Goal: Information Seeking & Learning: Find specific fact

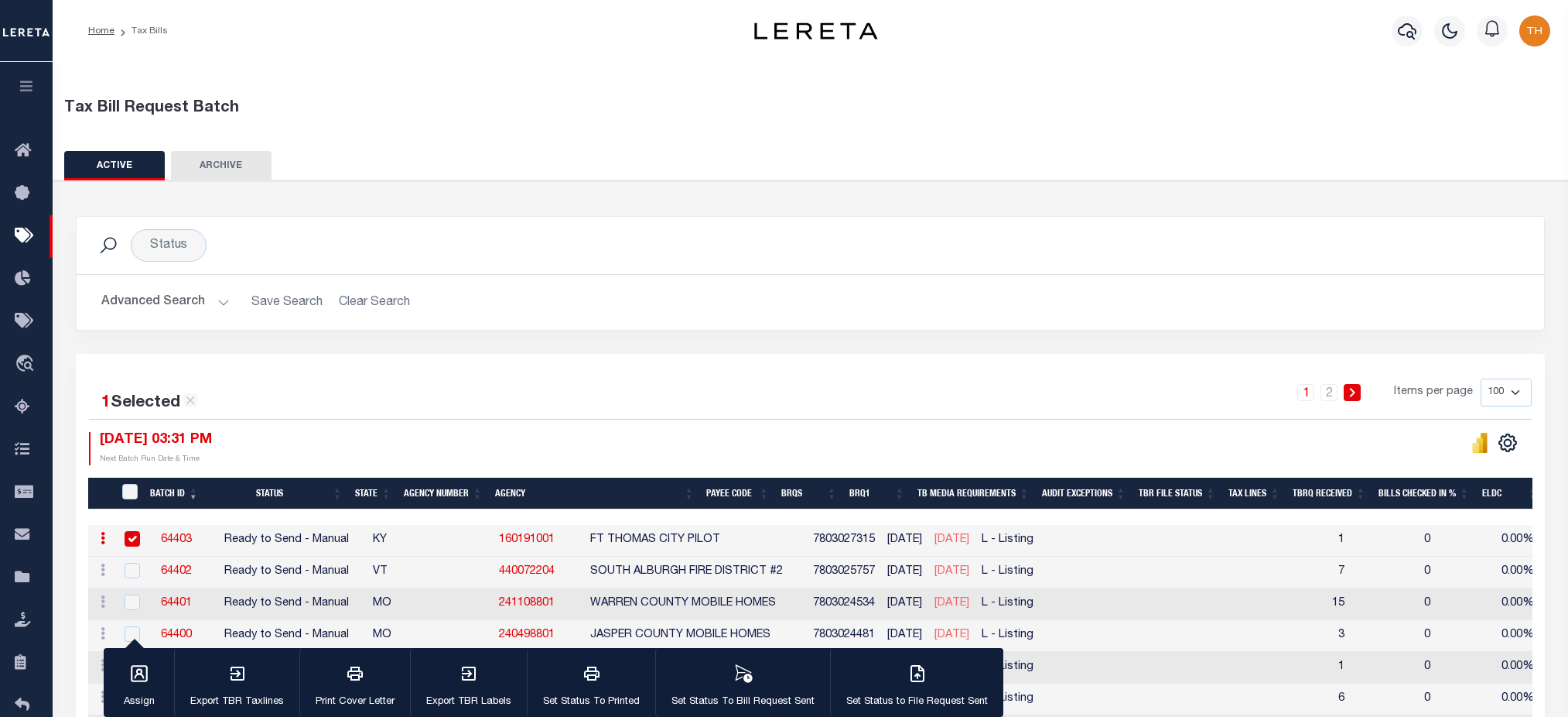
scroll to position [206, 0]
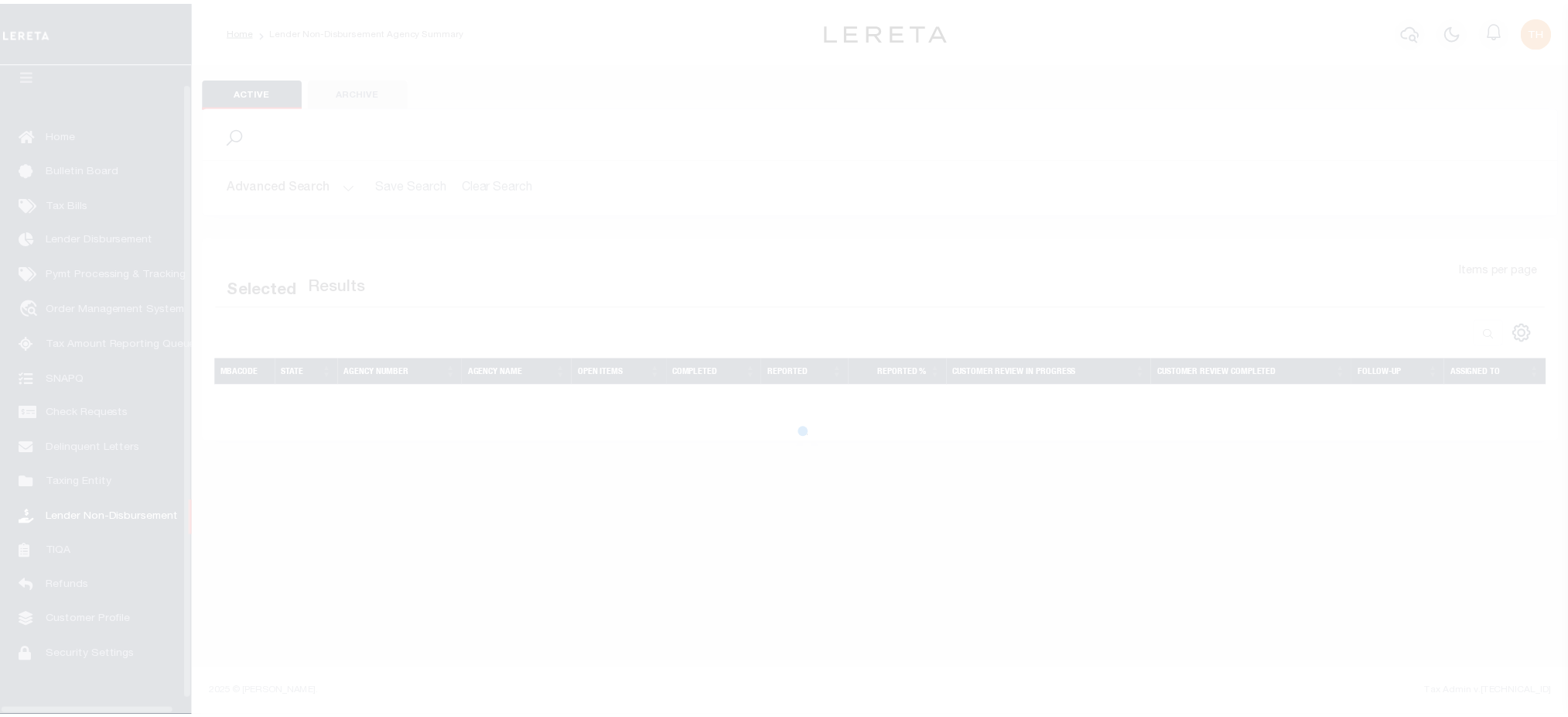
scroll to position [34, 0]
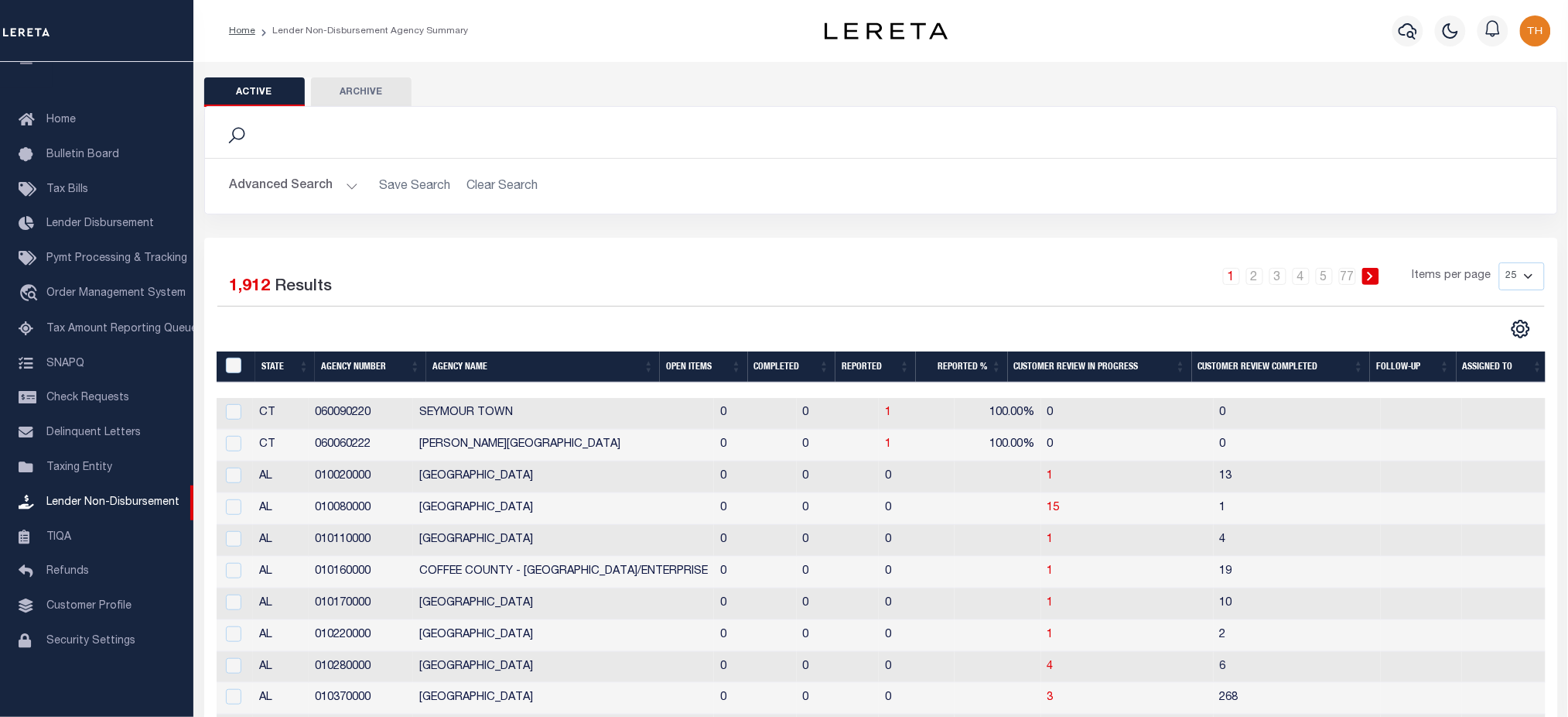
click at [768, 365] on th "Completed" at bounding box center [791, 367] width 87 height 32
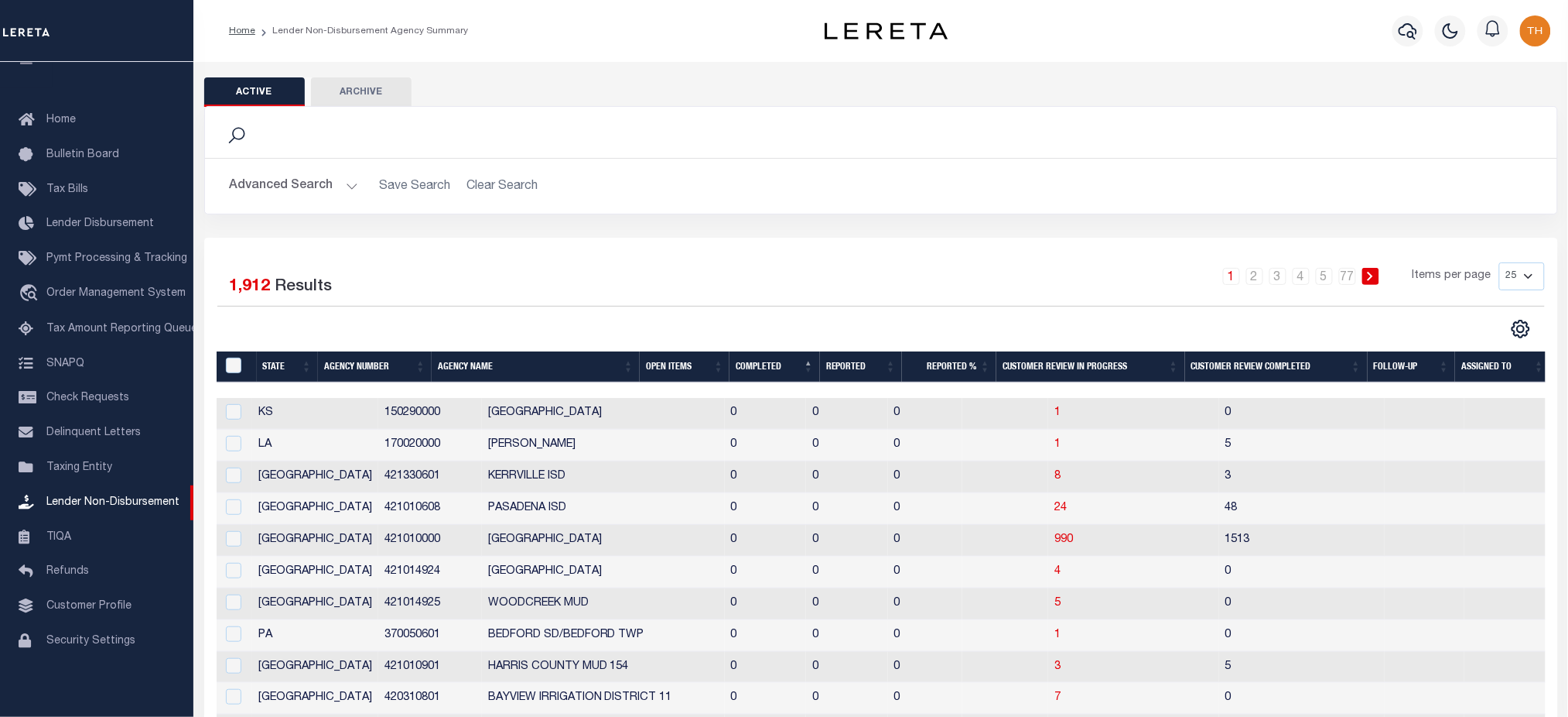
click at [768, 365] on th "Completed" at bounding box center [774, 367] width 90 height 32
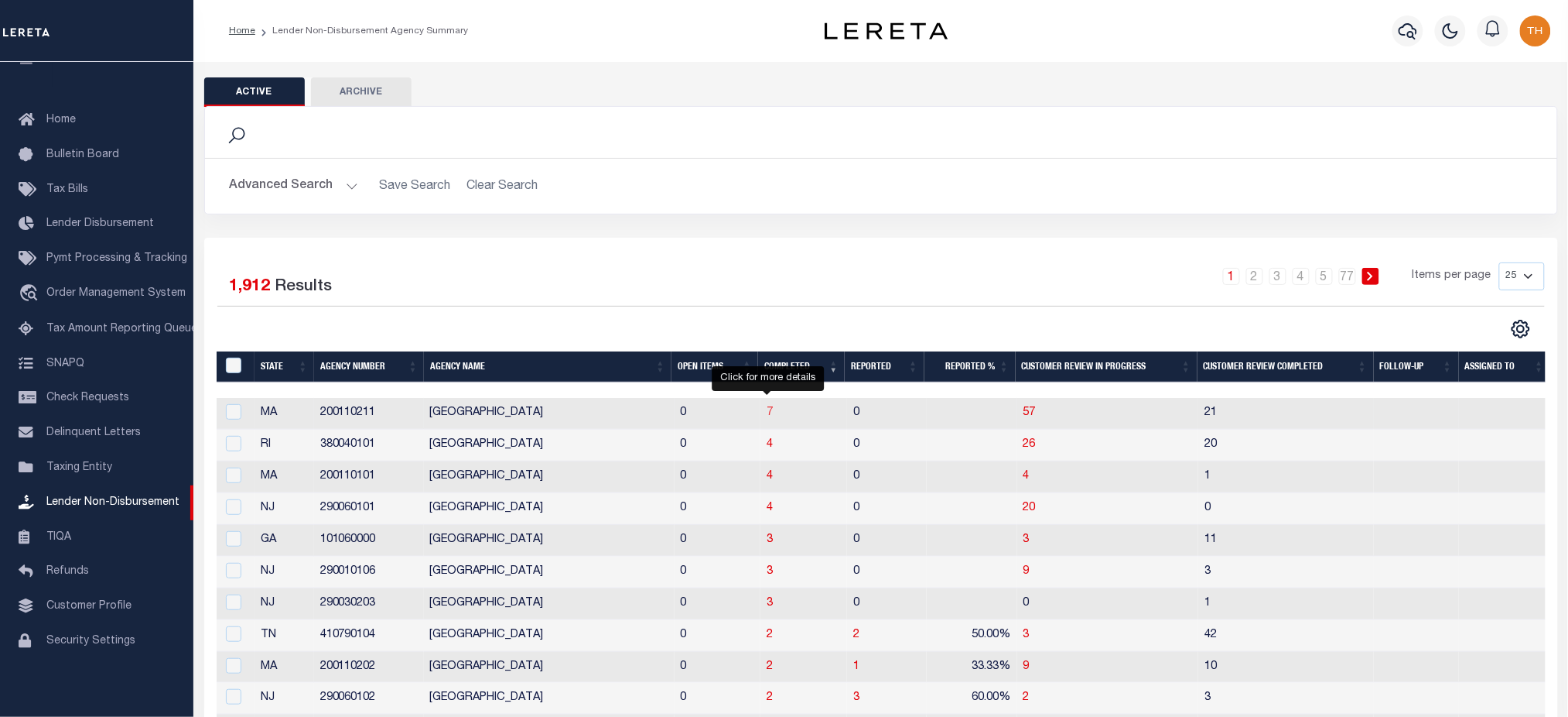
click at [768, 415] on span "7" at bounding box center [769, 412] width 6 height 11
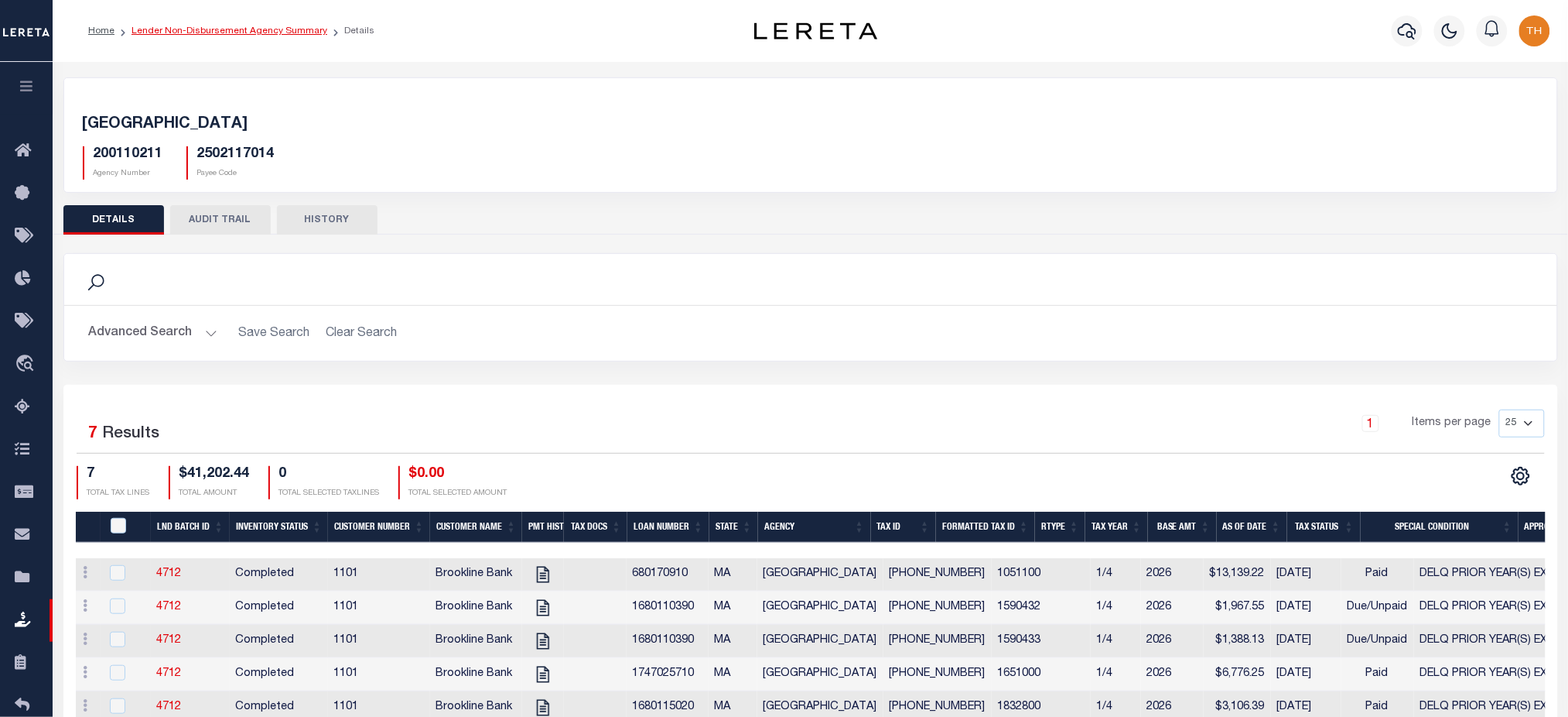
click at [256, 34] on link "Lender Non-Disbursement Agency Summary" at bounding box center [230, 31] width 196 height 9
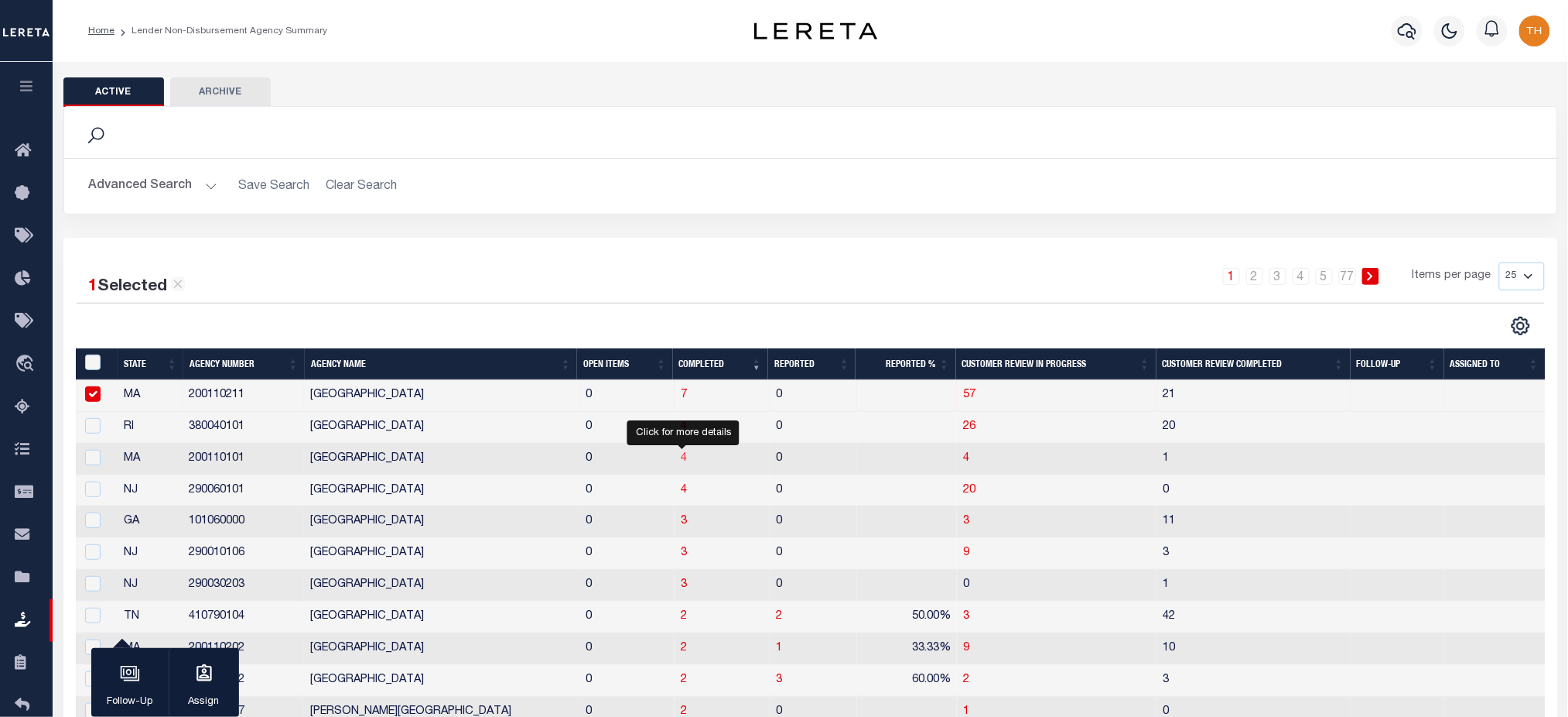
click at [681, 458] on span "4" at bounding box center [683, 458] width 6 height 11
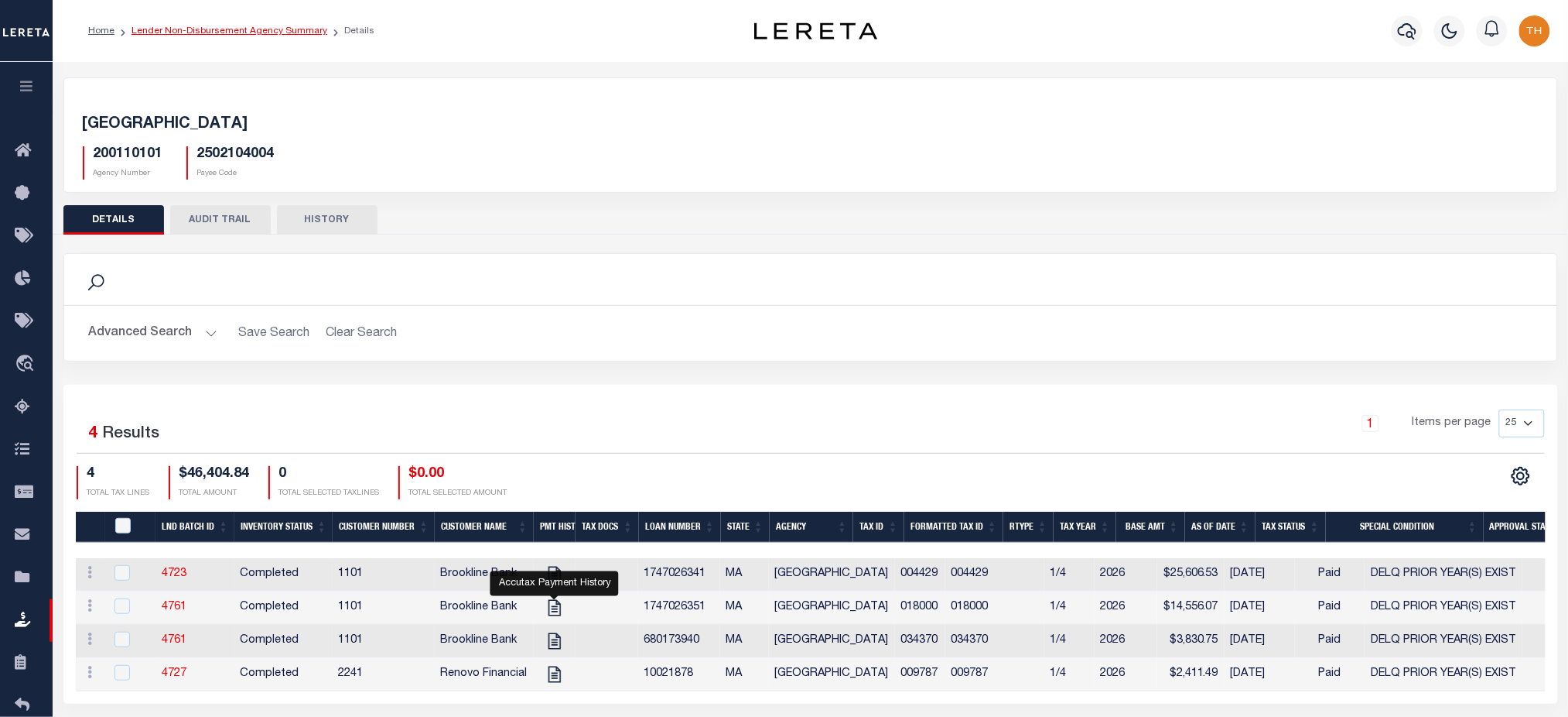
click at [215, 34] on link "Lender Non-Disbursement Agency Summary" at bounding box center [230, 31] width 196 height 9
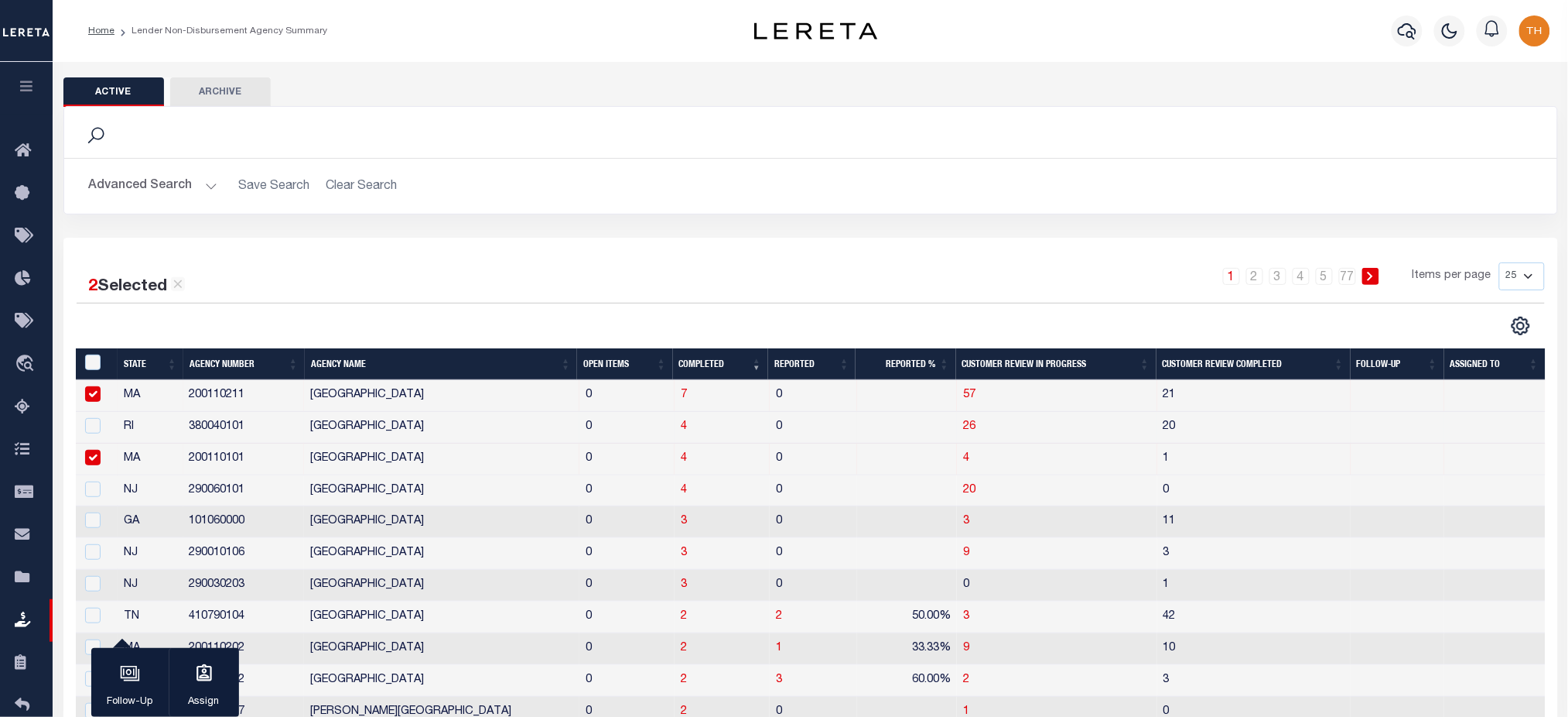
drag, startPoint x: 89, startPoint y: 396, endPoint x: 90, endPoint y: 417, distance: 21.0
click at [89, 396] on input "checkbox" at bounding box center [93, 393] width 15 height 15
checkbox input "false"
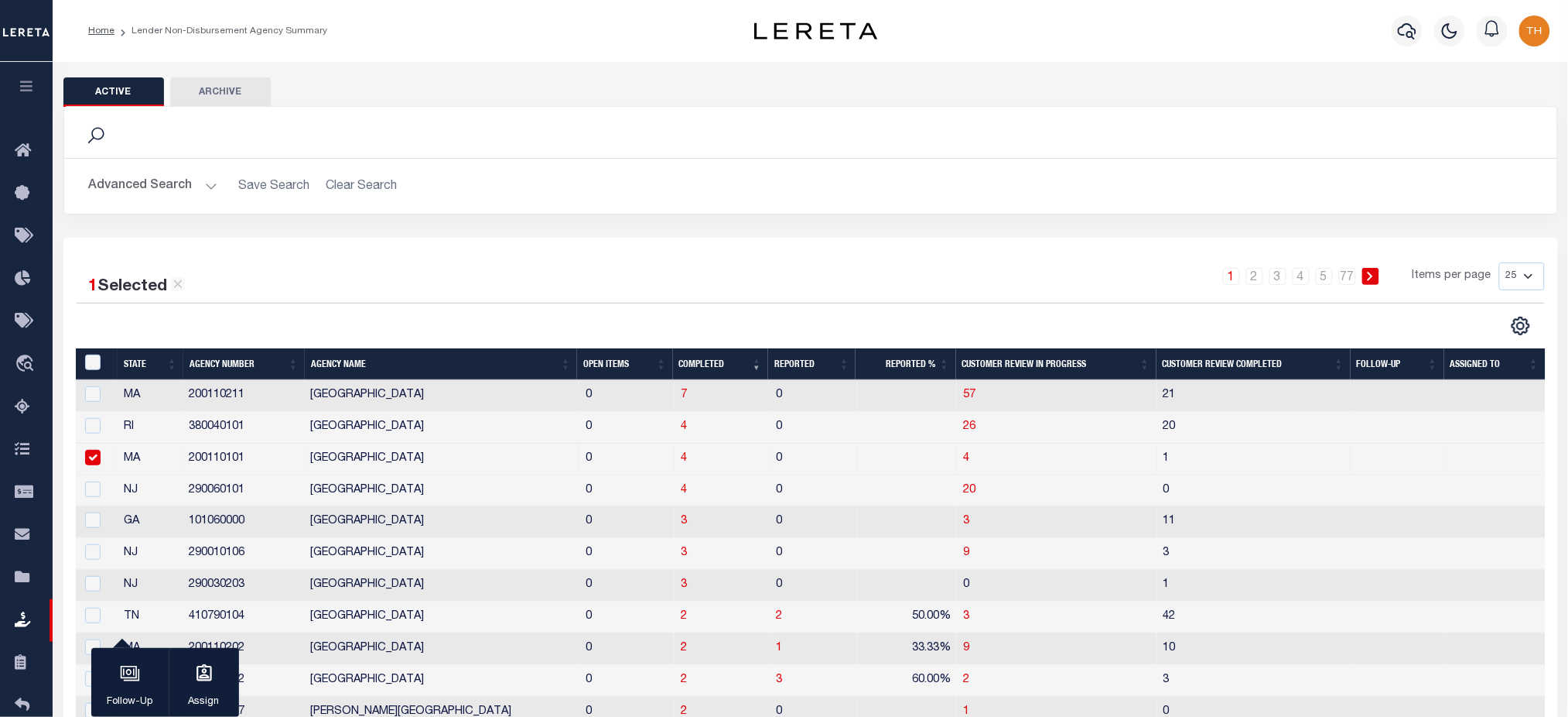
click at [93, 454] on input "checkbox" at bounding box center [93, 457] width 15 height 15
checkbox input "false"
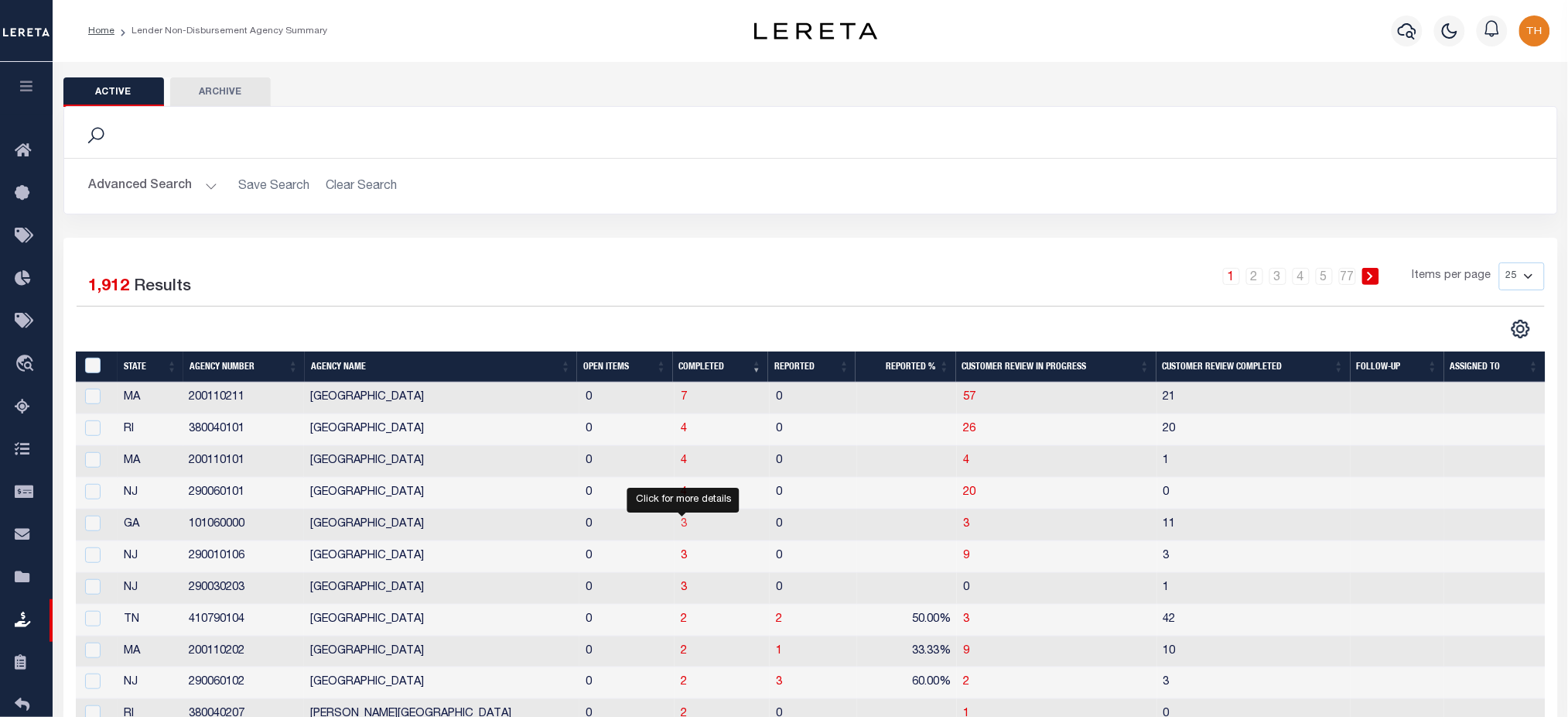
click at [684, 525] on span "3" at bounding box center [683, 524] width 6 height 11
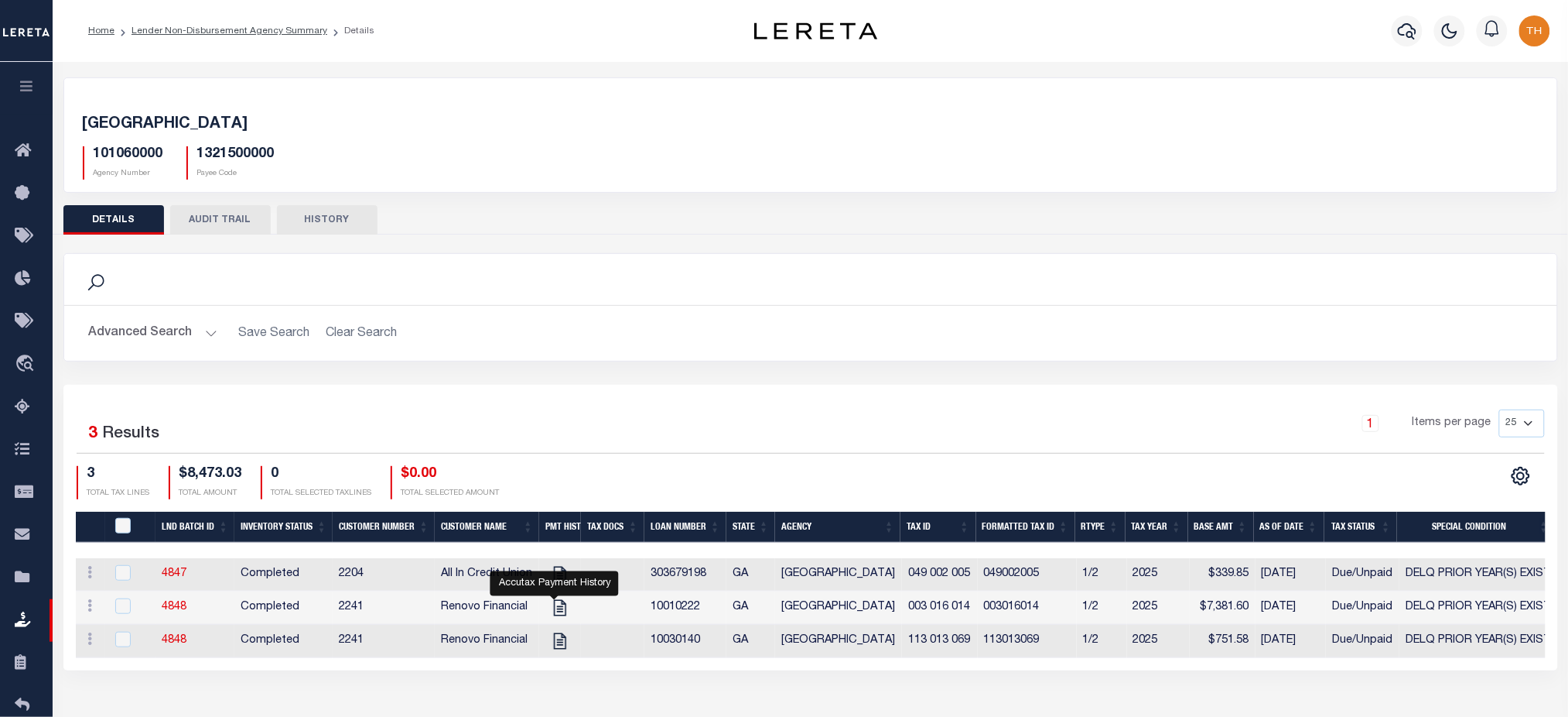
click at [34, 85] on icon "button" at bounding box center [27, 85] width 18 height 14
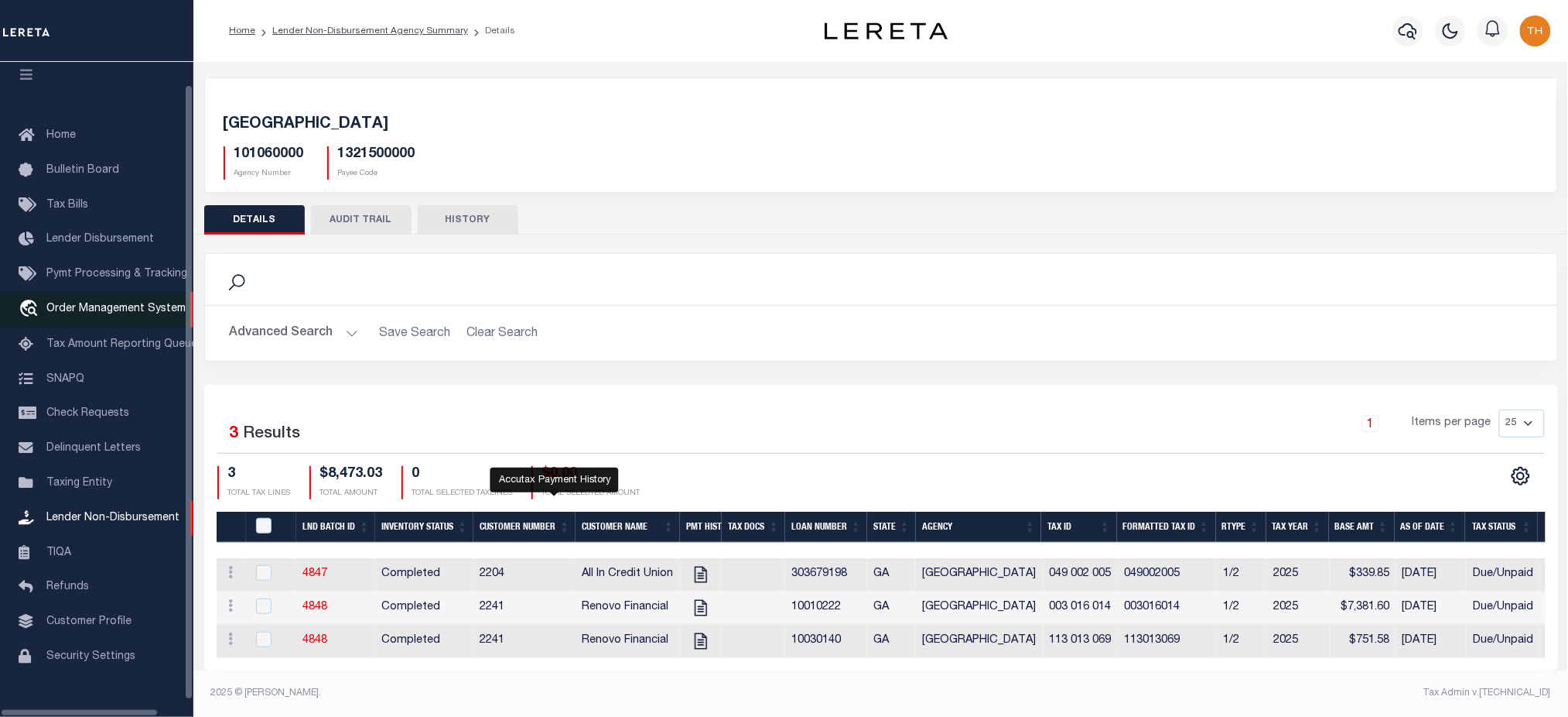
scroll to position [34, 0]
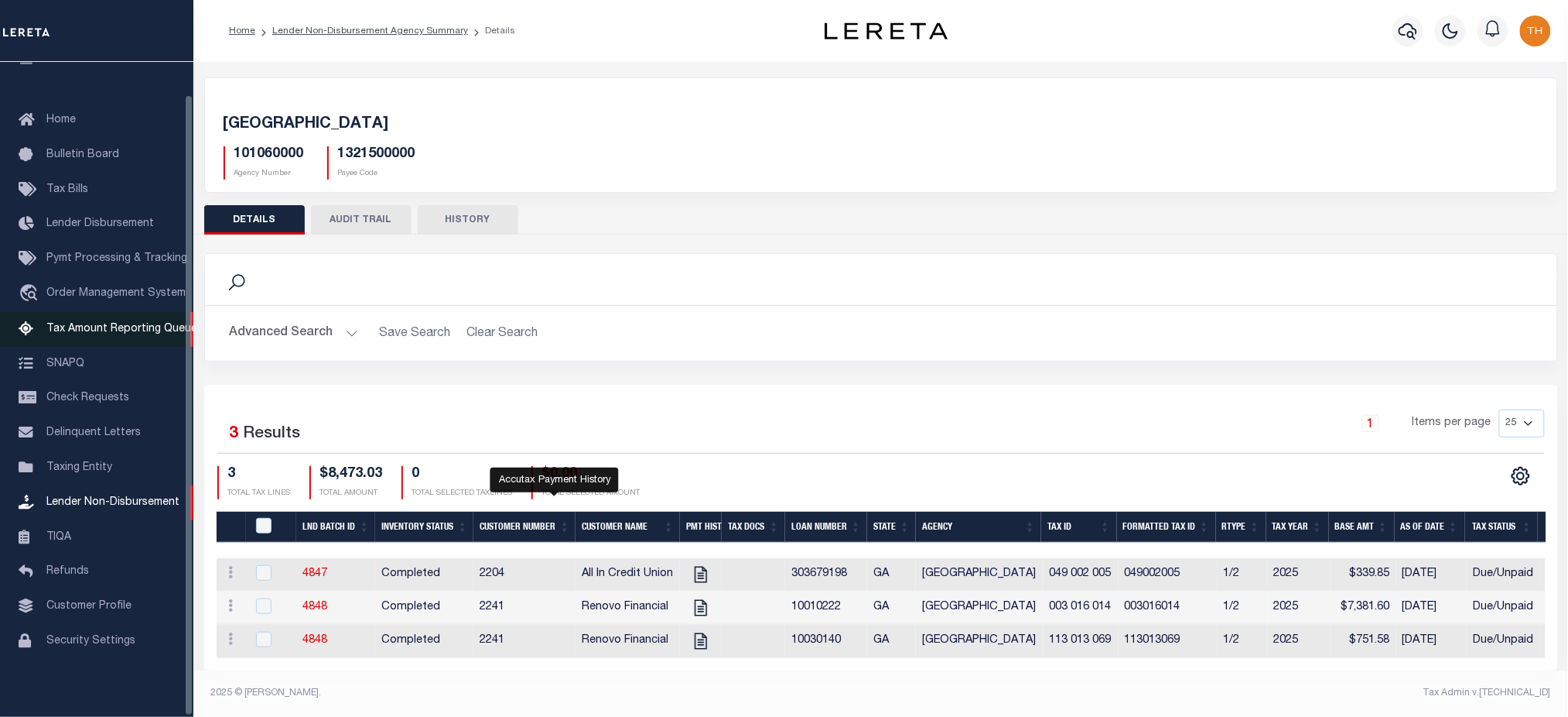
click at [118, 326] on span "Tax Amount Reporting Queue" at bounding box center [122, 329] width 151 height 11
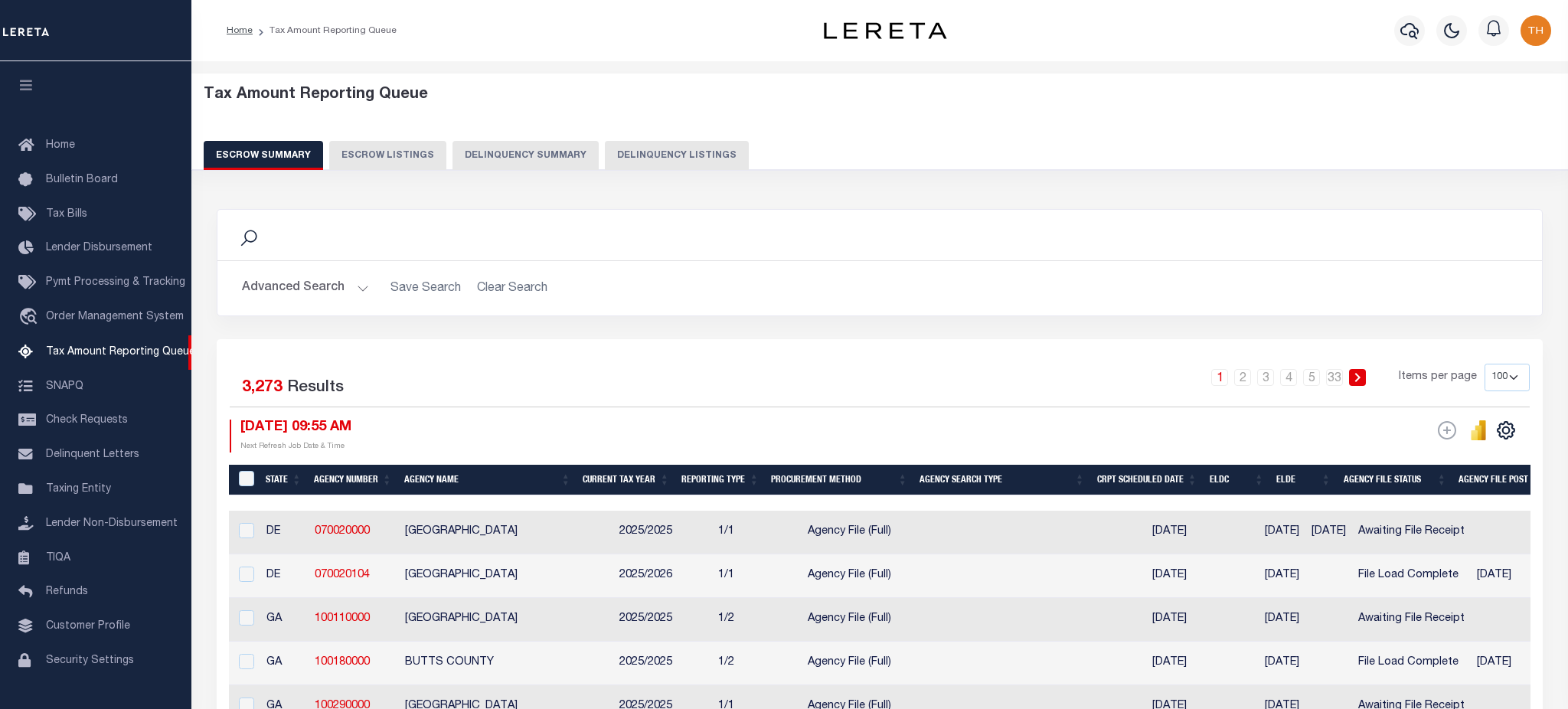
select select "100"
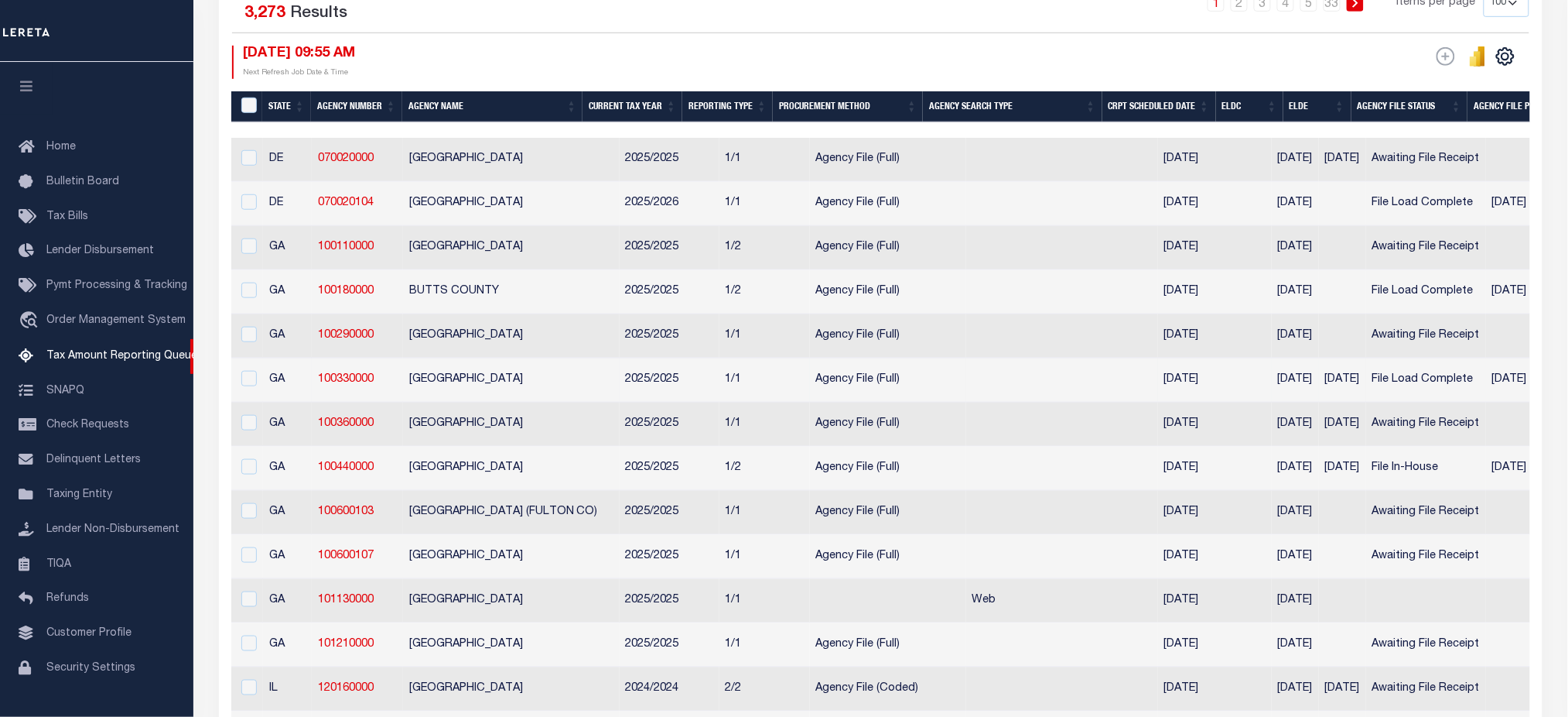
scroll to position [412, 0]
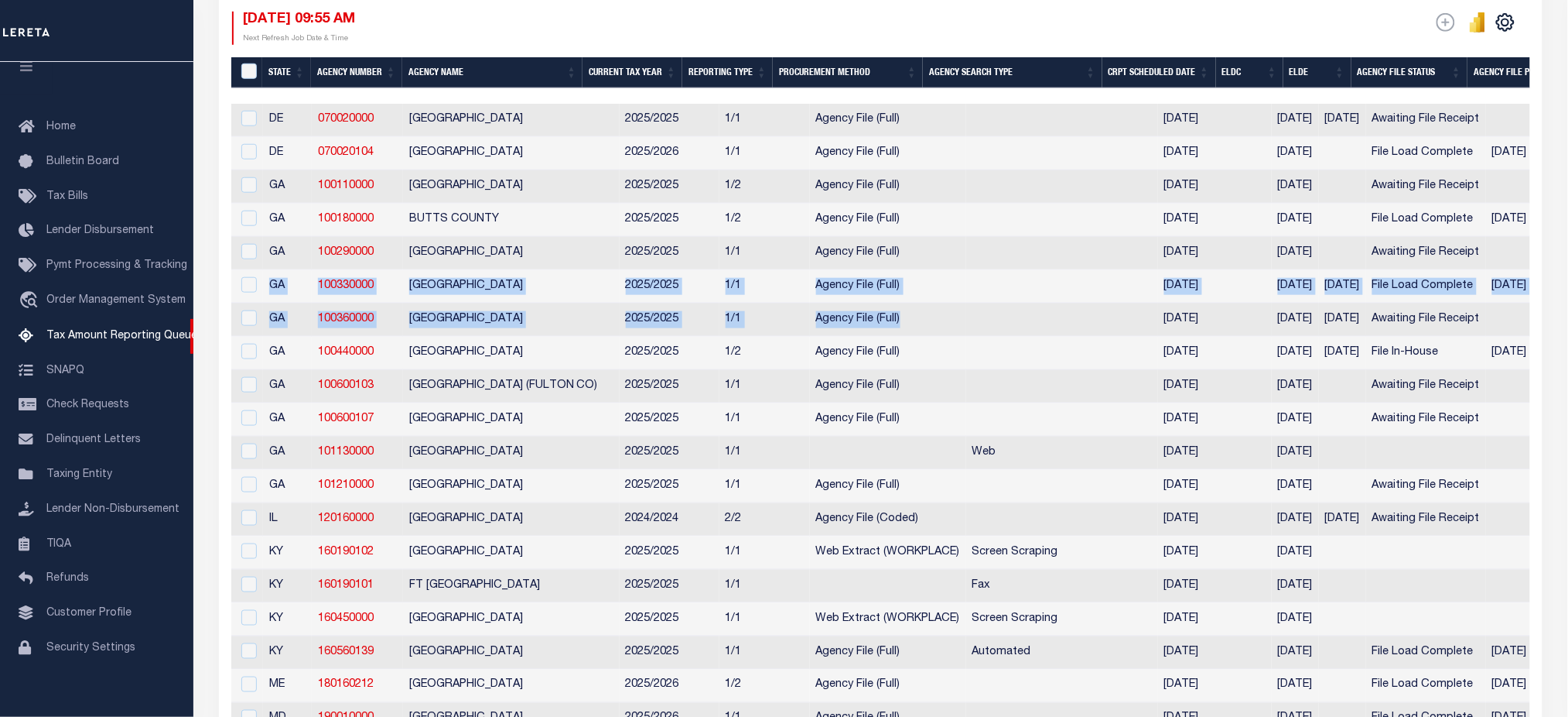
drag, startPoint x: 265, startPoint y: 345, endPoint x: 1003, endPoint y: 321, distance: 738.4
click at [73, 522] on link "Lender Non-Disbursement" at bounding box center [96, 509] width 193 height 34
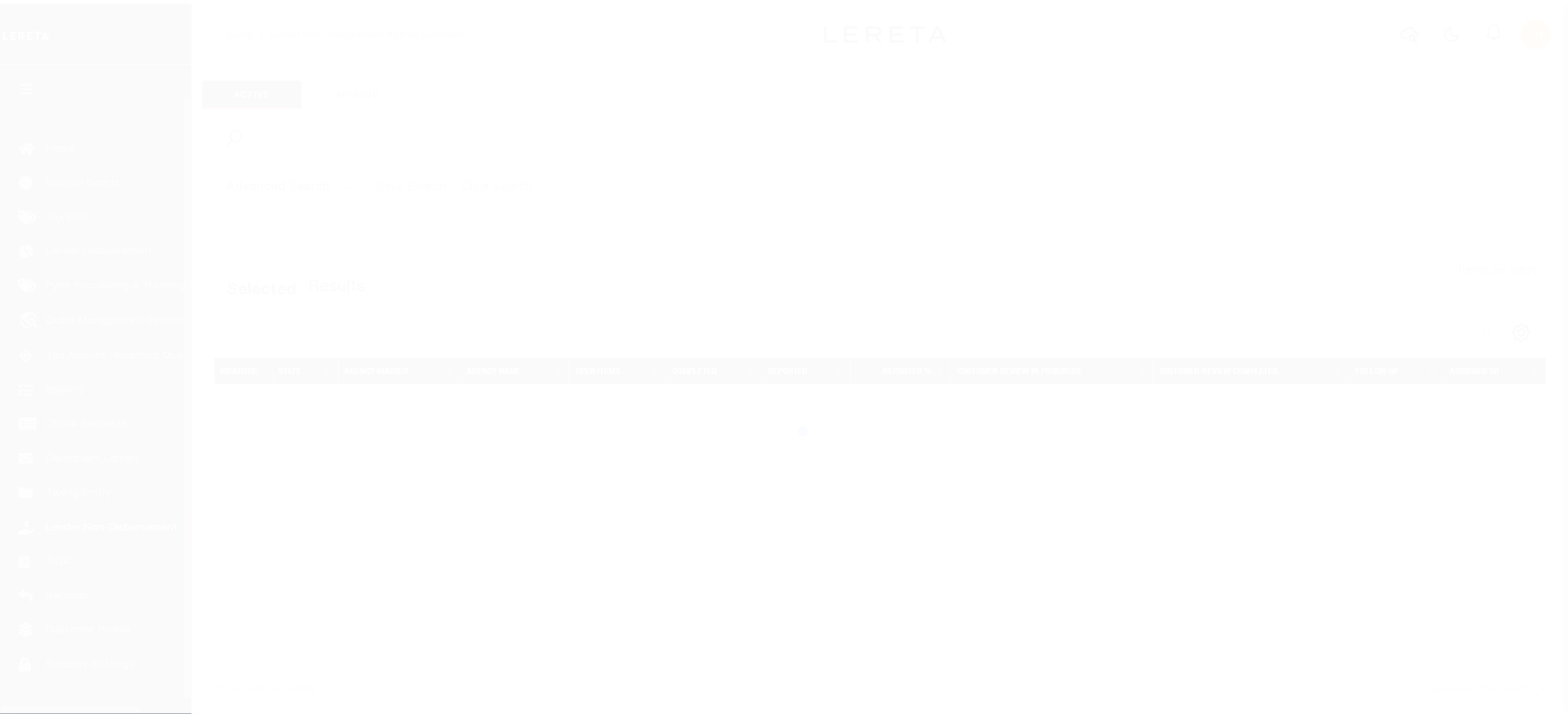
scroll to position [34, 0]
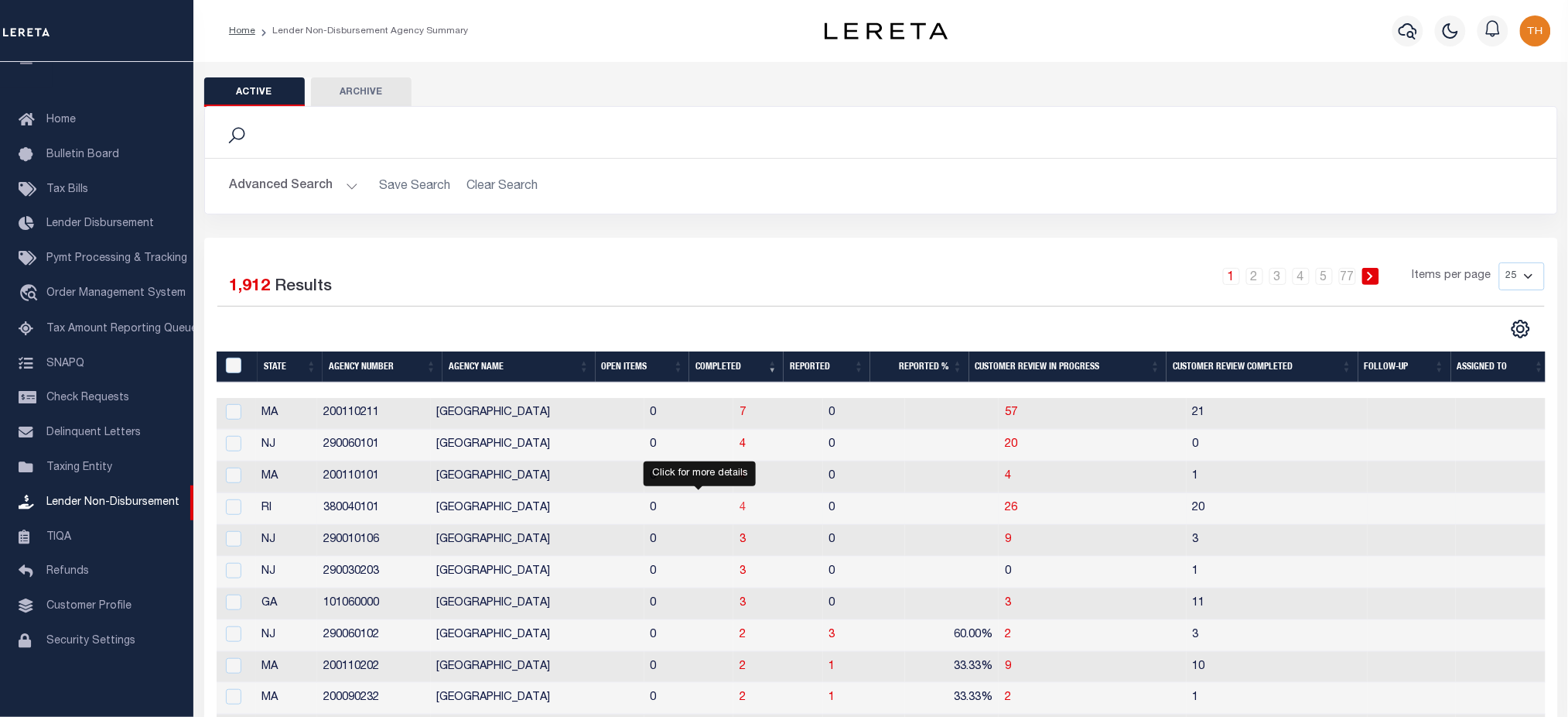
click at [740, 511] on span "4" at bounding box center [742, 507] width 6 height 11
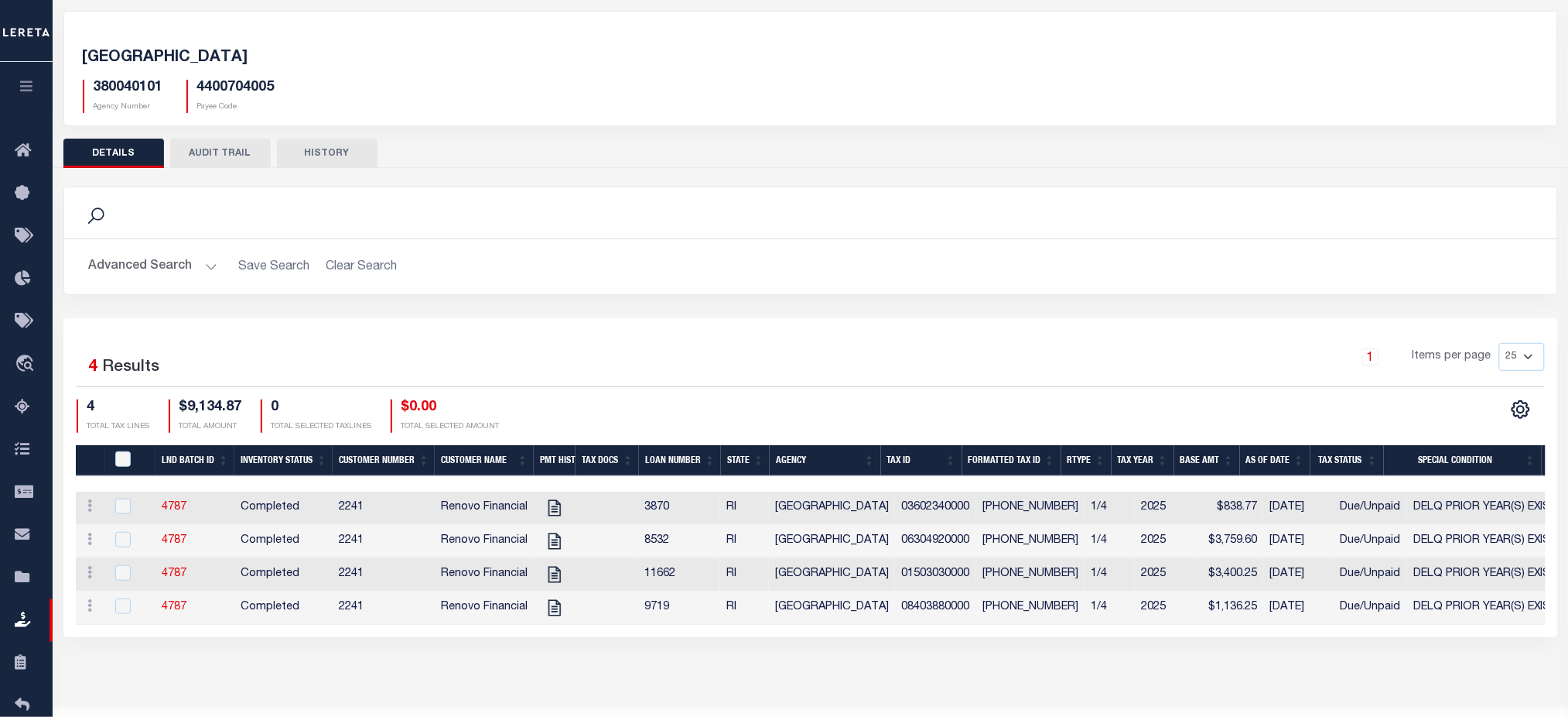
scroll to position [103, 0]
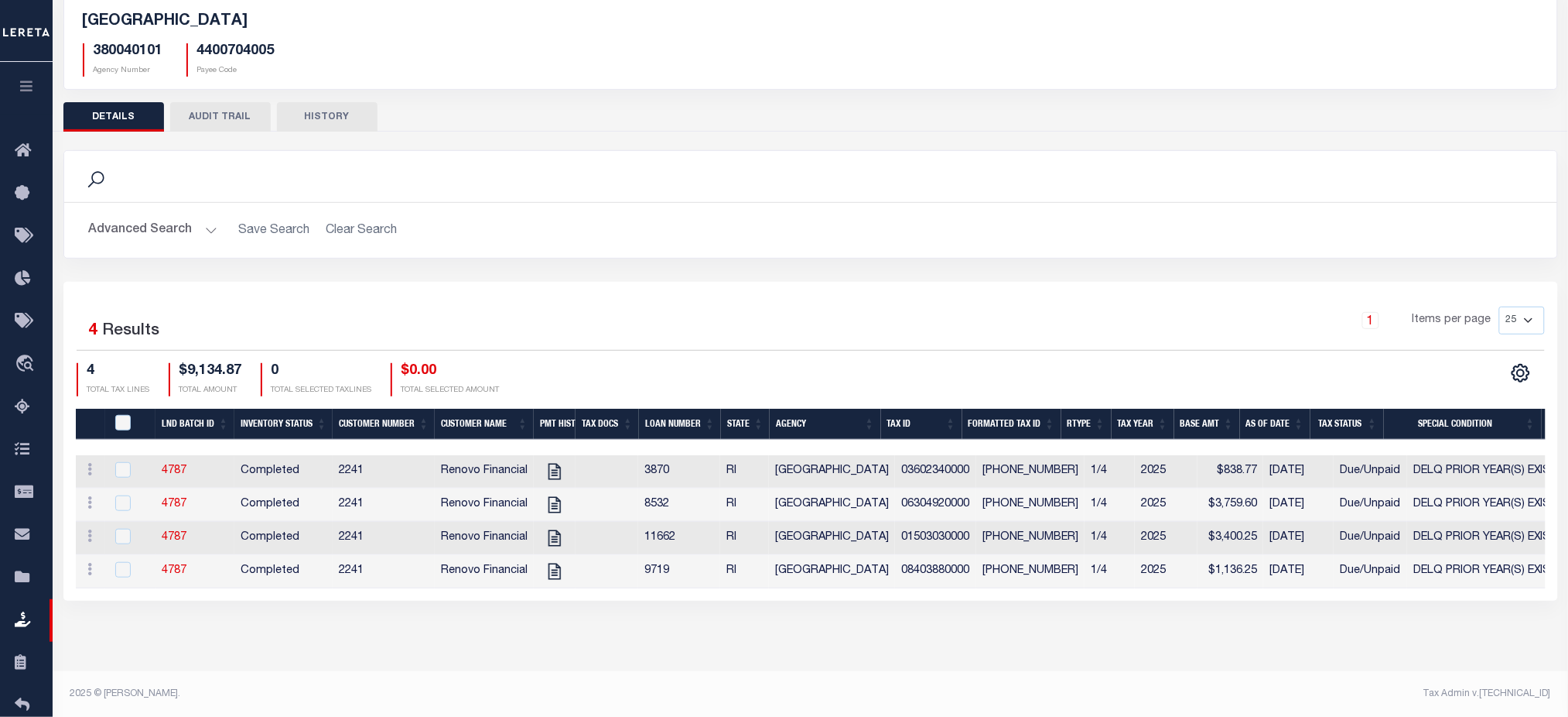
click at [18, 92] on icon "button" at bounding box center [27, 85] width 18 height 14
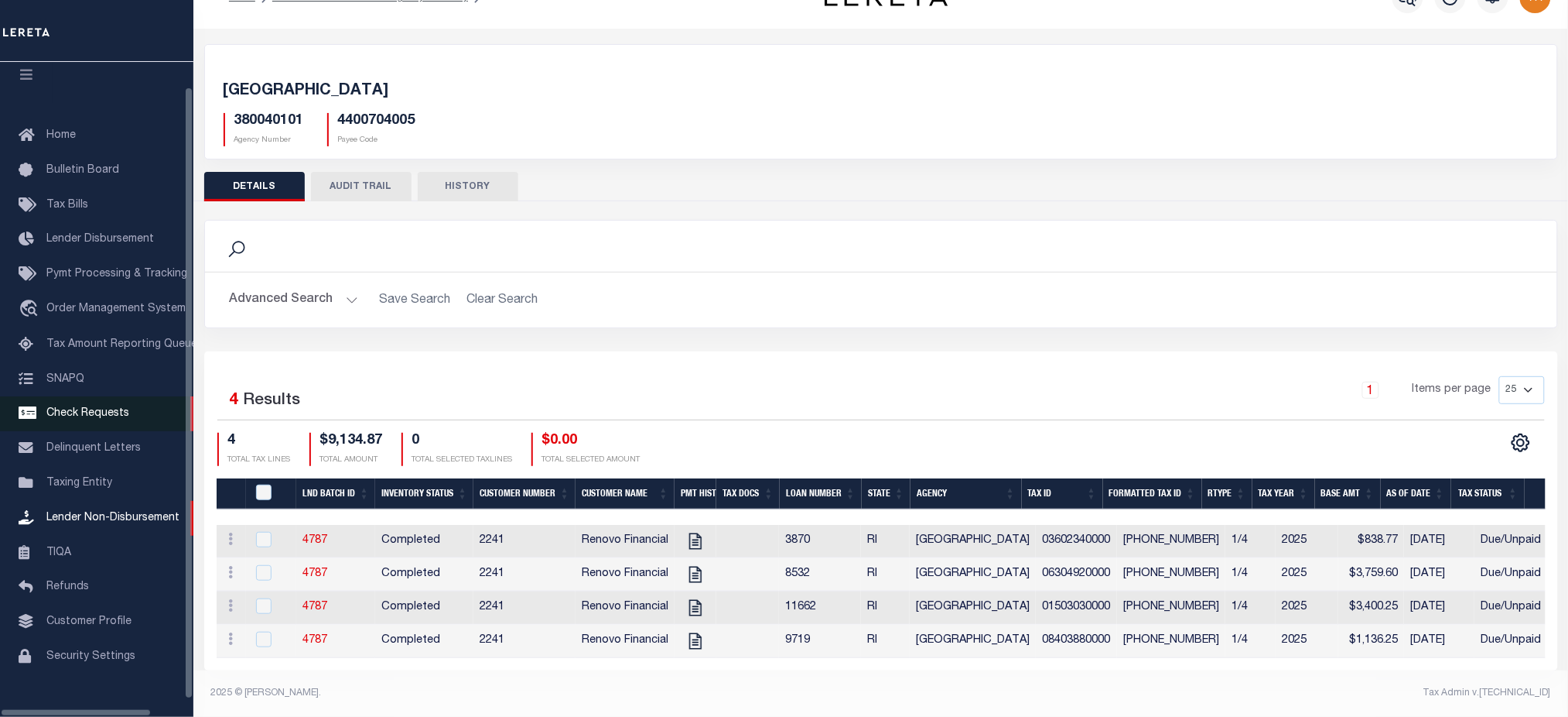
scroll to position [34, 0]
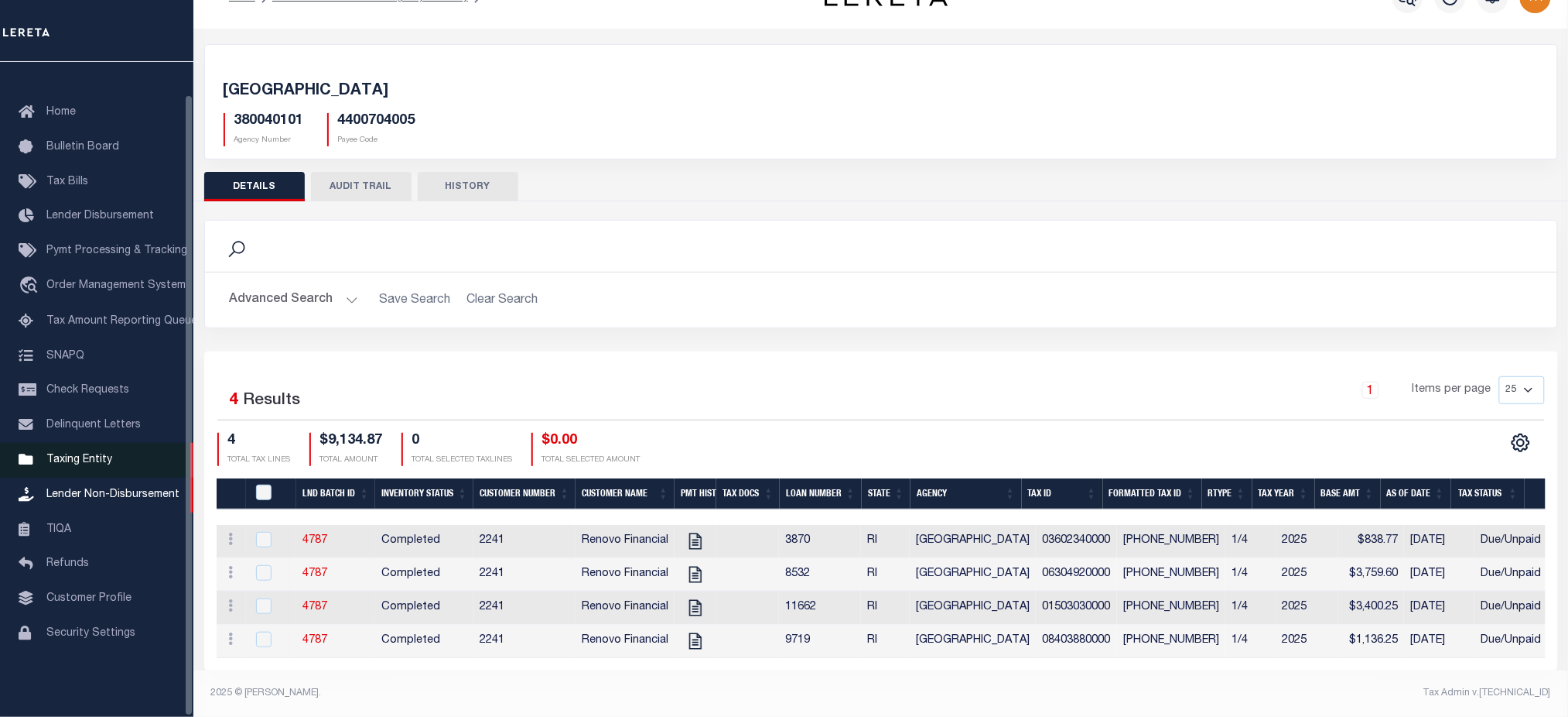
click at [52, 465] on span "Taxing Entity" at bounding box center [79, 459] width 65 height 11
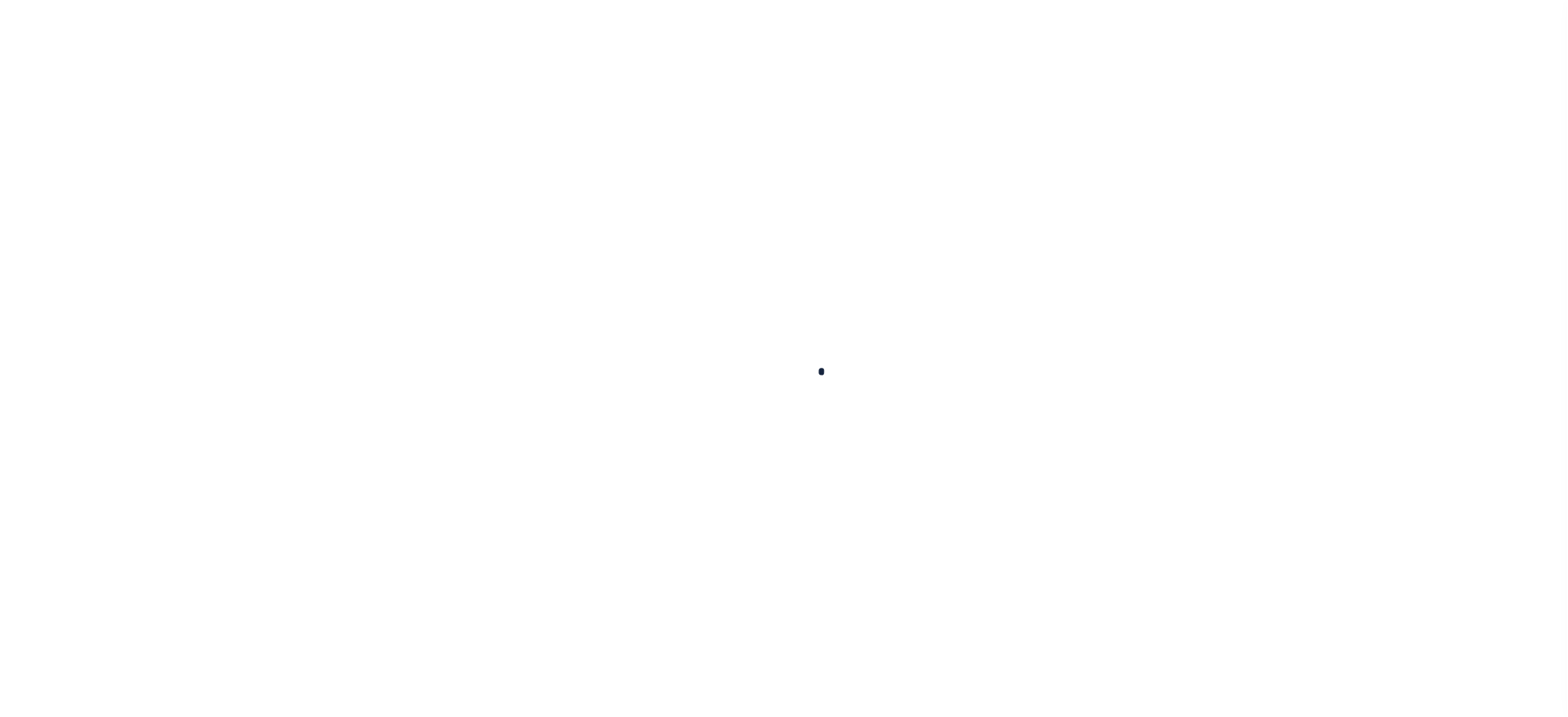
scroll to position [34, 0]
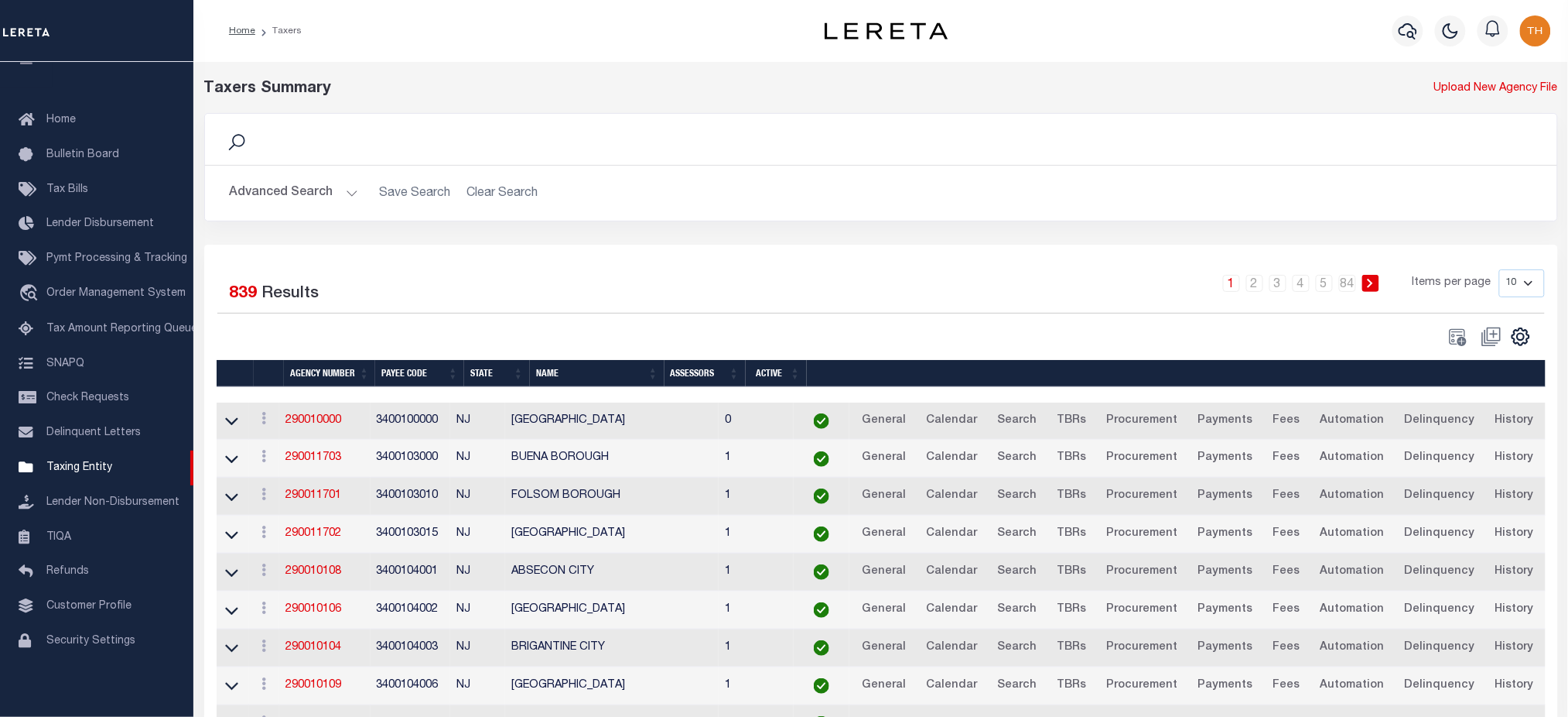
click at [301, 193] on button "Advanced Search" at bounding box center [294, 192] width 129 height 30
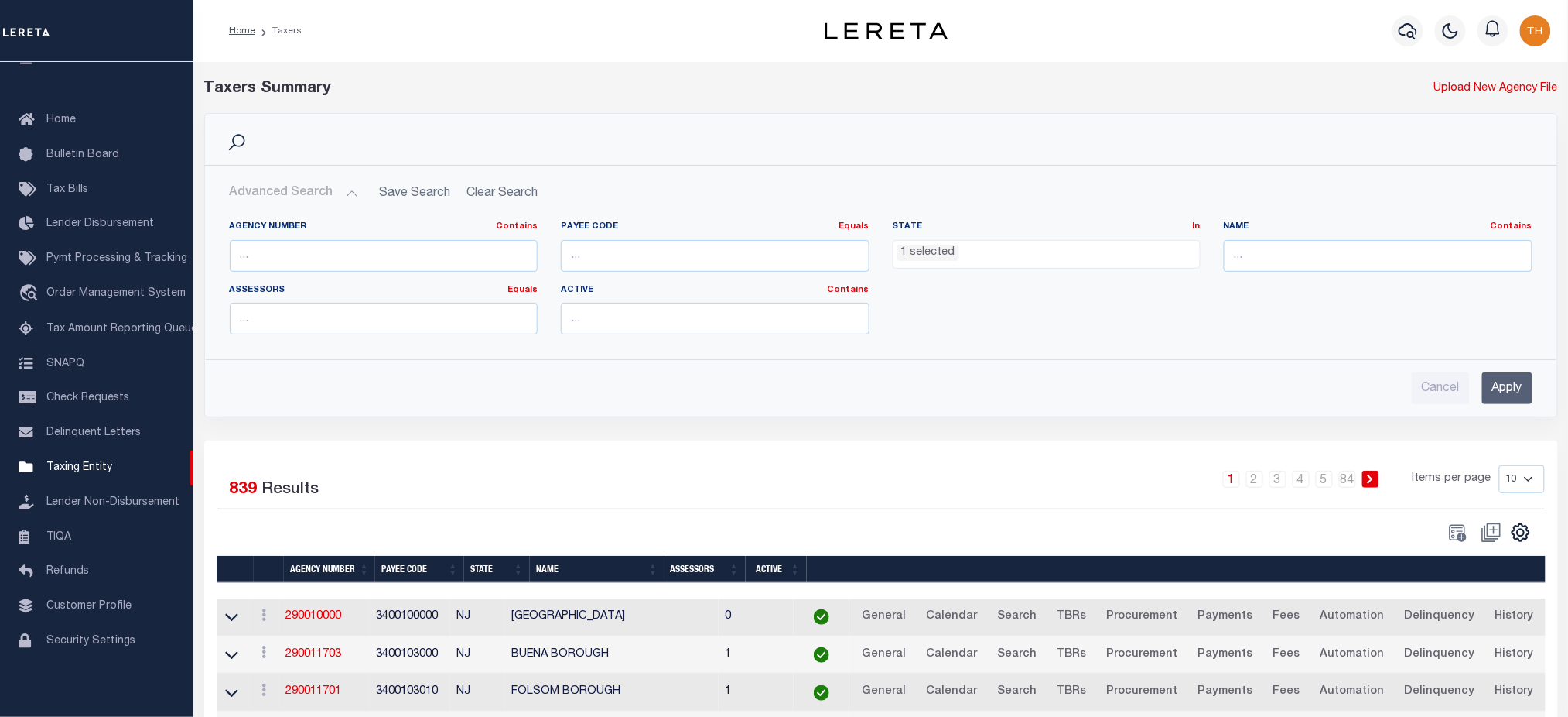
click at [1009, 252] on ul "1 selected" at bounding box center [1047, 250] width 307 height 21
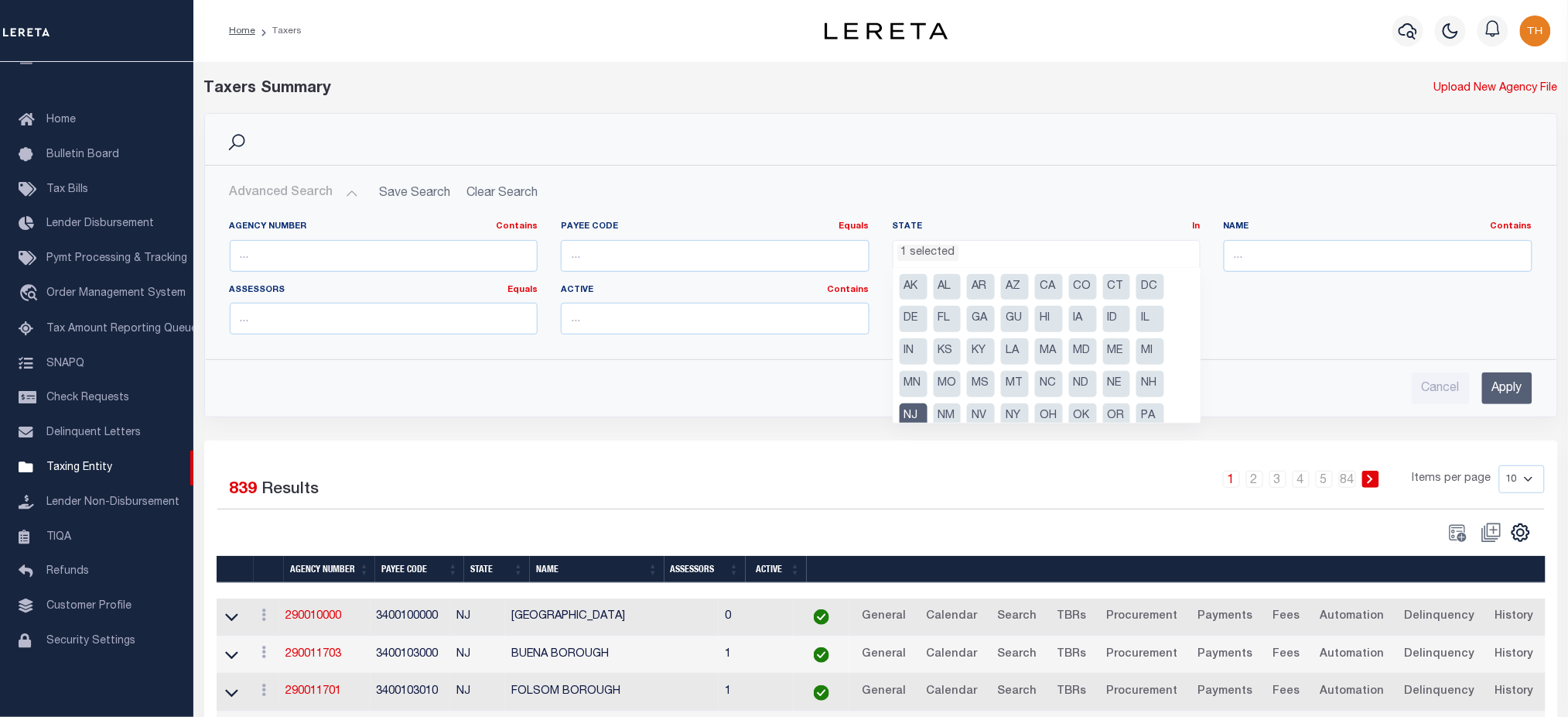
click at [913, 414] on li "NJ" at bounding box center [914, 416] width 28 height 26
select select
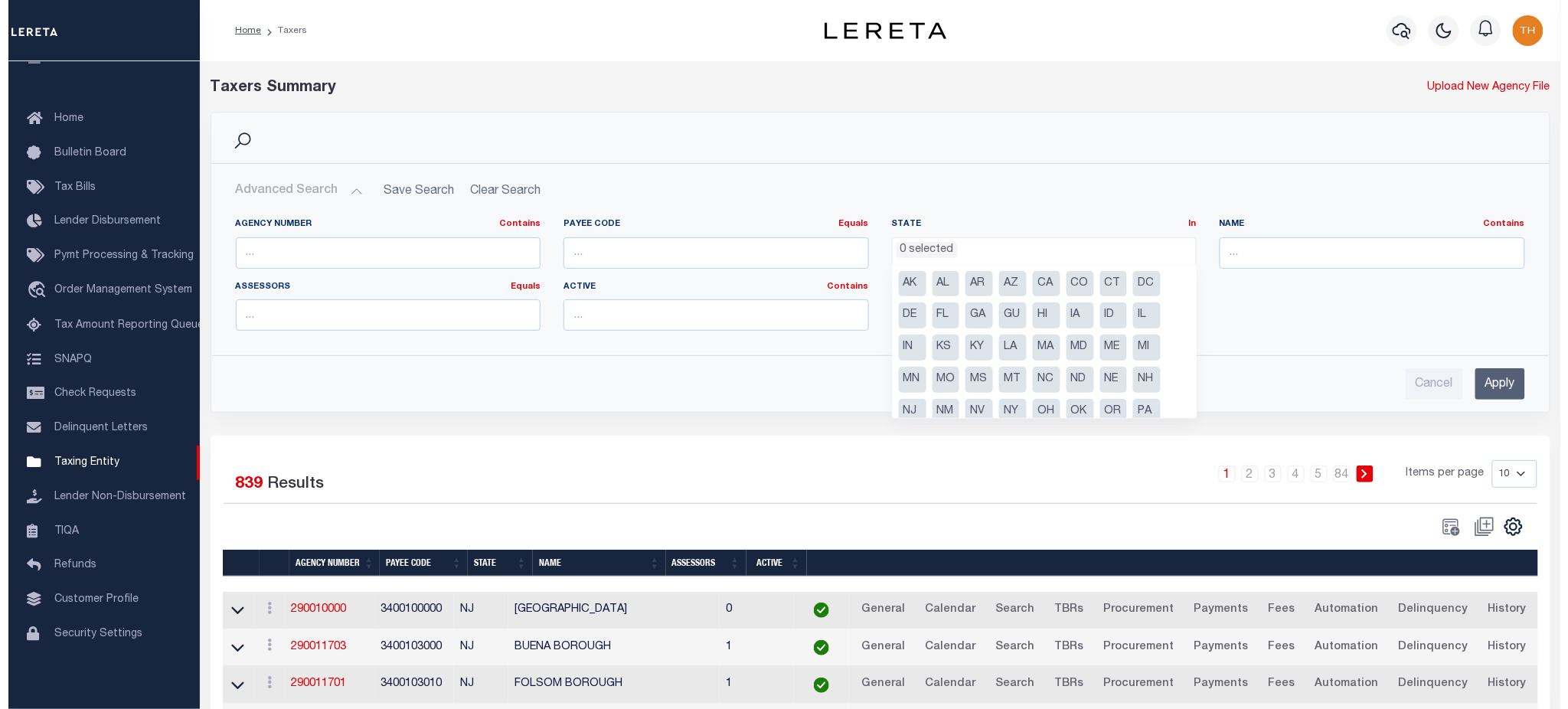
scroll to position [442, 0]
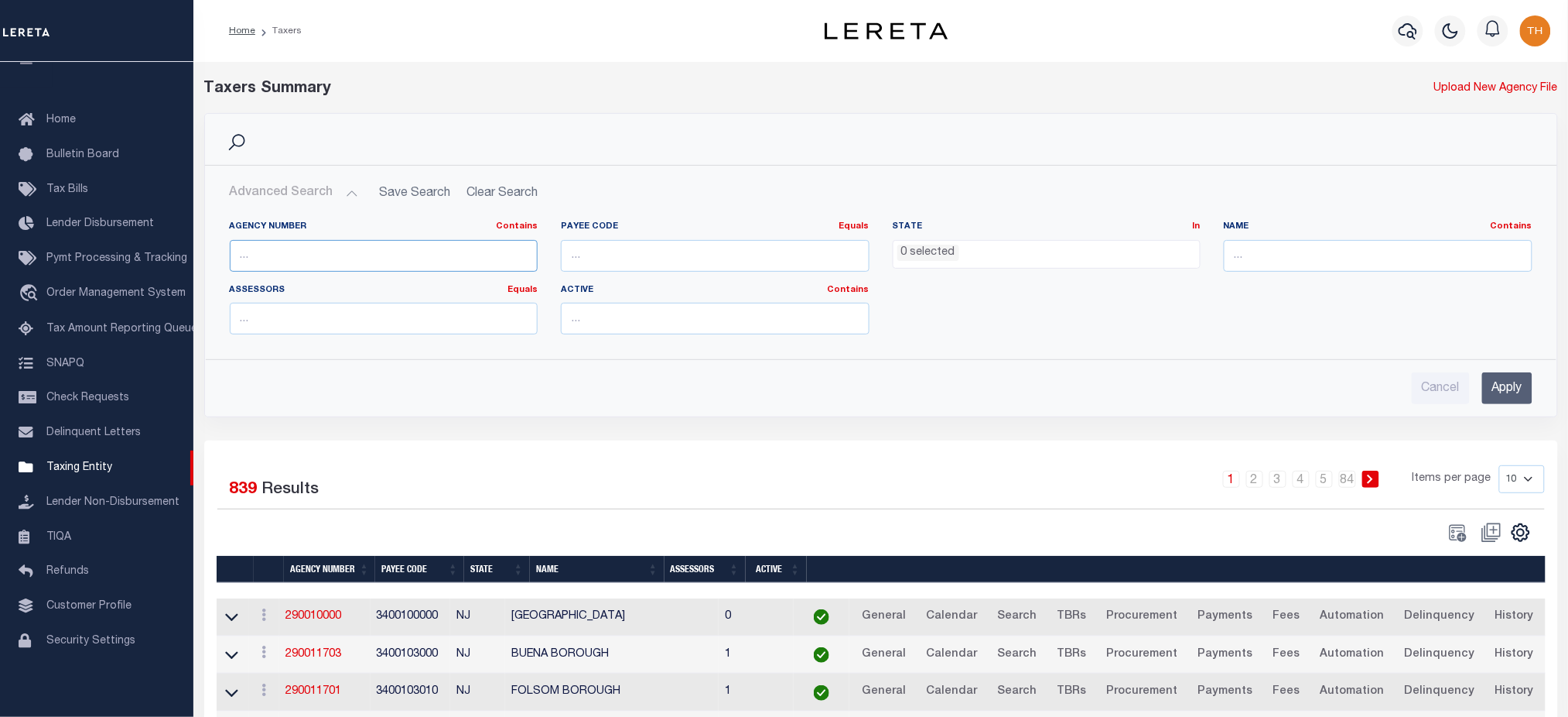
click at [405, 254] on input "text" at bounding box center [384, 255] width 309 height 32
paste input "190200101"
type input "190200101"
click at [1509, 381] on input "Apply" at bounding box center [1507, 388] width 50 height 32
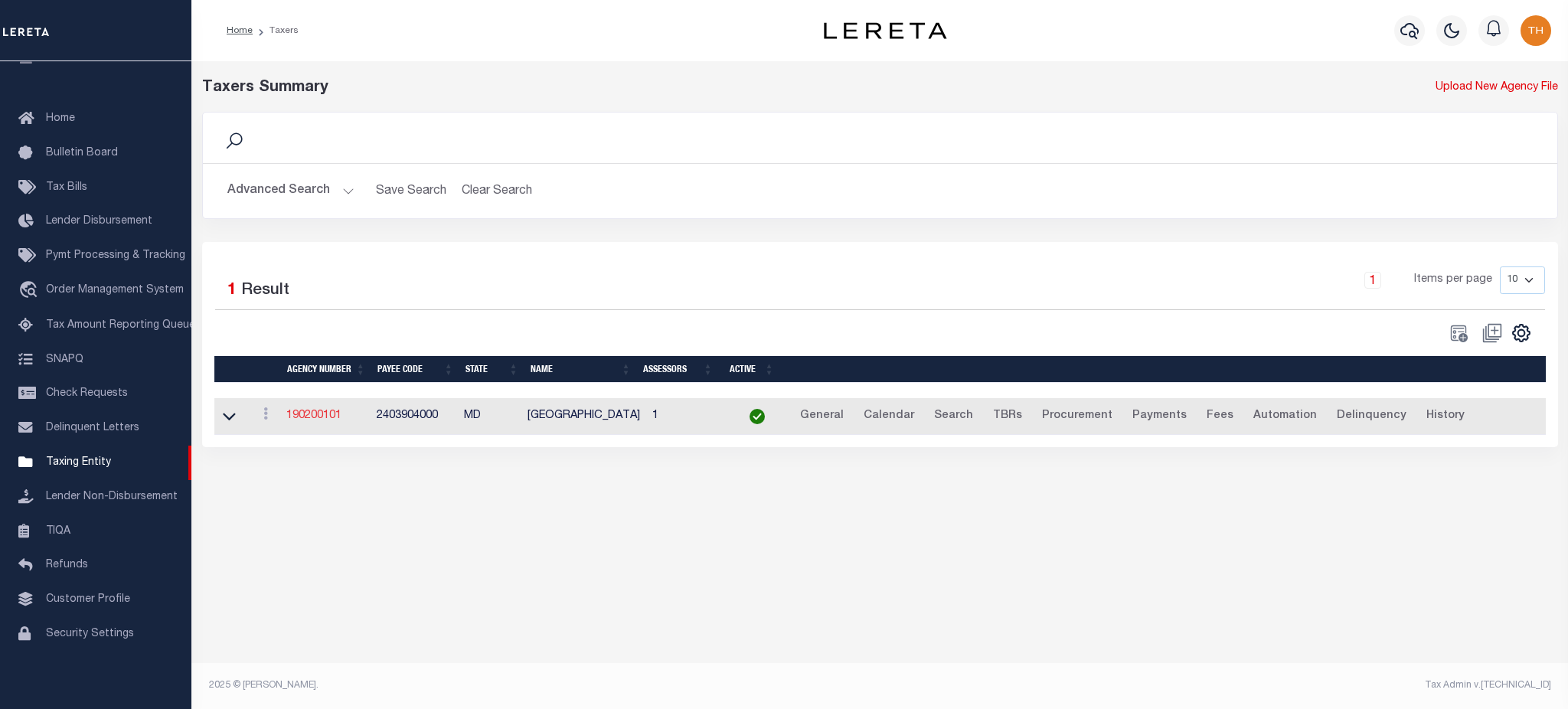
click at [304, 421] on link "190200101" at bounding box center [313, 416] width 55 height 11
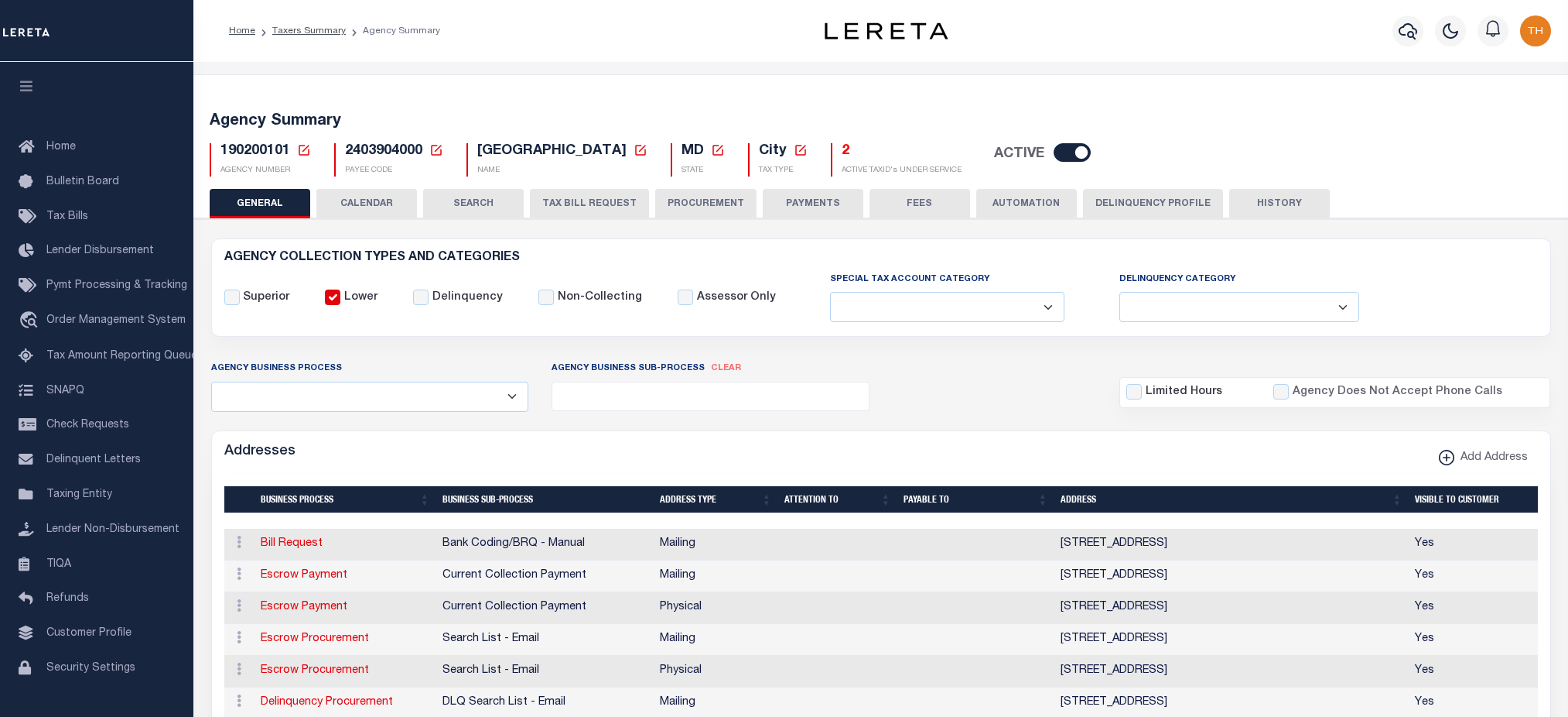
click at [369, 201] on button "CALENDAR" at bounding box center [367, 203] width 101 height 29
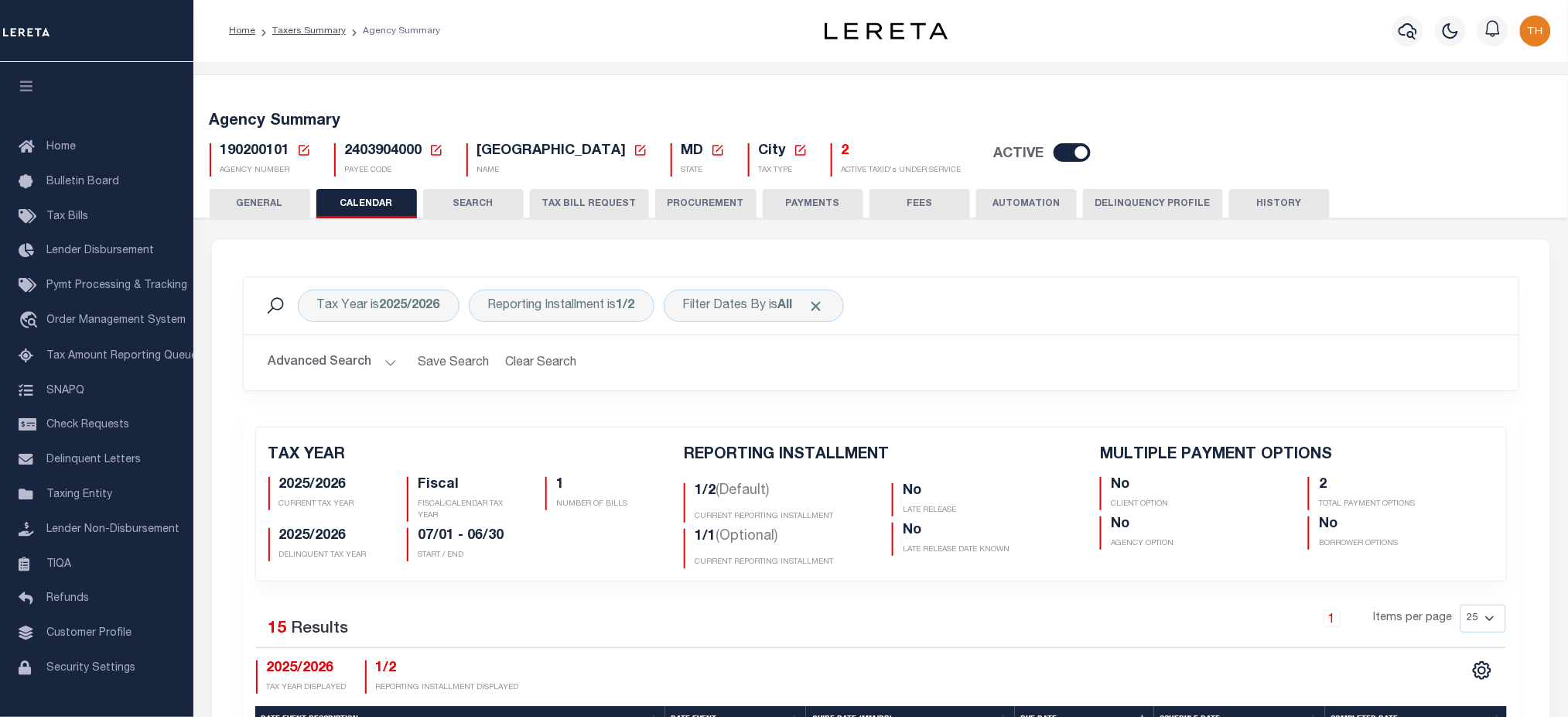
checkbox input "false"
type input "2"
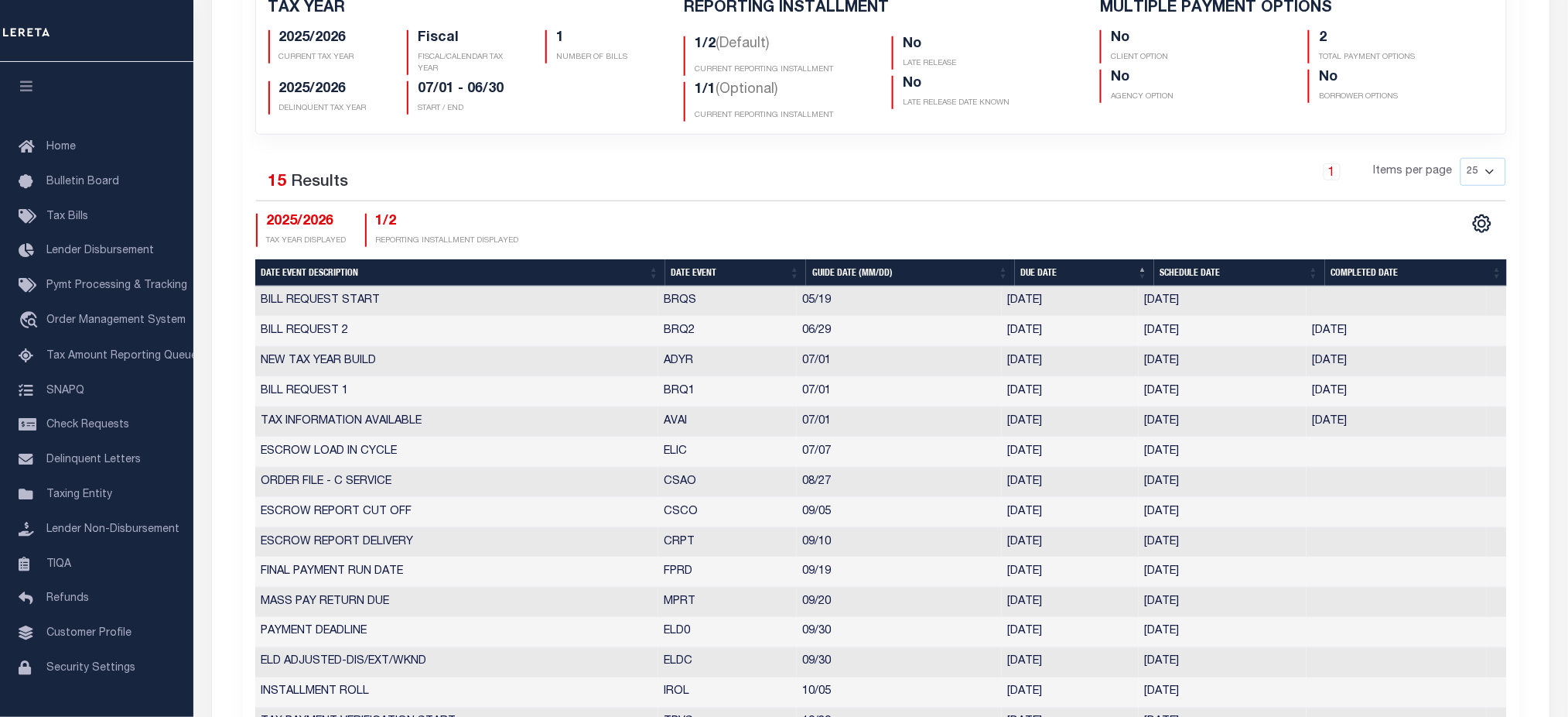
scroll to position [516, 0]
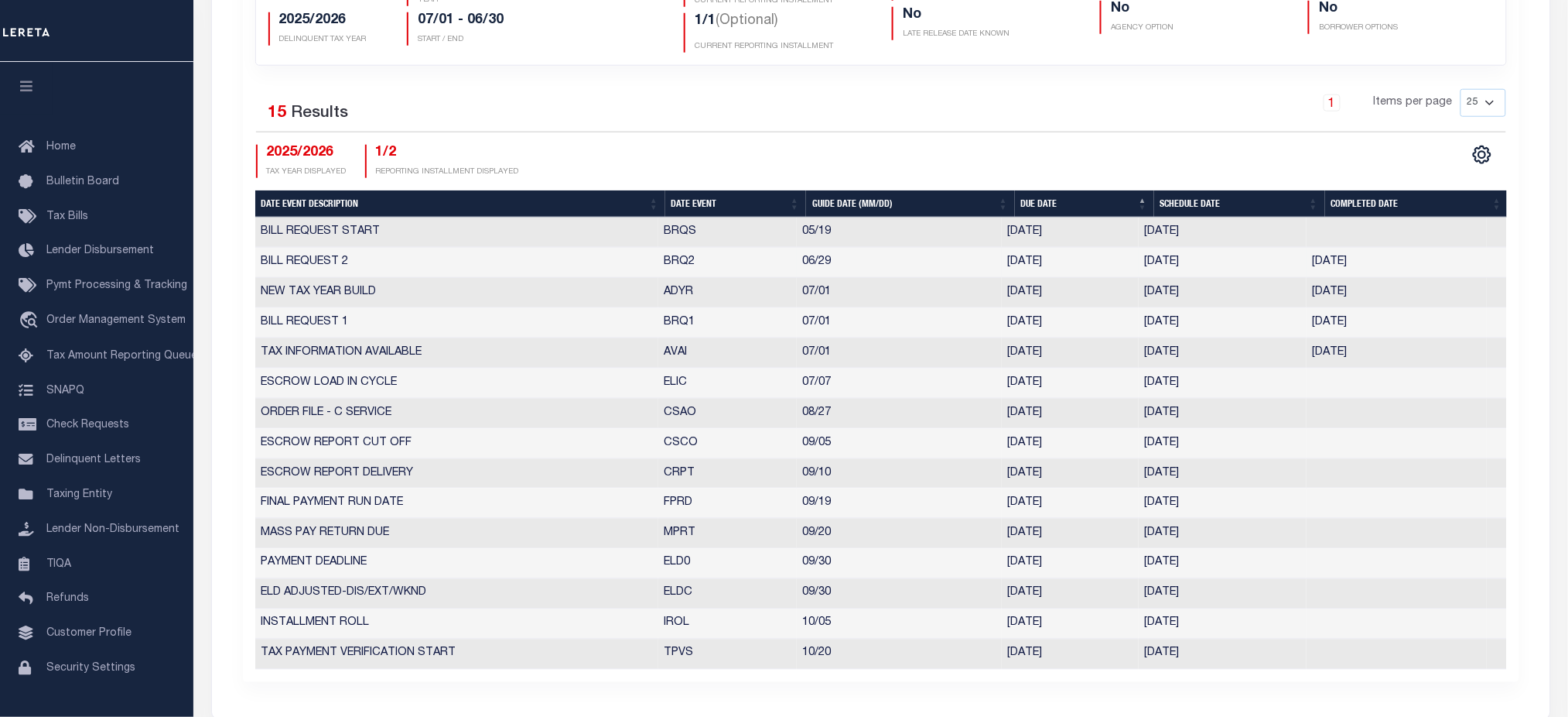
drag, startPoint x: 1356, startPoint y: 260, endPoint x: 255, endPoint y: 259, distance: 1101.0
click at [255, 259] on tr "BILL REQUEST 2 BRQ2 06/29 06/27/2025 06/20/2025 06/20/2025 6976920" at bounding box center [881, 262] width 1252 height 30
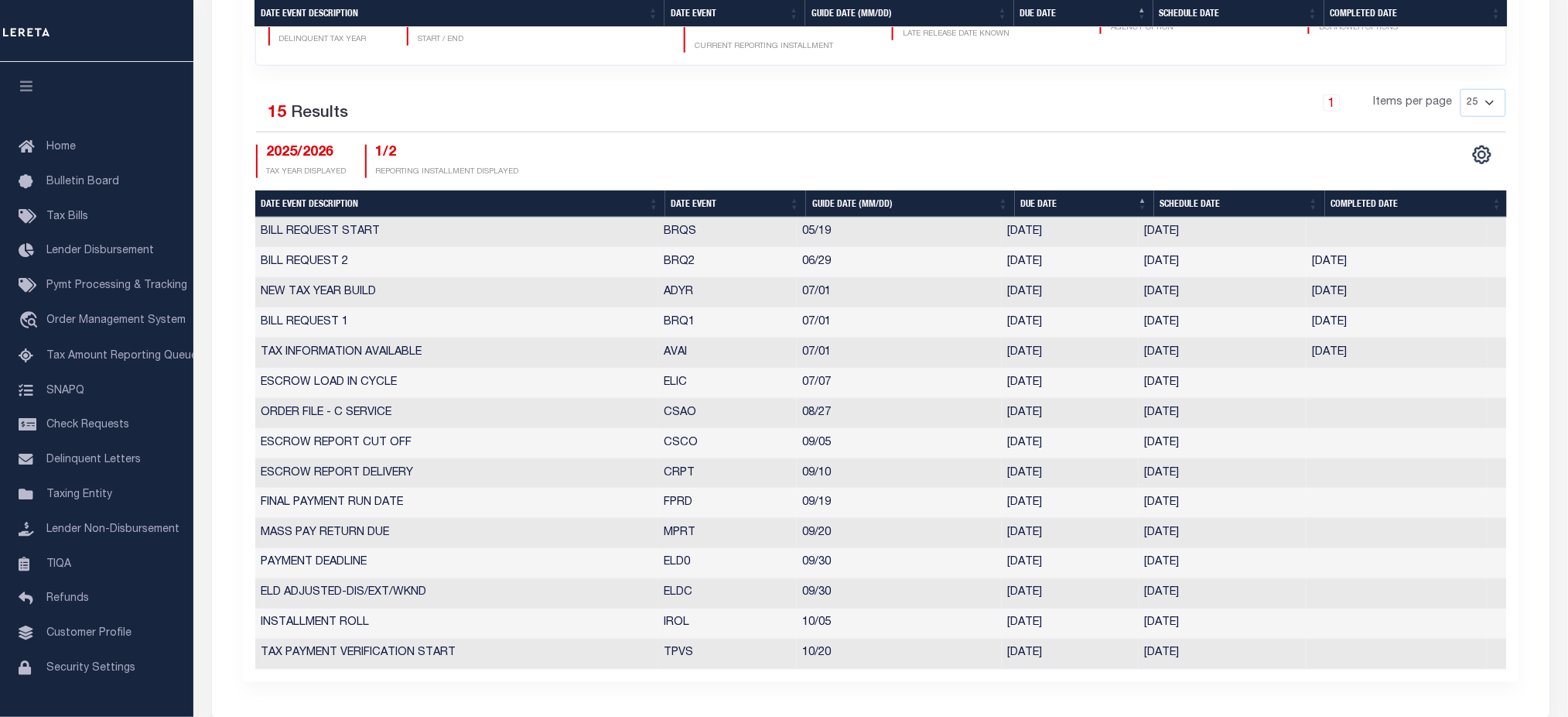
scroll to position [1099, 0]
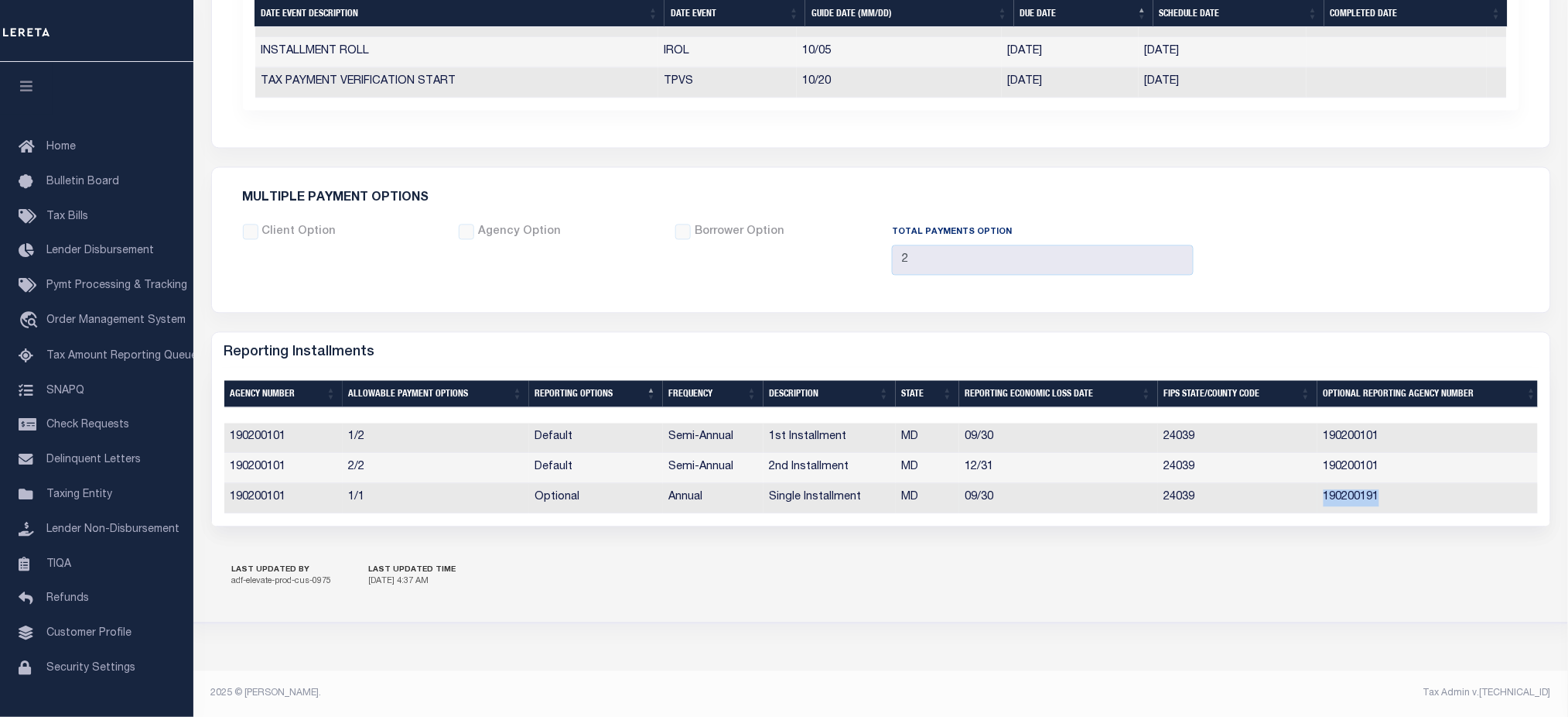
drag, startPoint x: 1377, startPoint y: 491, endPoint x: 1322, endPoint y: 493, distance: 55.0
click at [1322, 493] on td "190200191" at bounding box center [1430, 497] width 226 height 30
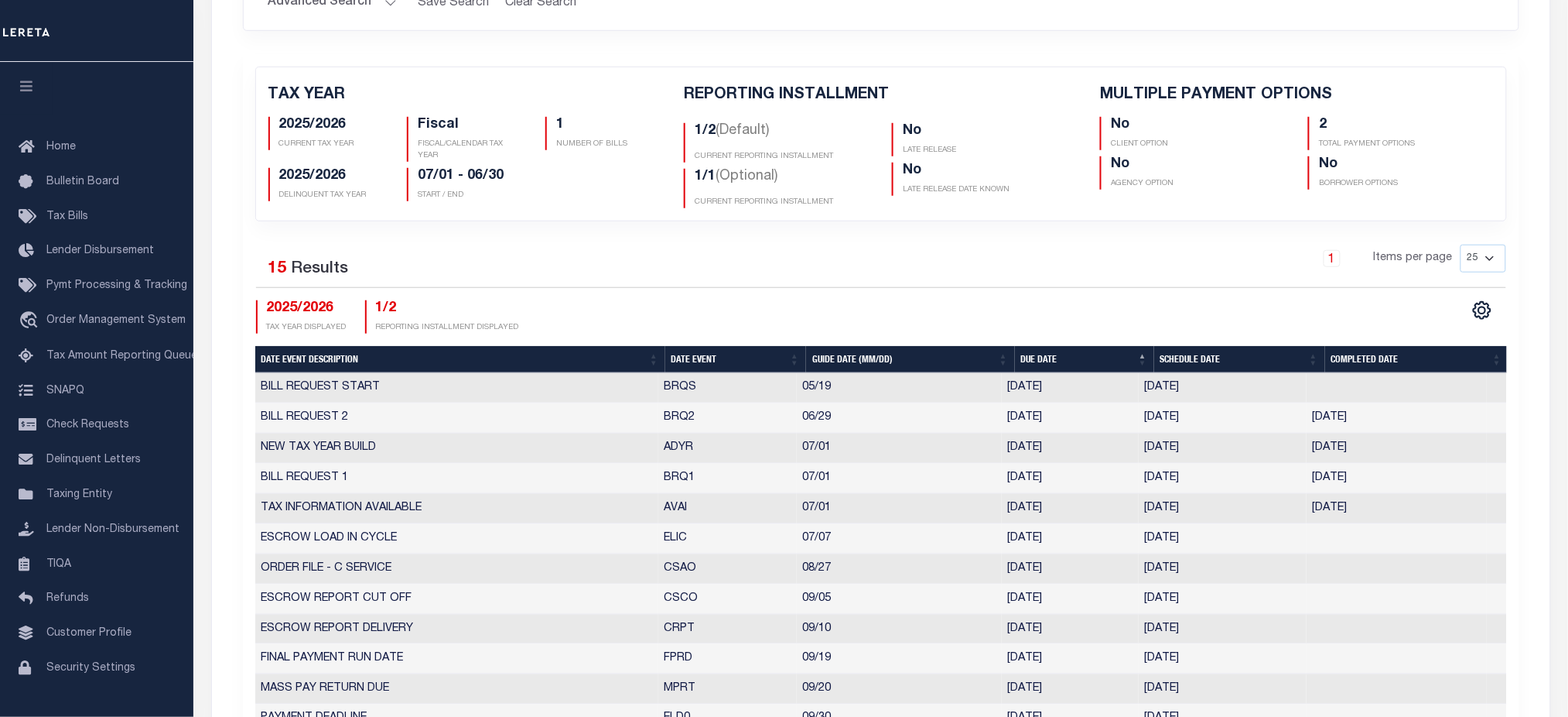
scroll to position [0, 0]
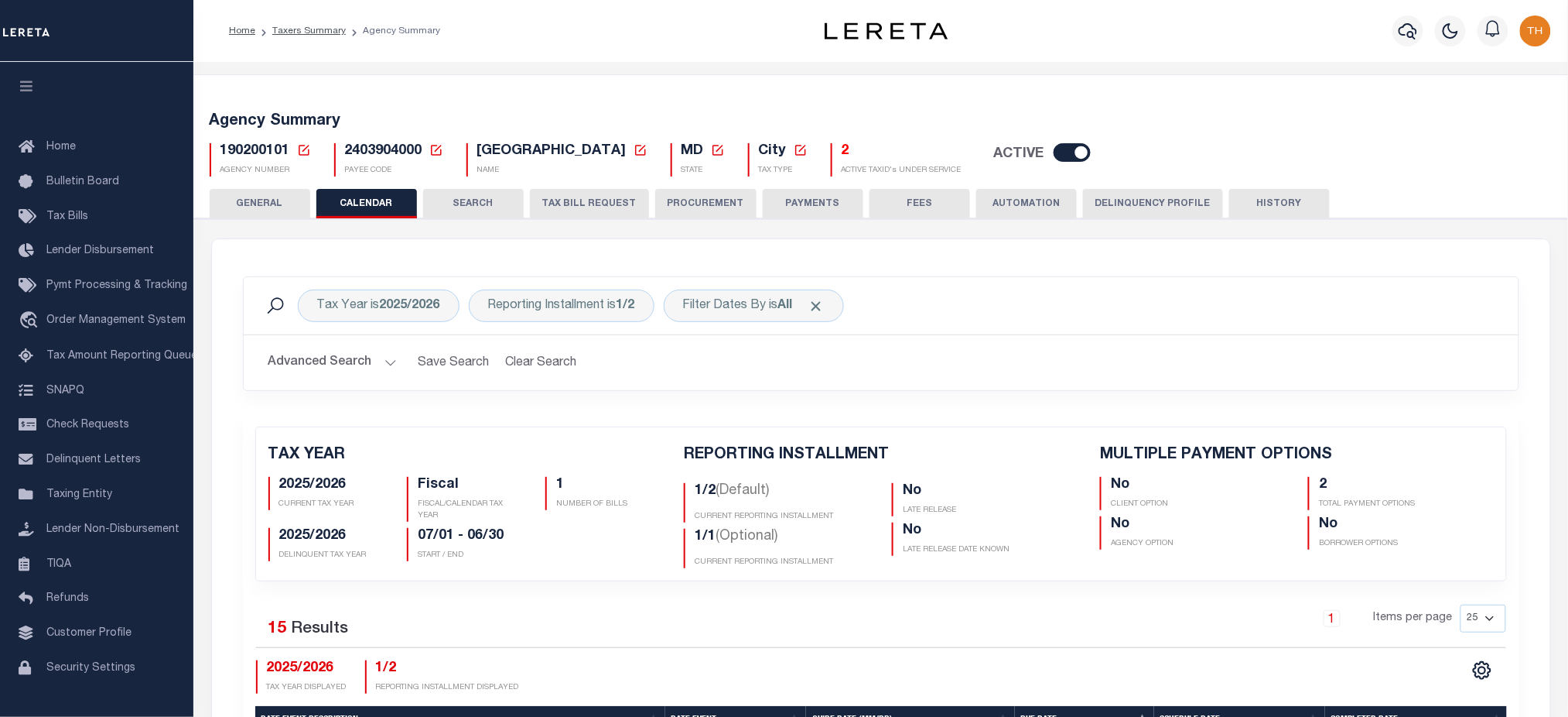
click at [311, 35] on li "Taxers Summary" at bounding box center [300, 30] width 91 height 14
click at [318, 26] on link "Taxers Summary" at bounding box center [309, 31] width 74 height 9
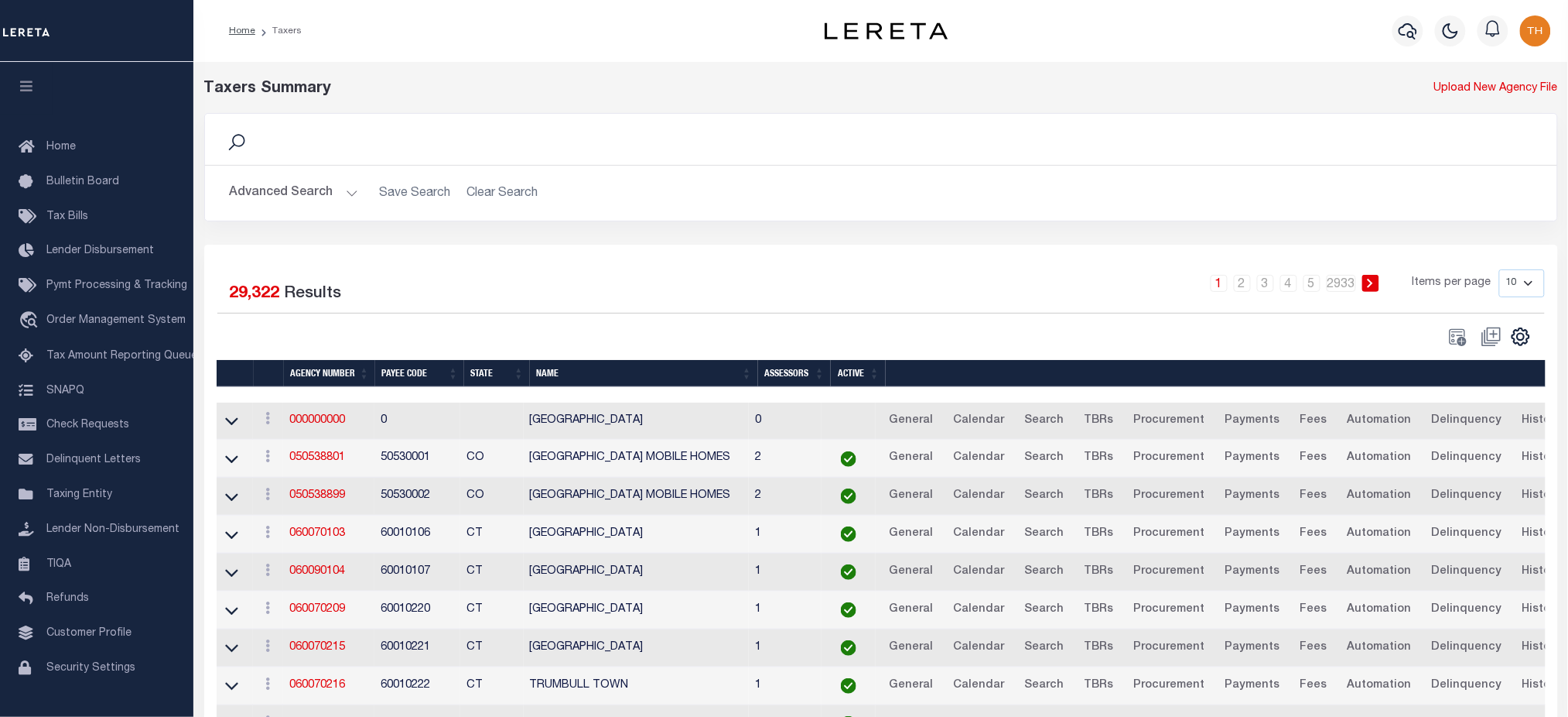
click at [326, 201] on button "Advanced Search" at bounding box center [294, 192] width 129 height 30
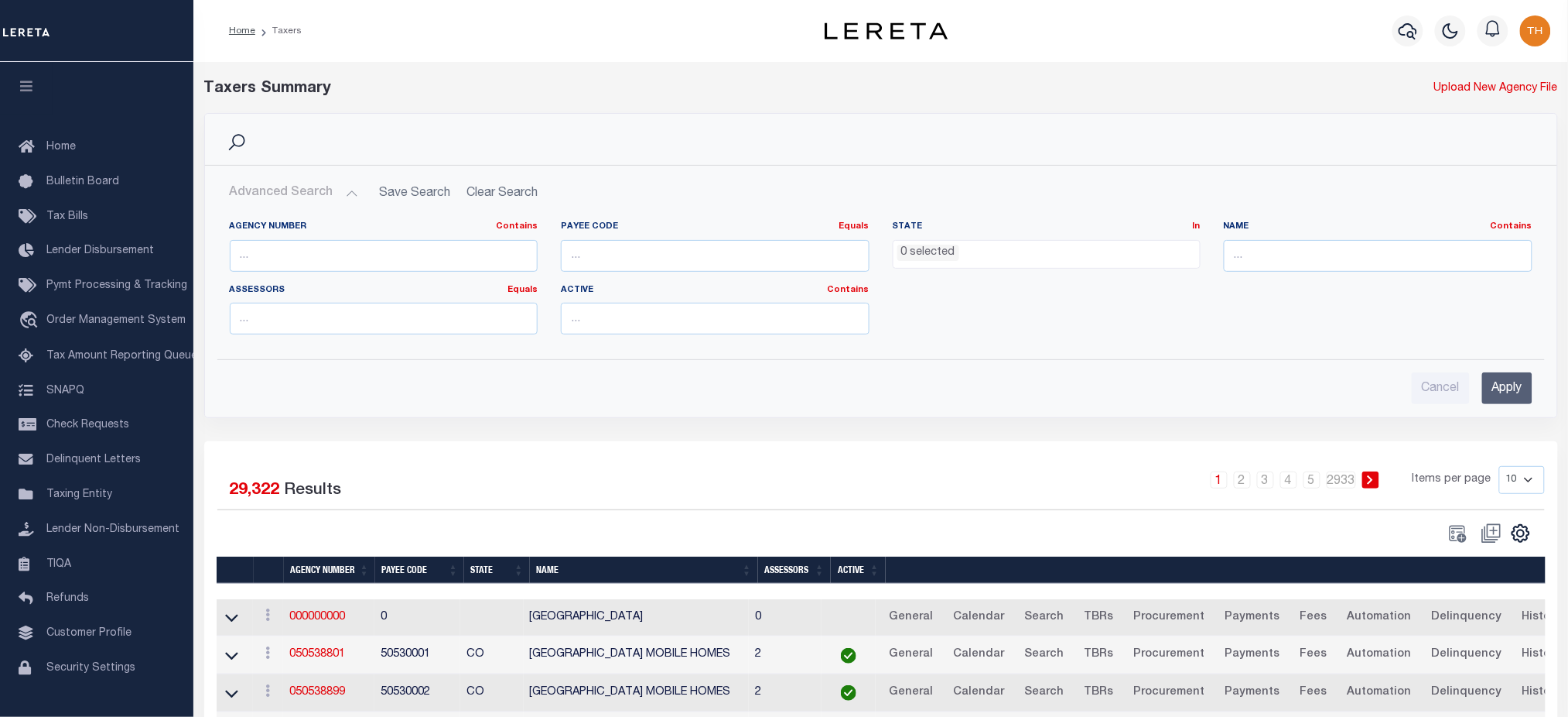
click at [1008, 265] on span "0 selected" at bounding box center [1047, 254] width 309 height 29
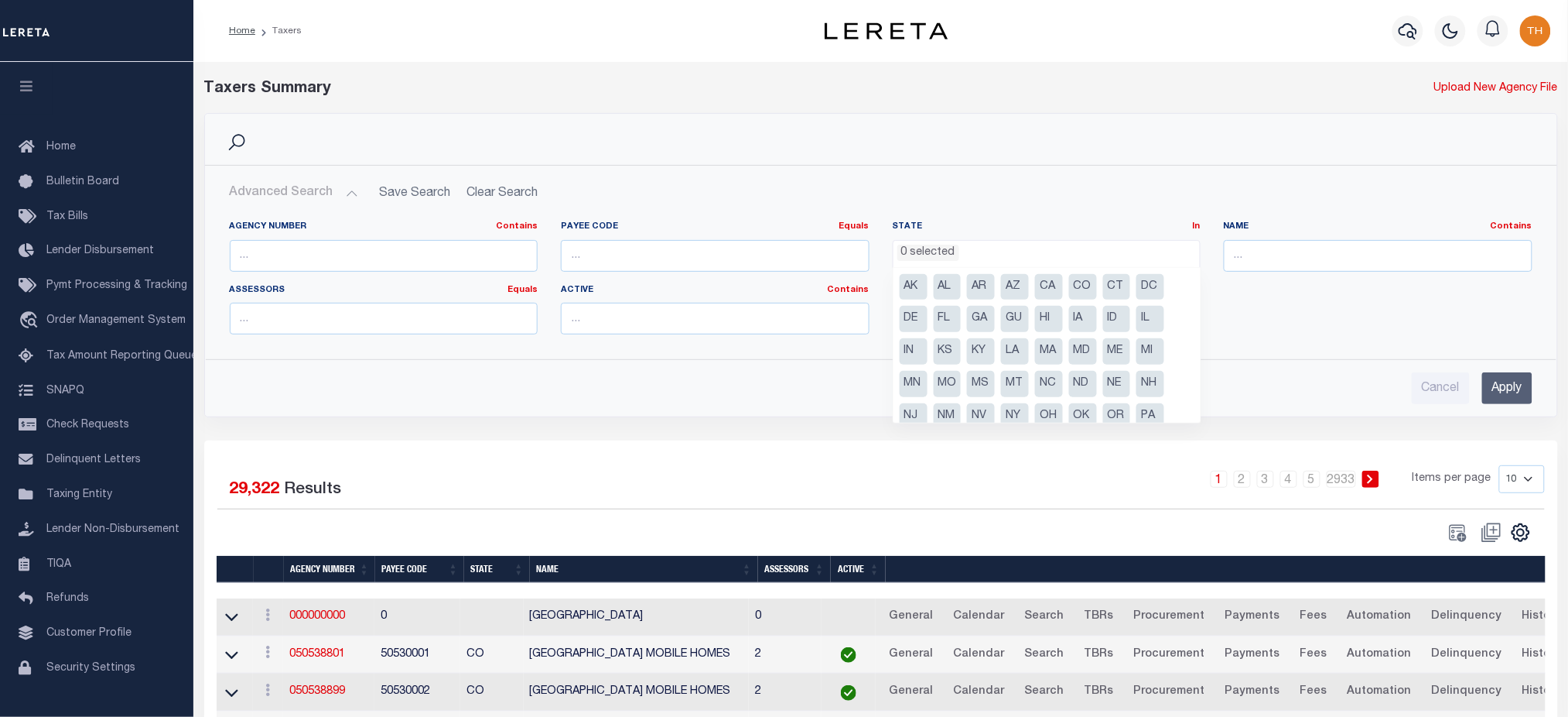
scroll to position [77, 0]
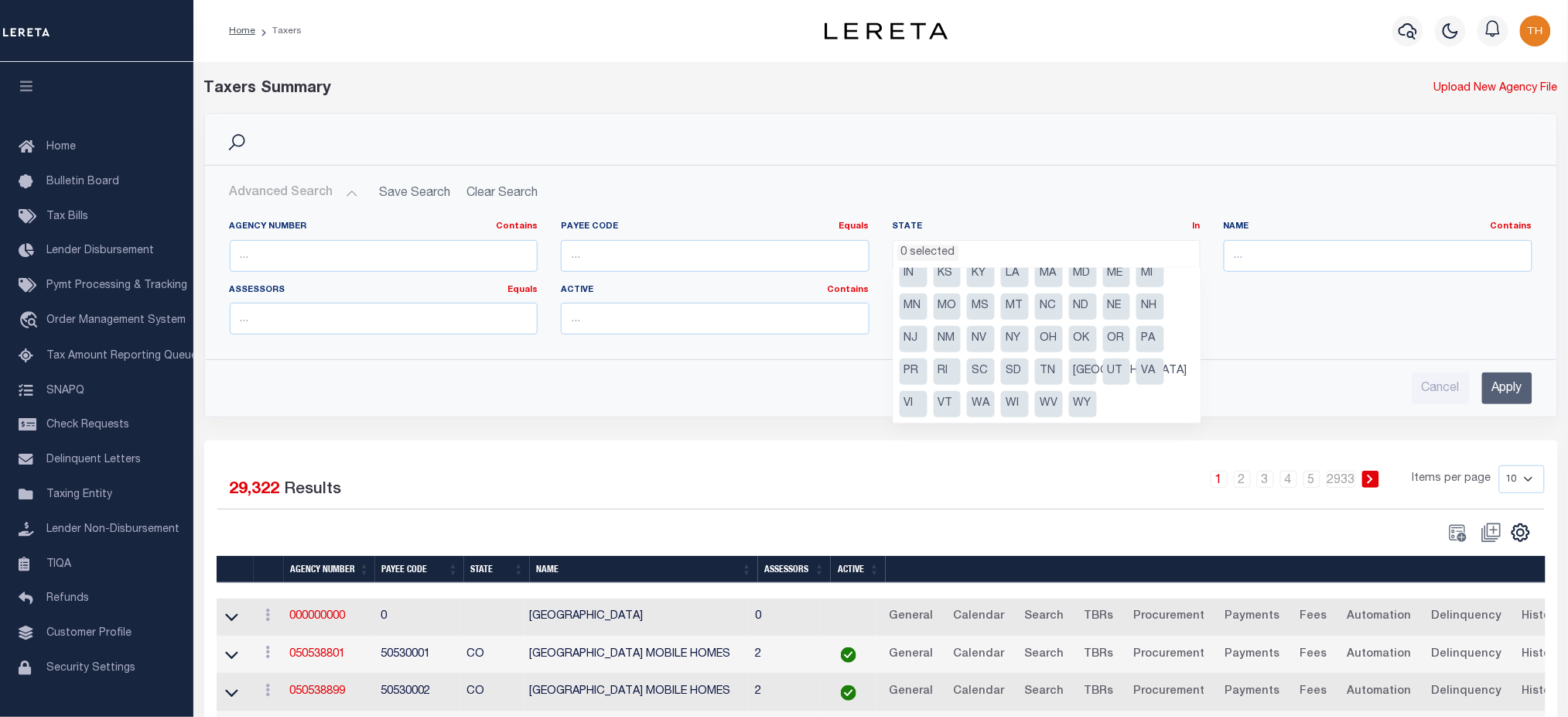
click at [1003, 338] on li "NY" at bounding box center [1014, 339] width 28 height 26
select select "NY"
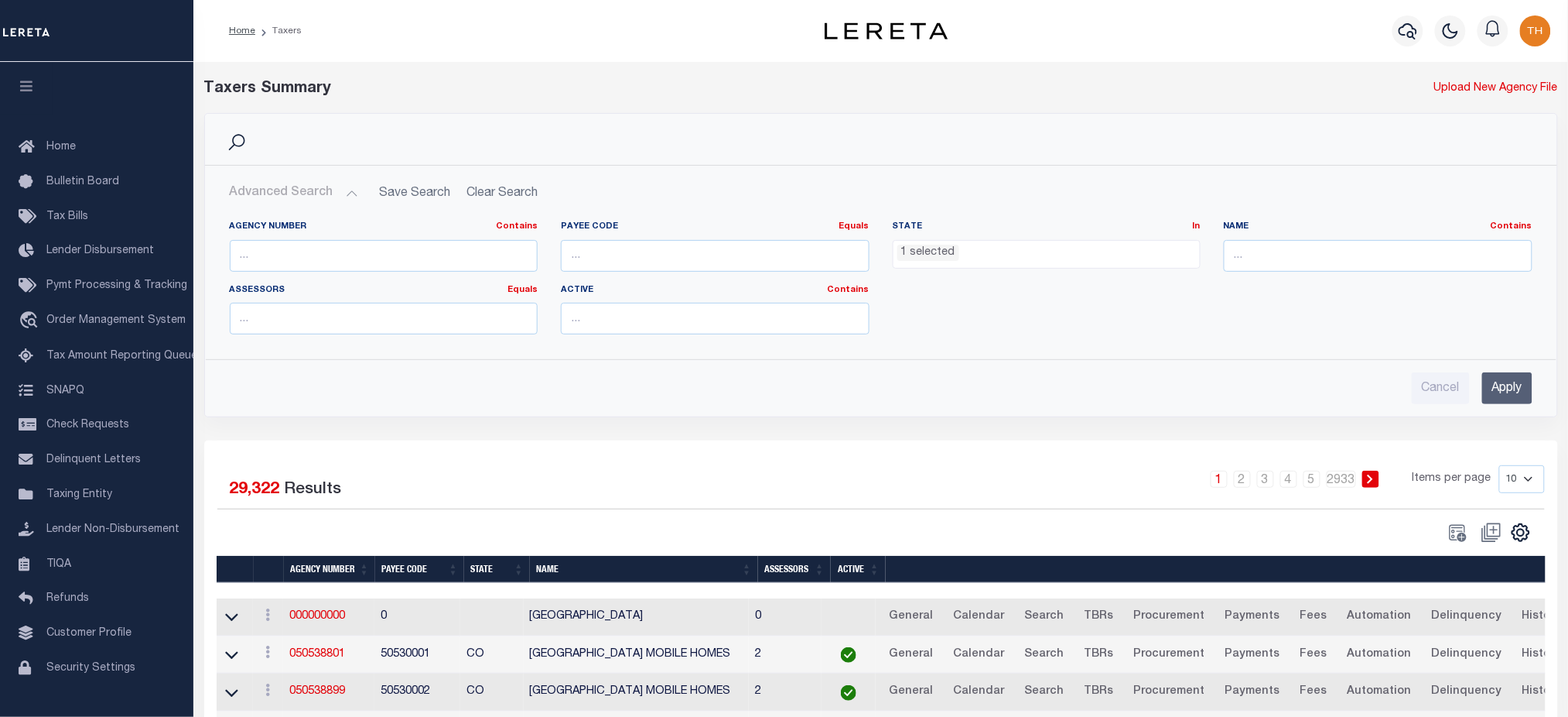
click at [1493, 387] on input "Apply" at bounding box center [1507, 388] width 50 height 32
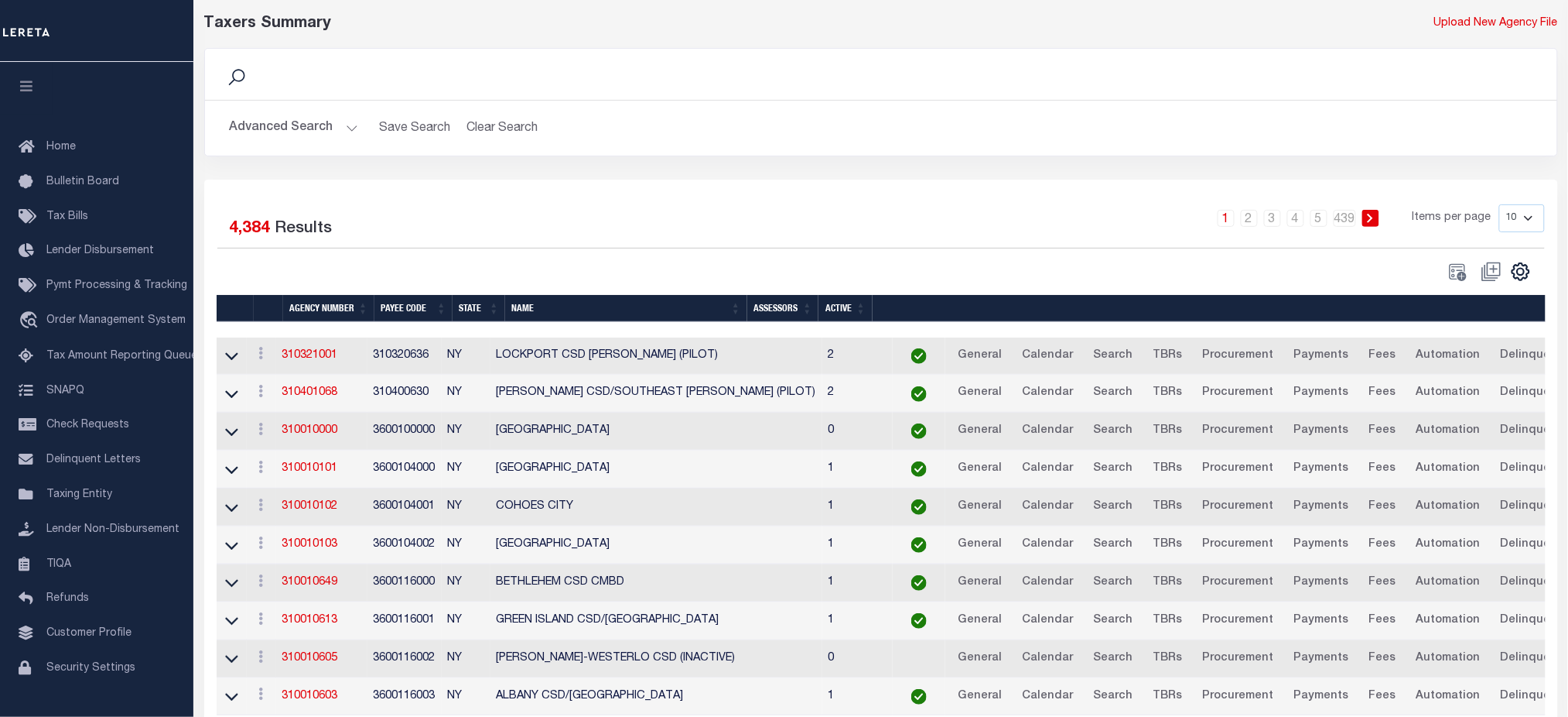
scroll to position [134, 0]
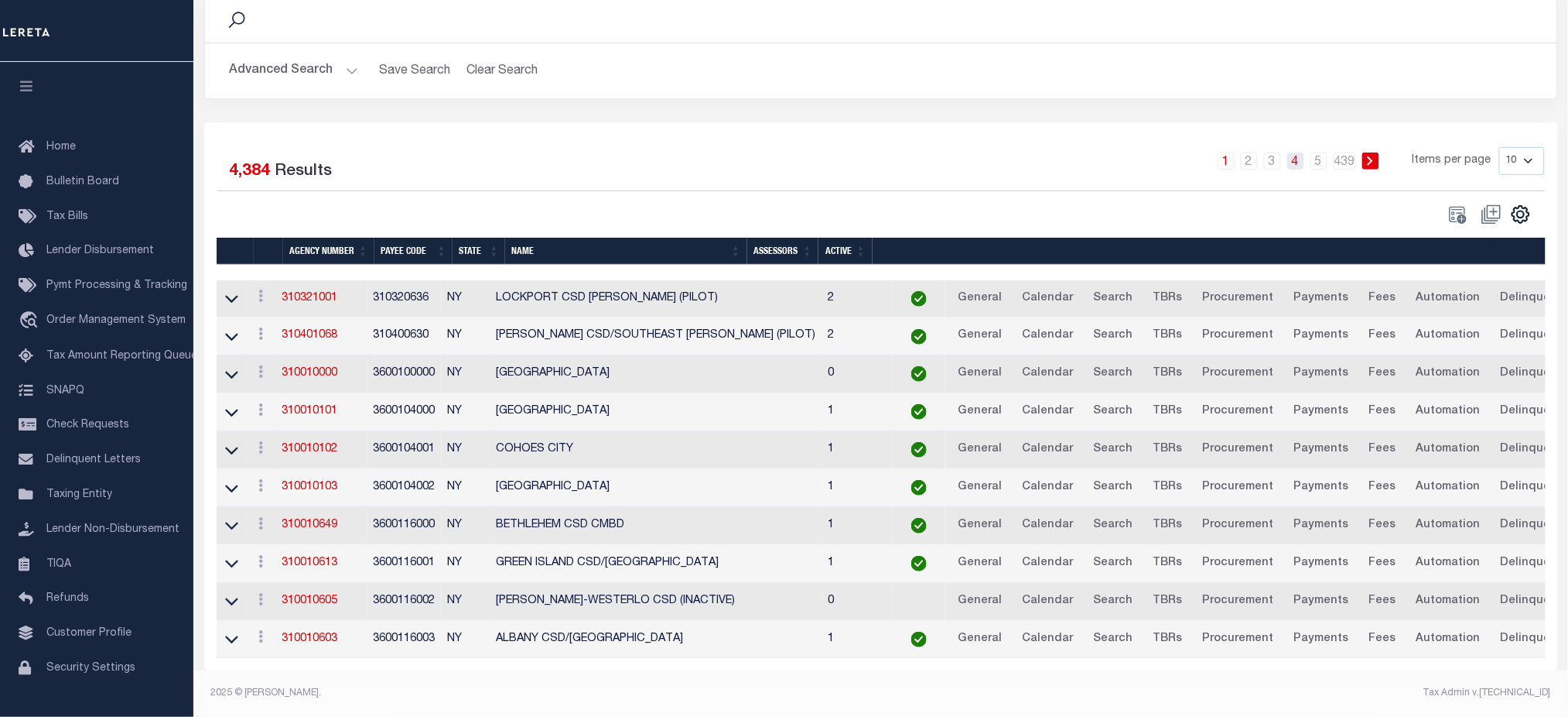
click at [1298, 152] on link "4" at bounding box center [1296, 161] width 17 height 17
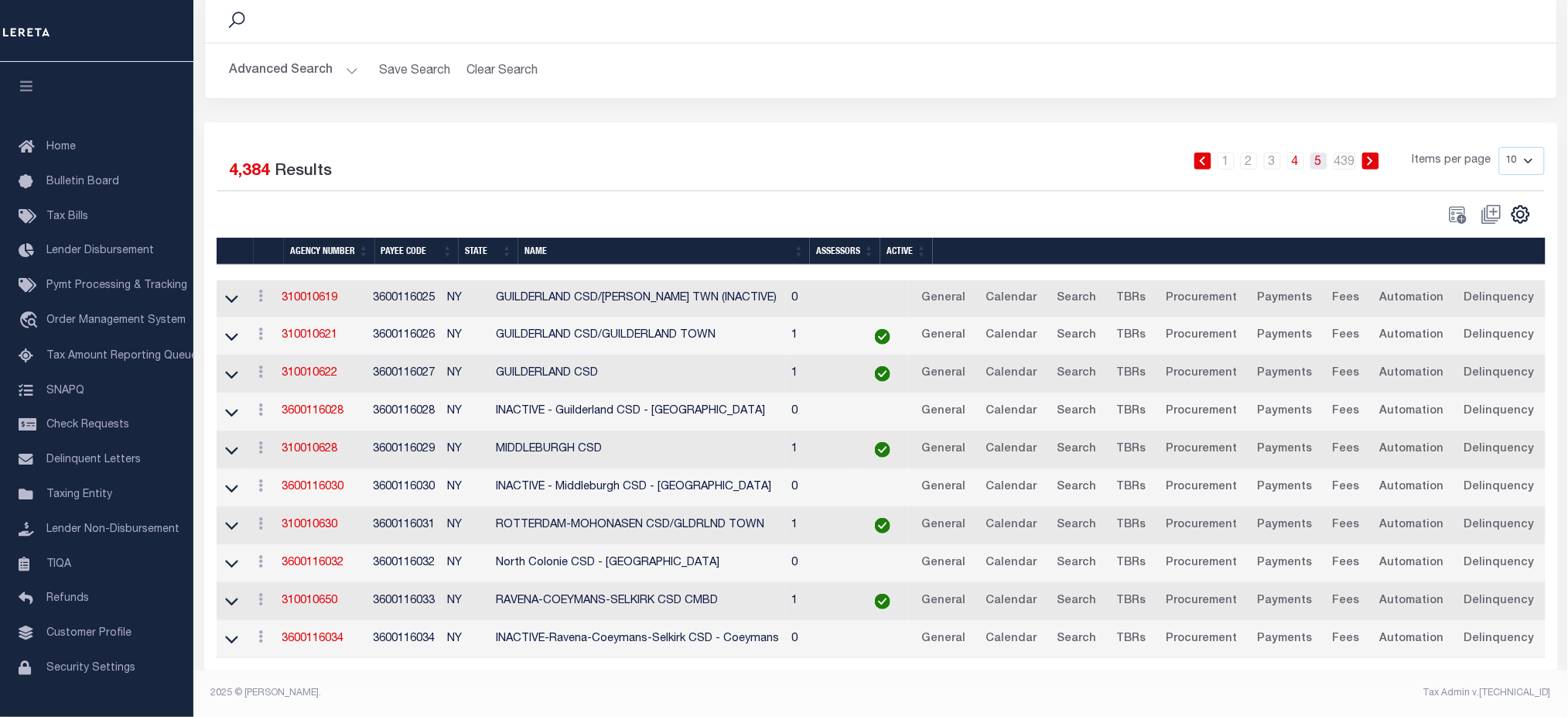
click at [1326, 152] on link "5" at bounding box center [1318, 161] width 17 height 17
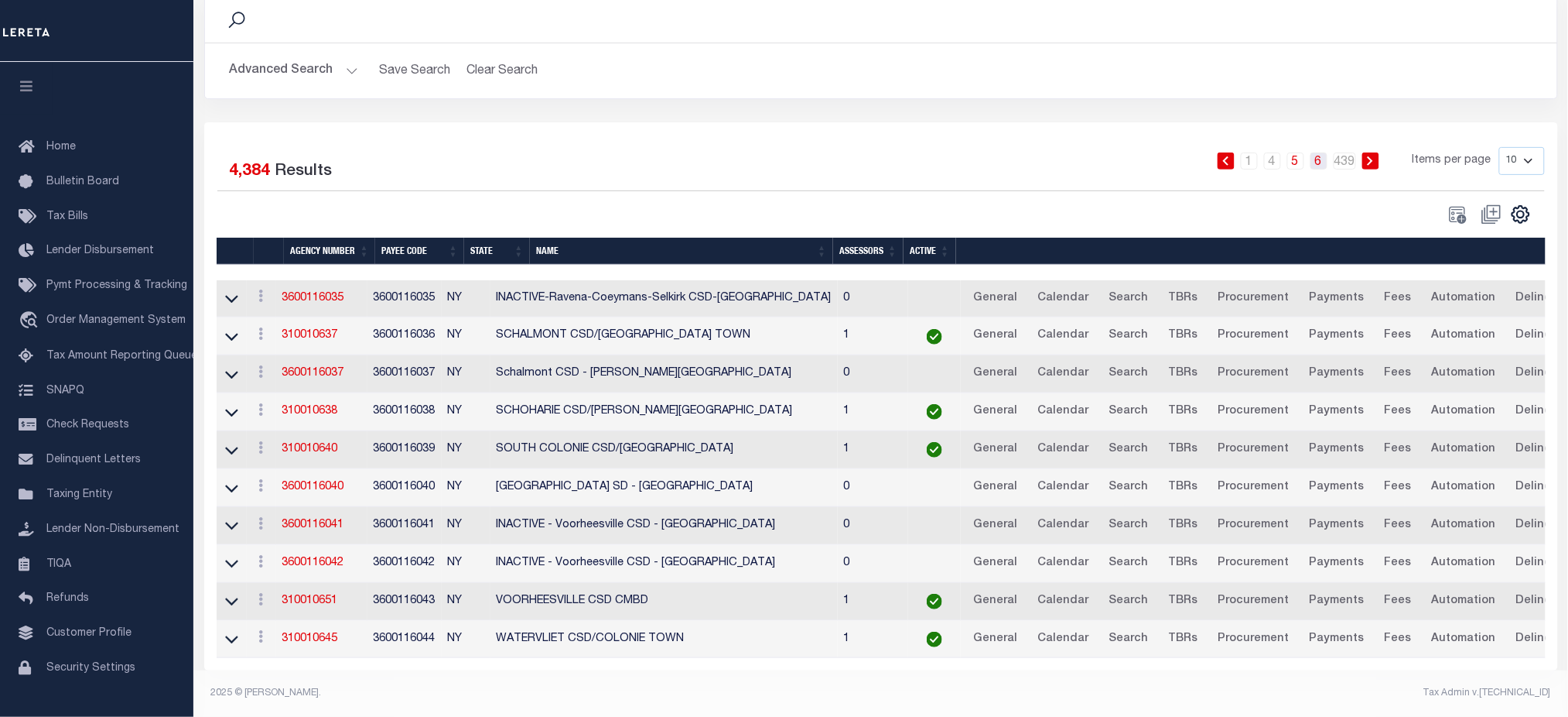
click at [1328, 152] on link "6" at bounding box center [1318, 161] width 17 height 17
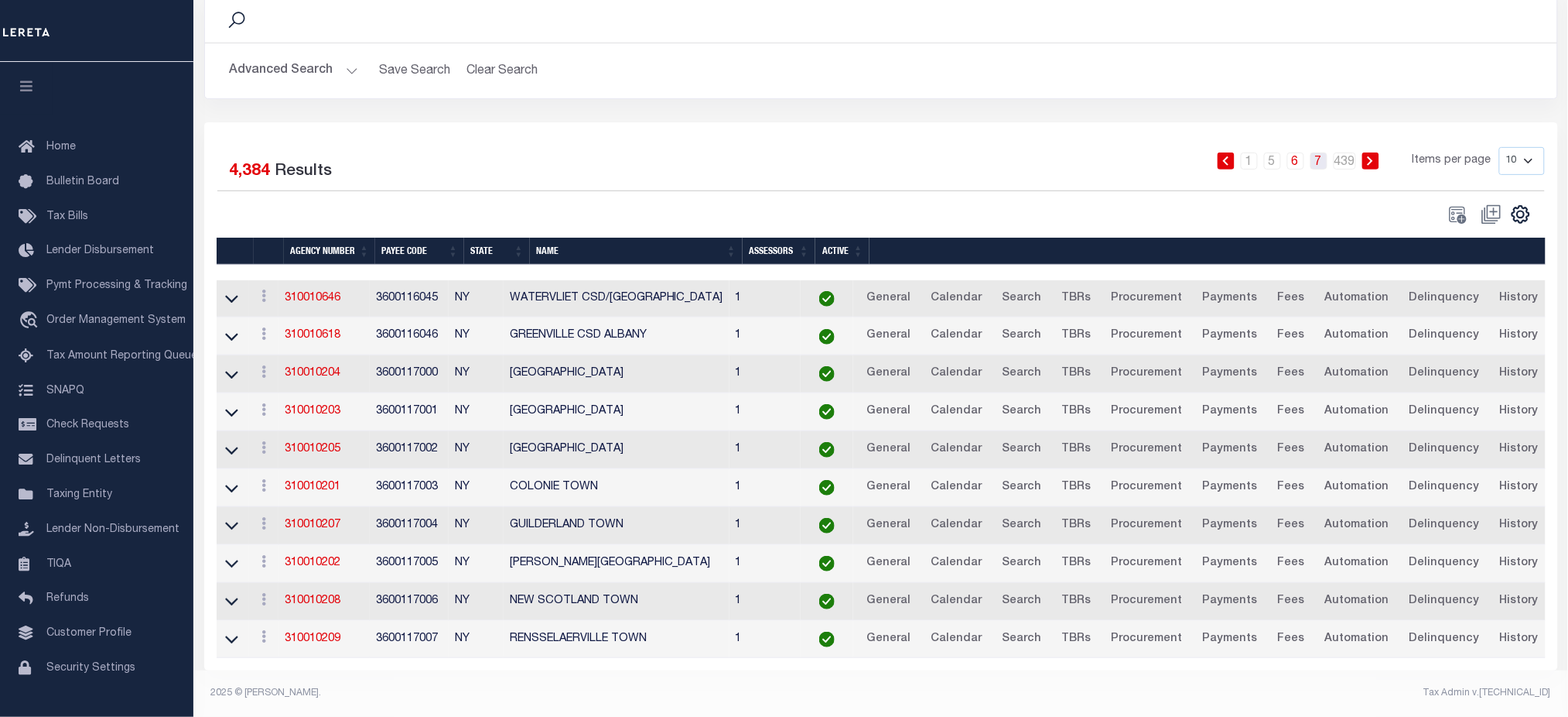
click at [1320, 152] on link "7" at bounding box center [1318, 161] width 17 height 17
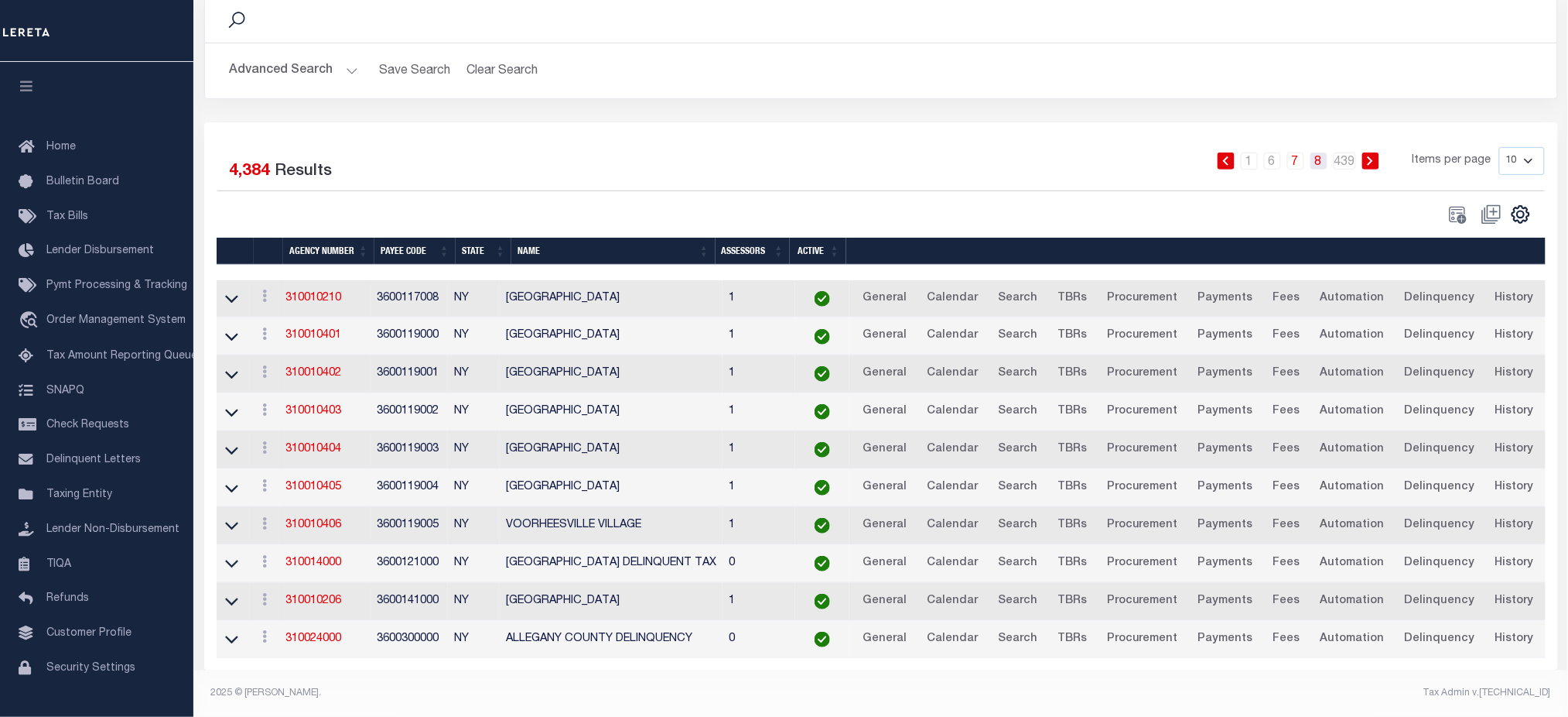
click at [1320, 152] on link "8" at bounding box center [1318, 161] width 17 height 17
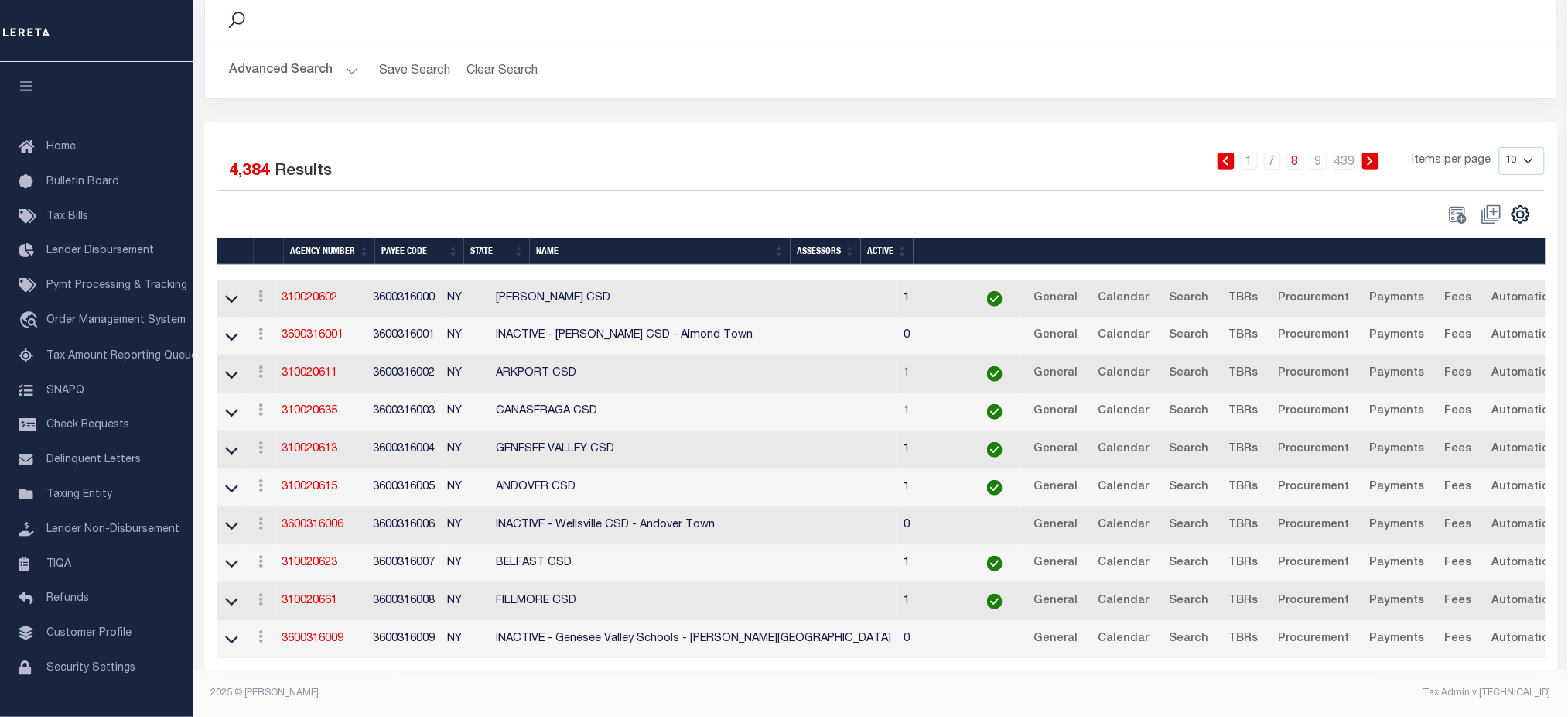
click at [338, 70] on button "Advanced Search" at bounding box center [294, 70] width 129 height 30
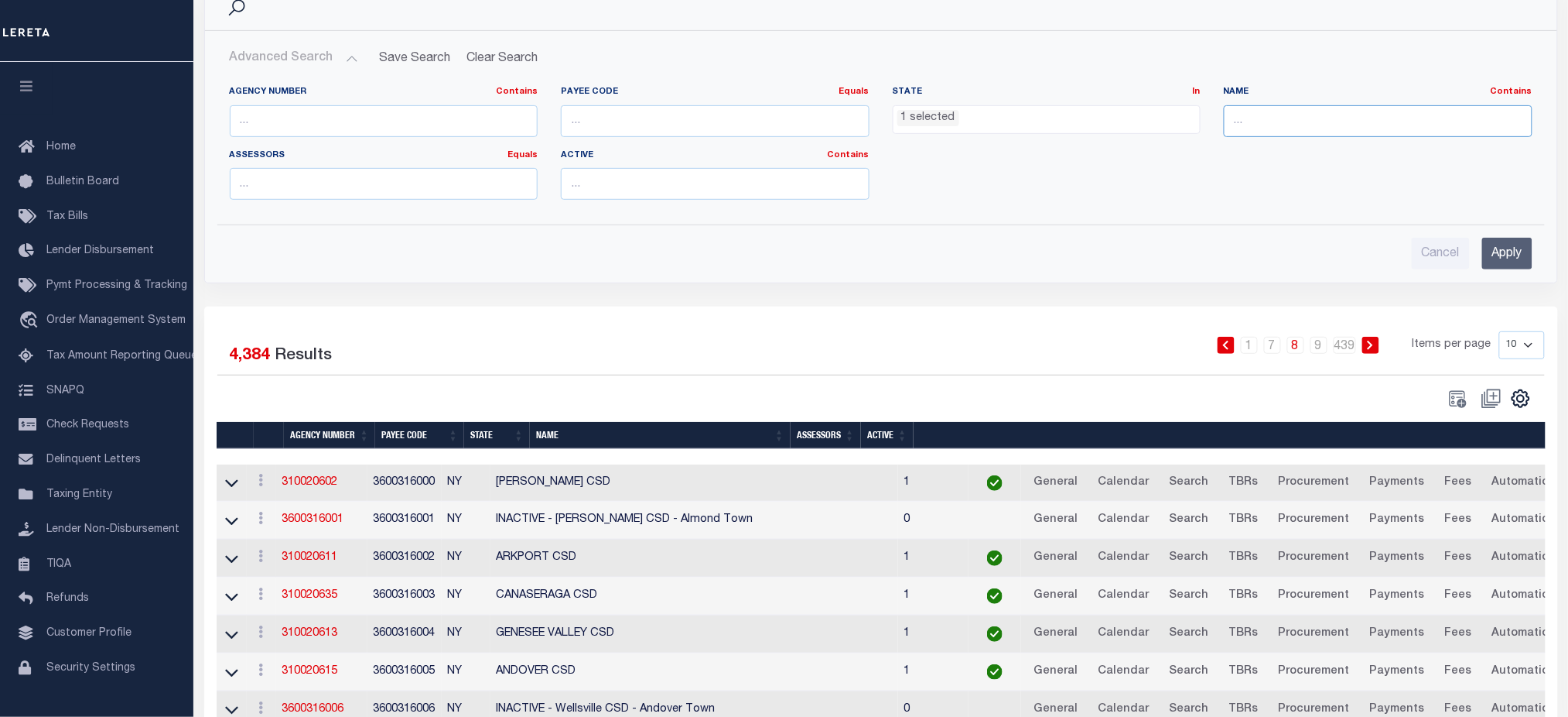
click at [1281, 120] on input "text" at bounding box center [1378, 121] width 309 height 32
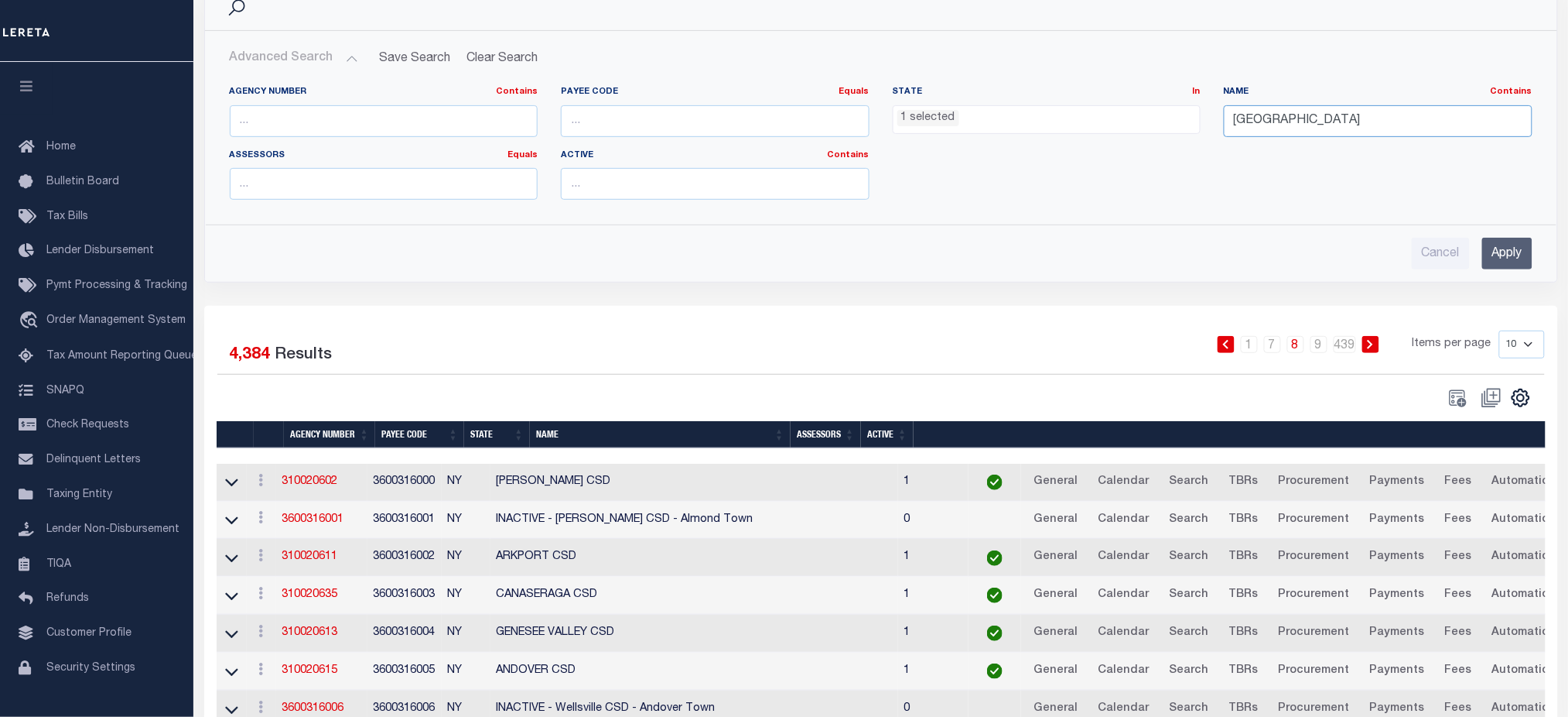
type input "bronx"
click at [1514, 242] on input "Apply" at bounding box center [1507, 253] width 50 height 32
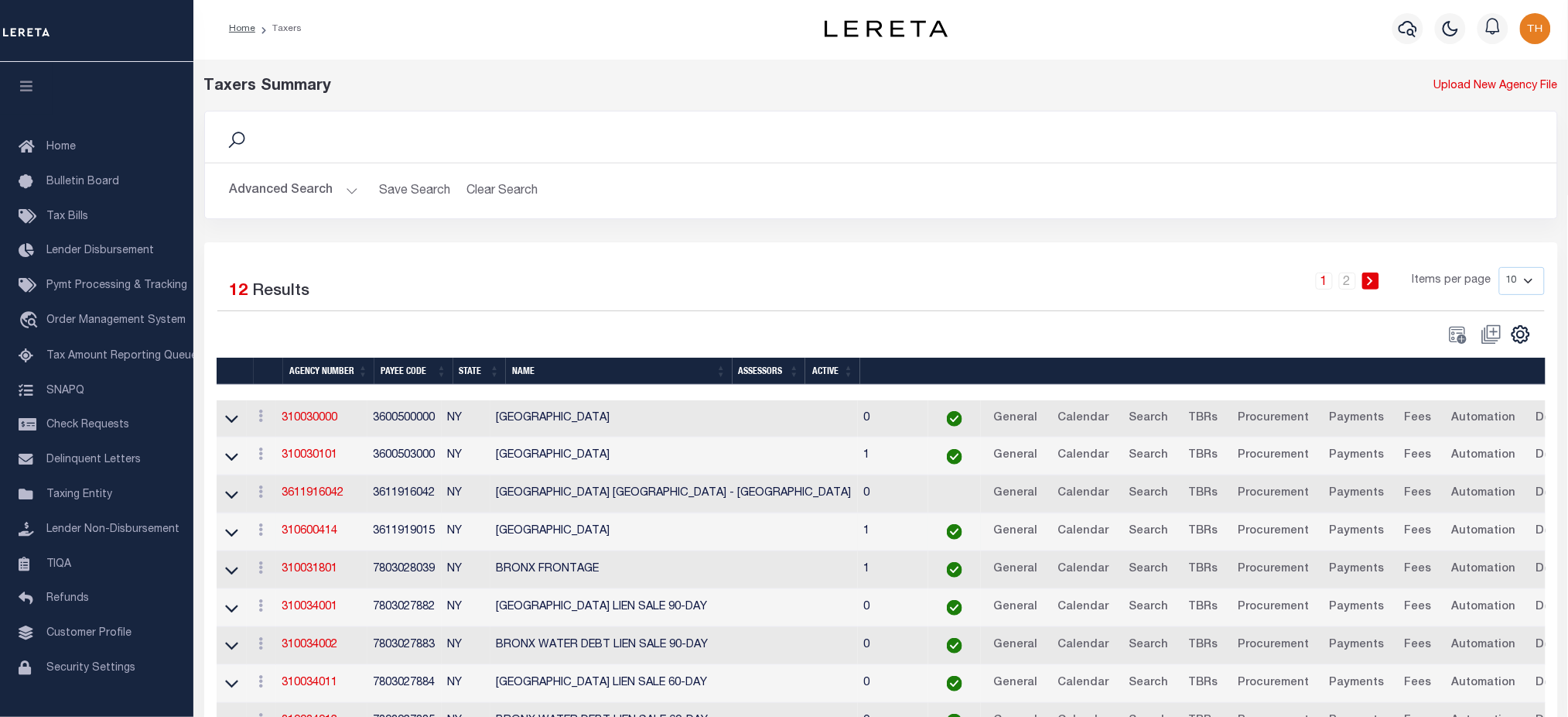
scroll to position [0, 0]
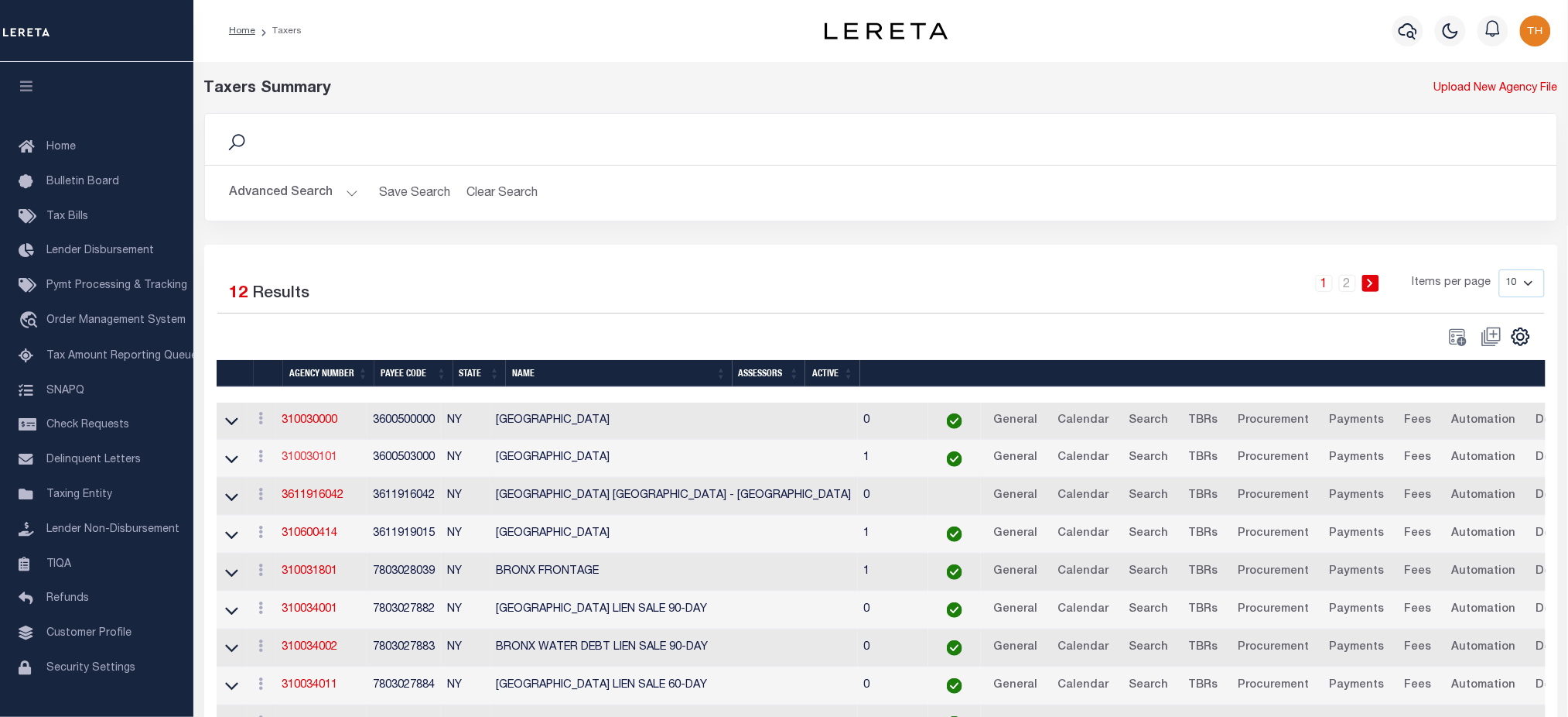
click at [327, 463] on link "310030101" at bounding box center [309, 457] width 55 height 11
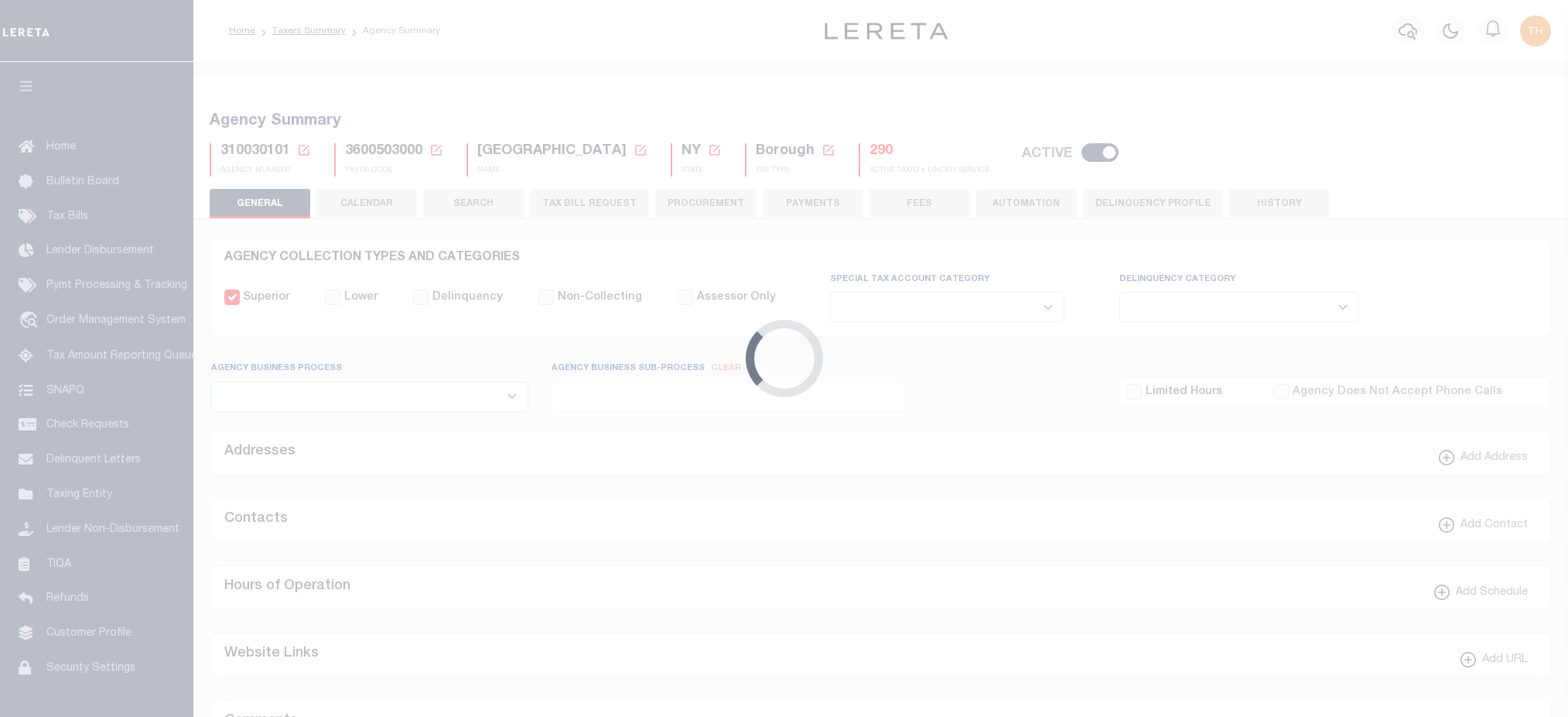
select select
click at [352, 204] on button "CALENDAR" at bounding box center [367, 203] width 101 height 29
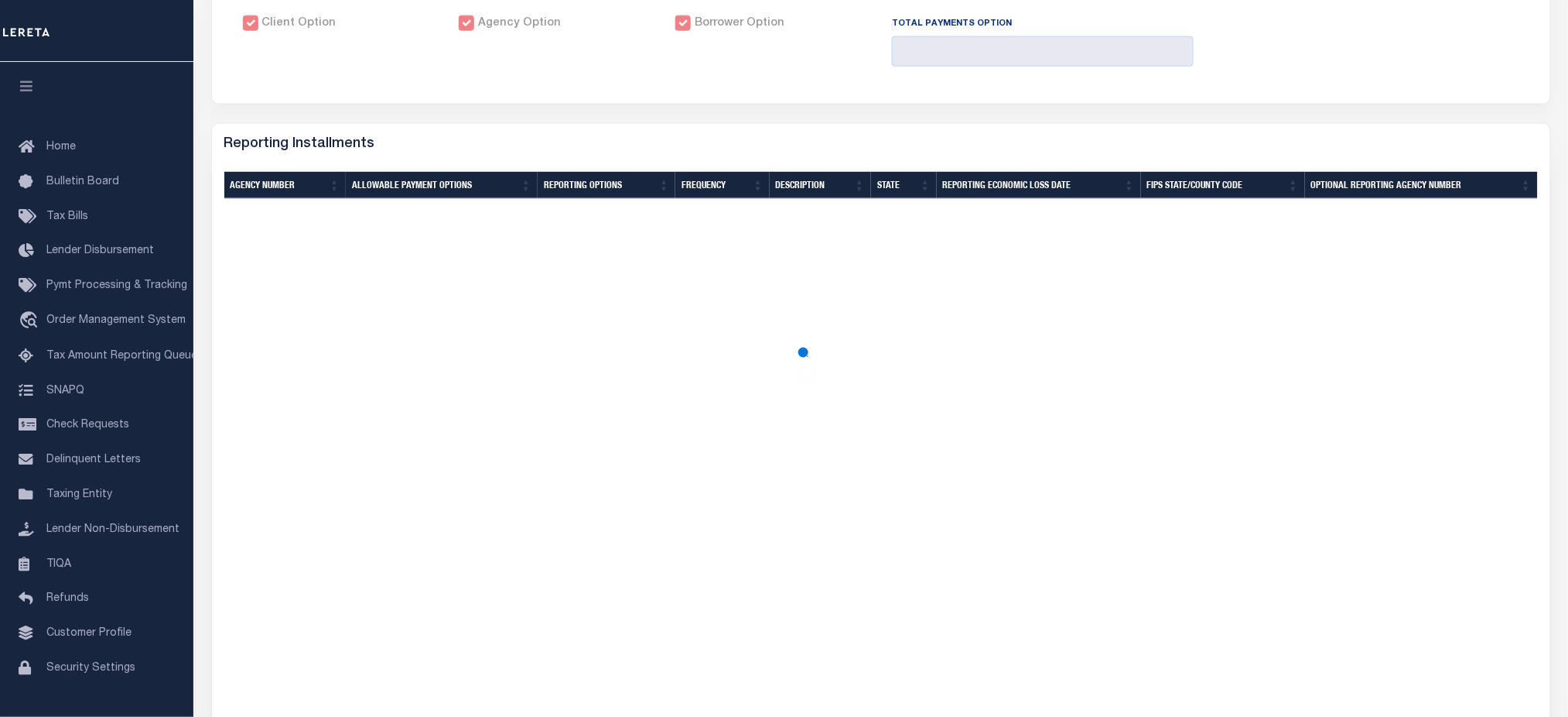
scroll to position [586, 0]
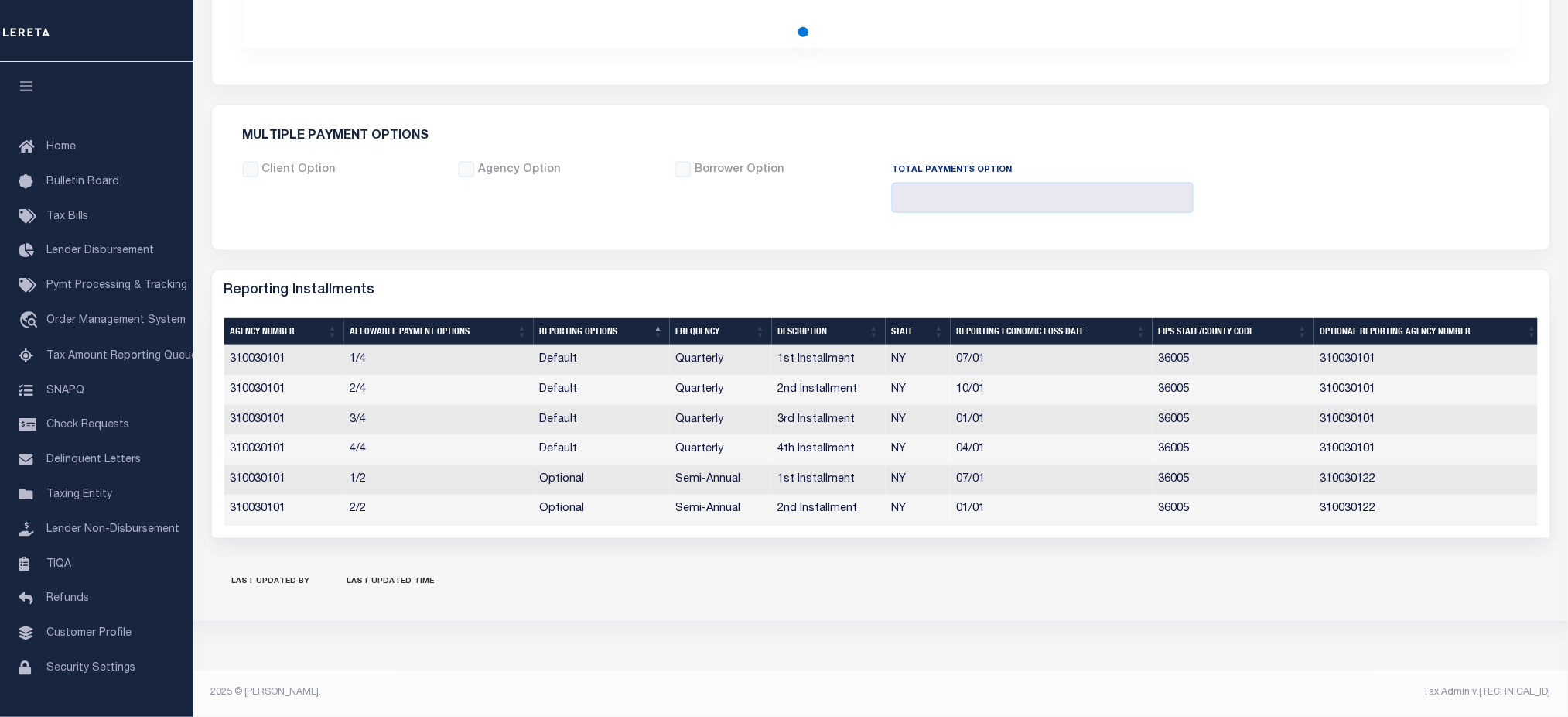
checkbox input "false"
type input "2"
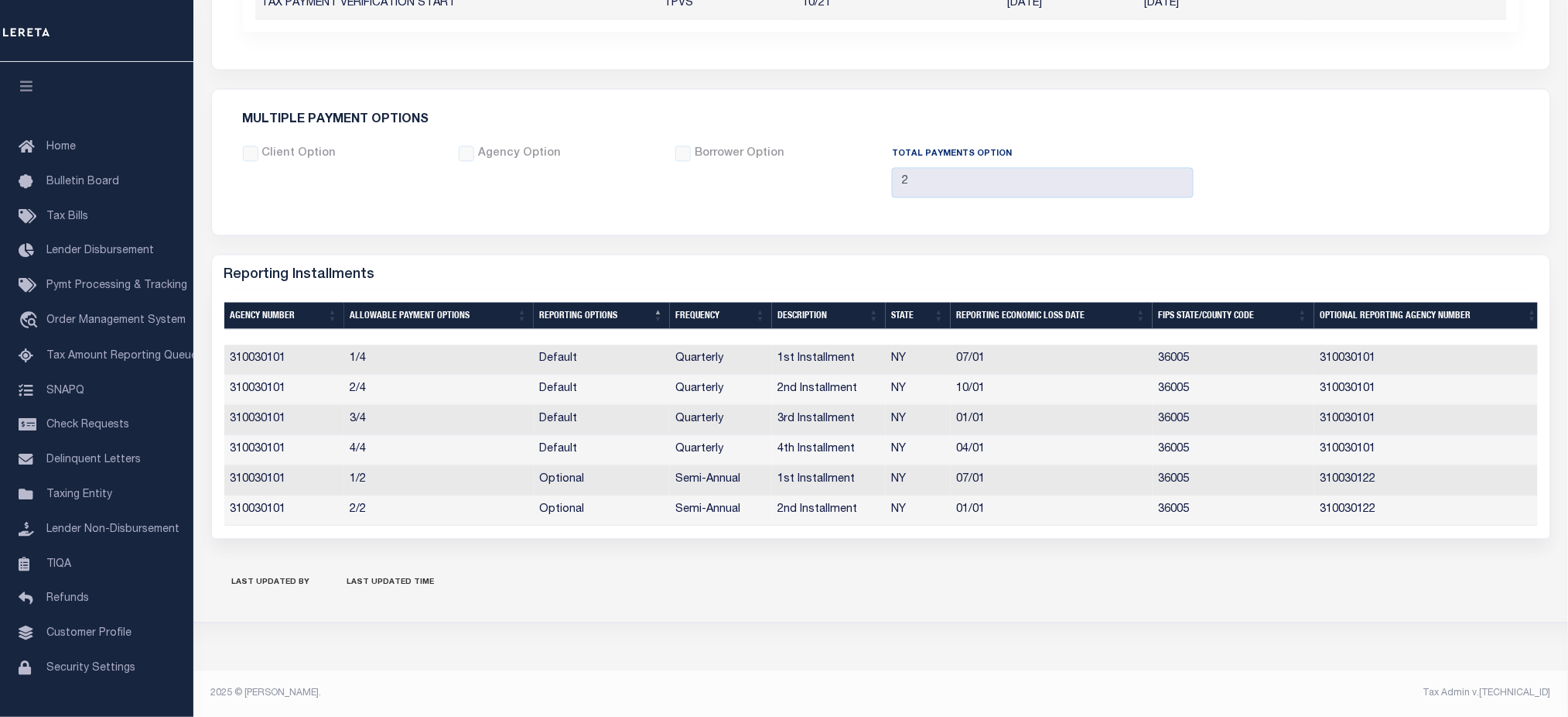
scroll to position [1085, 0]
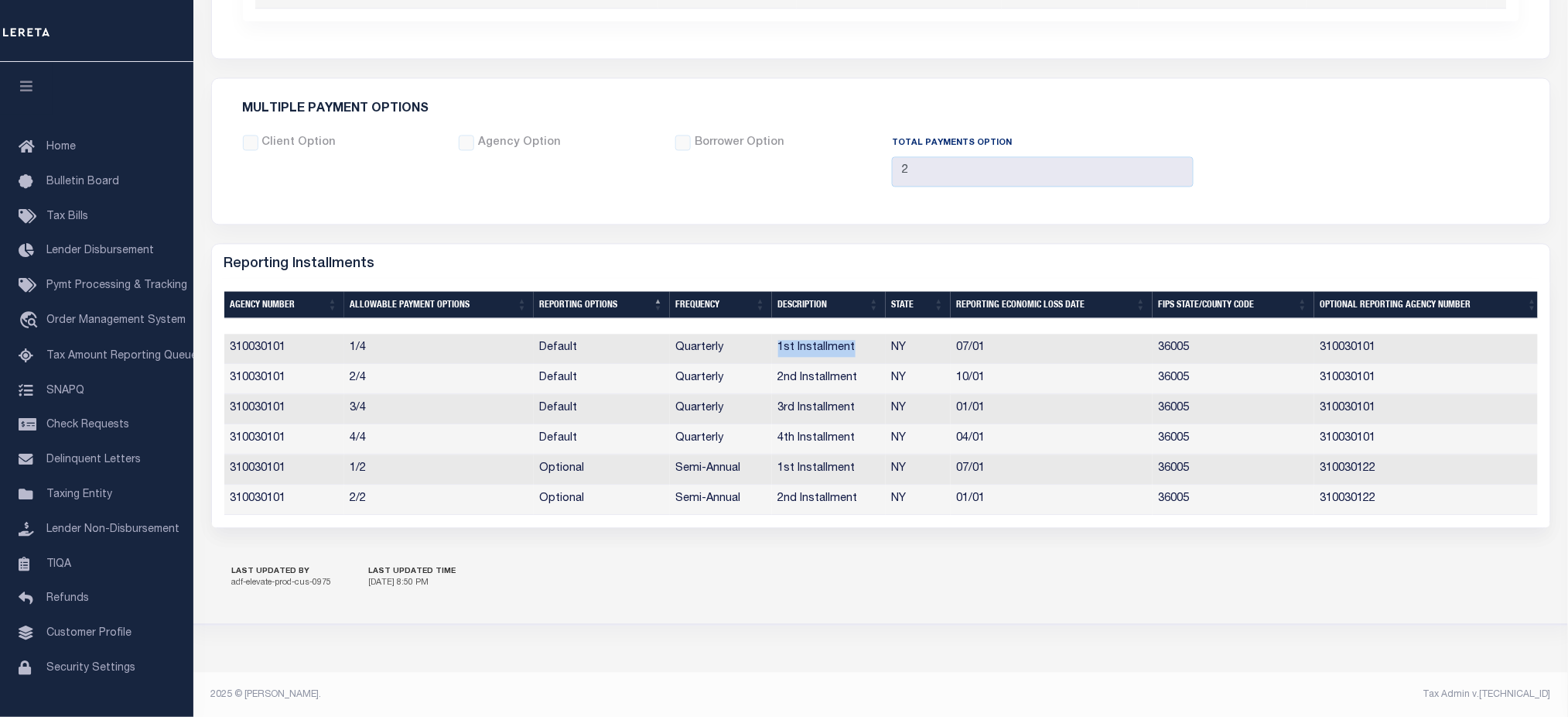
drag, startPoint x: 774, startPoint y: 350, endPoint x: 858, endPoint y: 359, distance: 84.5
click at [867, 355] on td "1st Installment" at bounding box center [828, 348] width 113 height 30
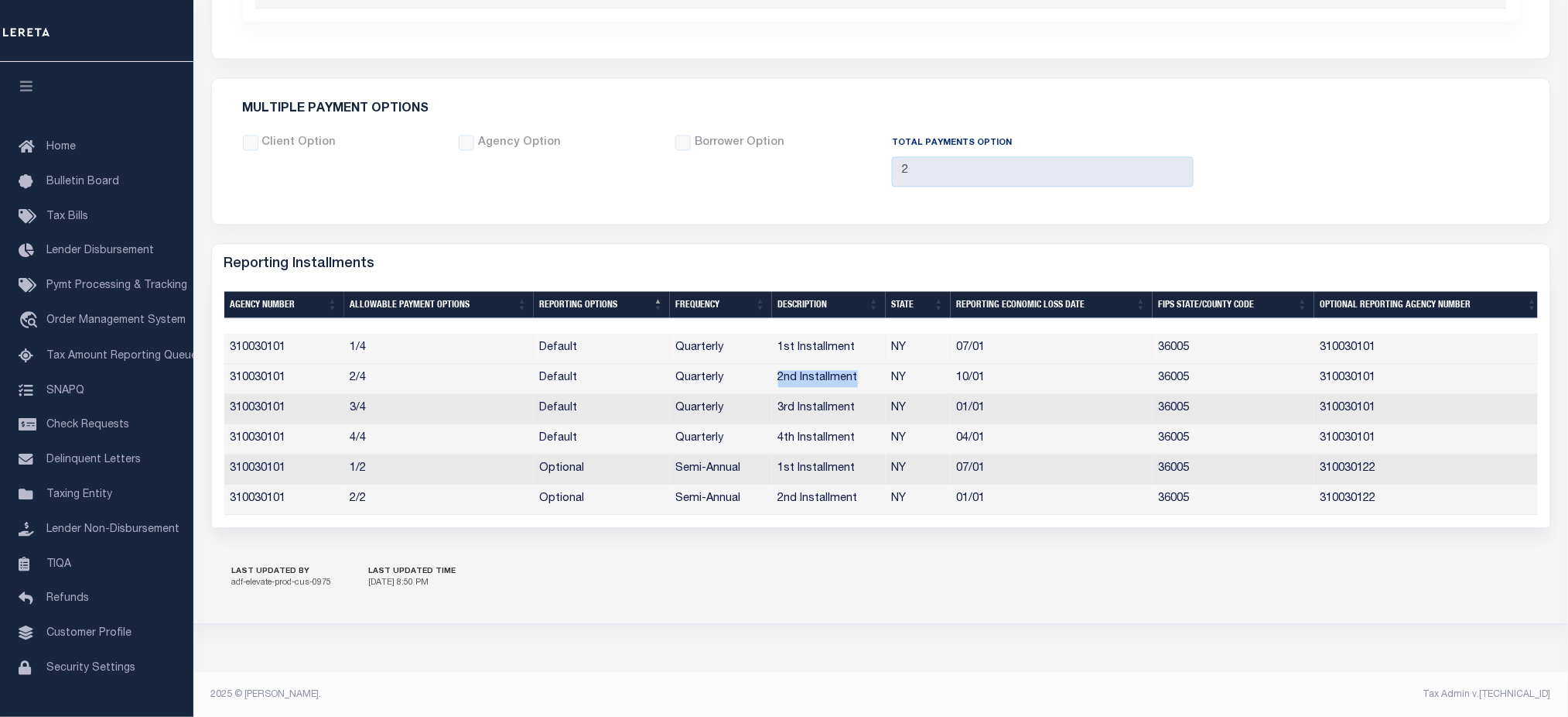
drag, startPoint x: 838, startPoint y: 385, endPoint x: 867, endPoint y: 385, distance: 29.0
click at [867, 385] on td "2nd Installment" at bounding box center [828, 378] width 113 height 30
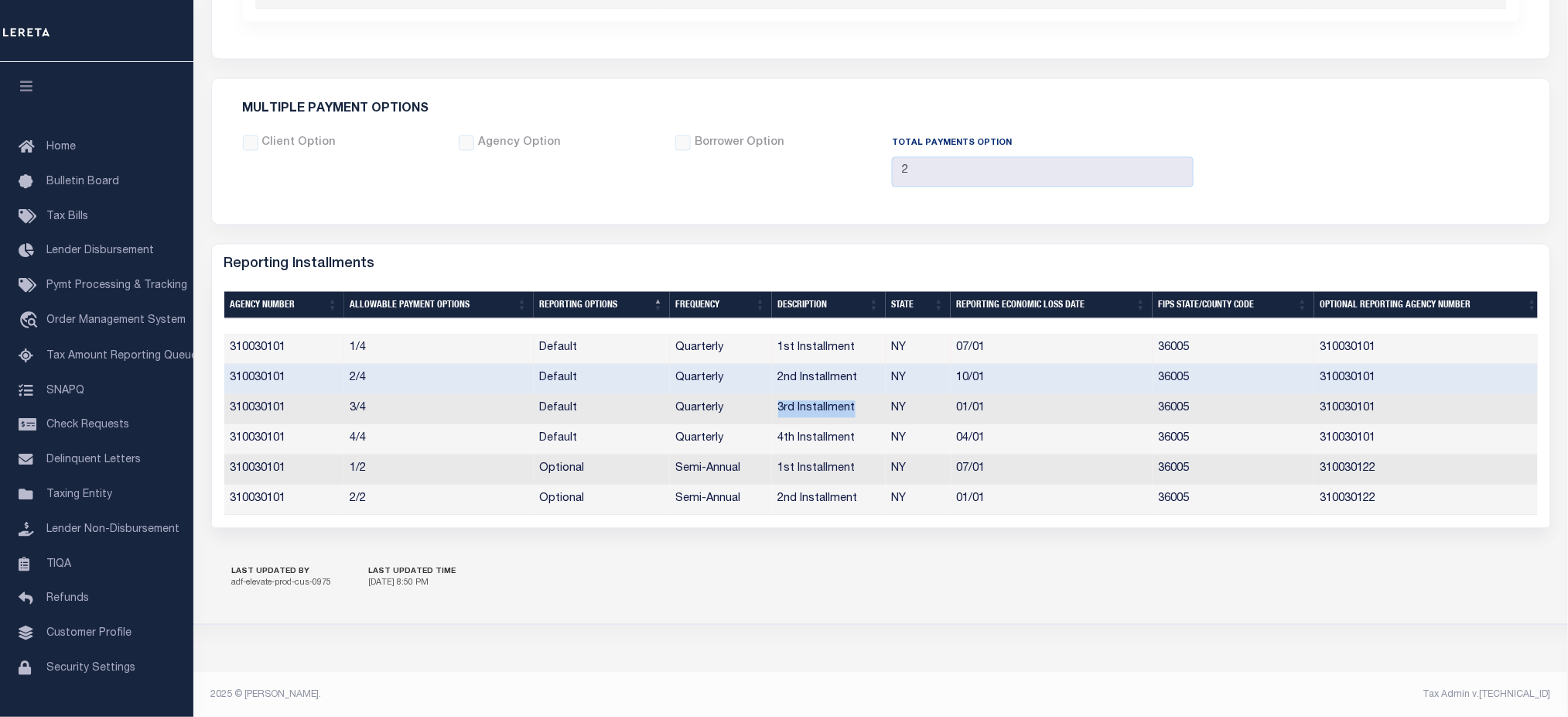
drag, startPoint x: 765, startPoint y: 422, endPoint x: 854, endPoint y: 415, distance: 89.3
click at [854, 415] on tr "310030101 3/4 Default Quarterly 3rd Installment NY 01/01 36005 310030101" at bounding box center [884, 408] width 1320 height 30
drag, startPoint x: 769, startPoint y: 445, endPoint x: 859, endPoint y: 434, distance: 90.7
click at [859, 434] on tr "310030101 4/4 Default Quarterly 4th Installment NY 04/01 36005 310030101" at bounding box center [884, 438] width 1320 height 30
click at [800, 526] on div "2 Selected 6 Results Items per page" at bounding box center [881, 402] width 1338 height 248
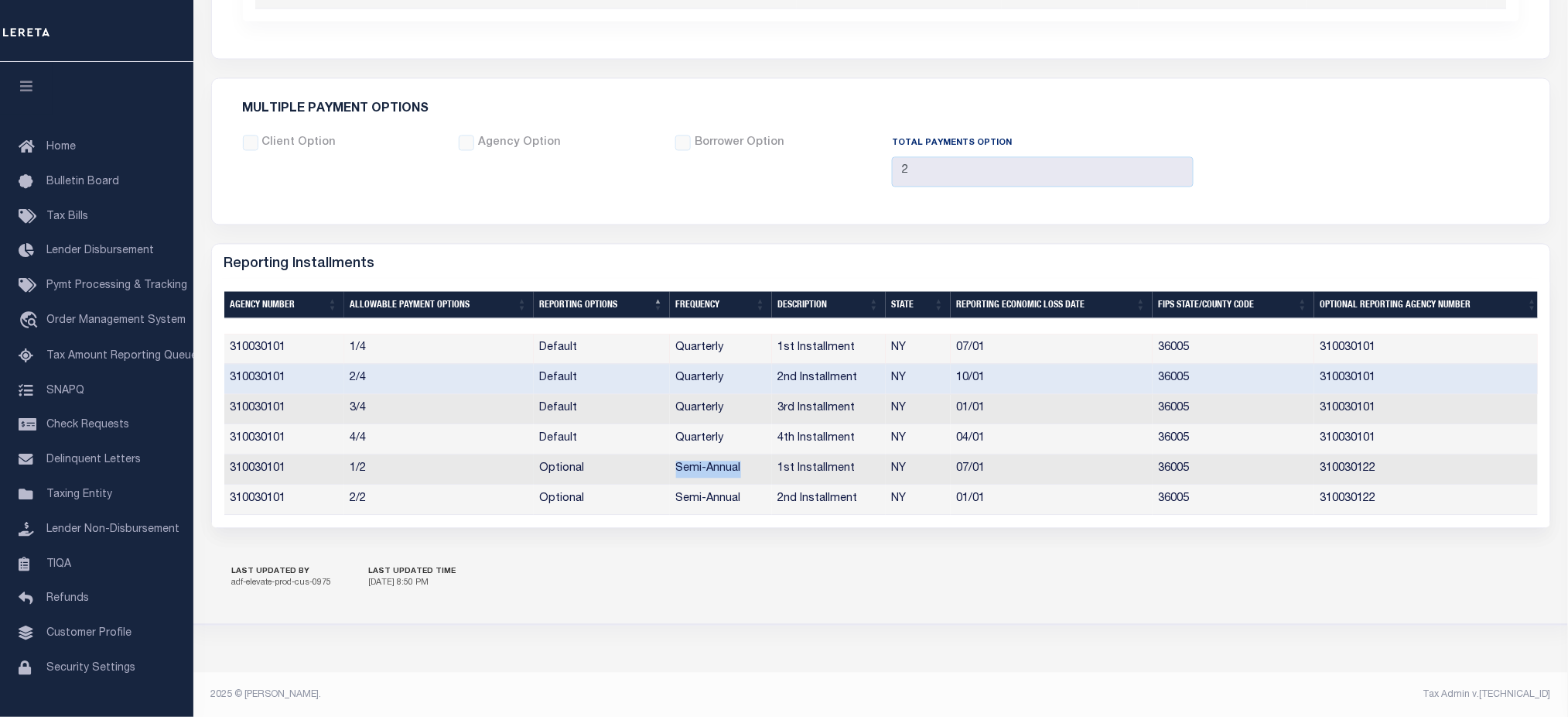
drag, startPoint x: 671, startPoint y: 471, endPoint x: 748, endPoint y: 476, distance: 77.2
click at [748, 476] on td "Semi-Annual" at bounding box center [720, 468] width 103 height 30
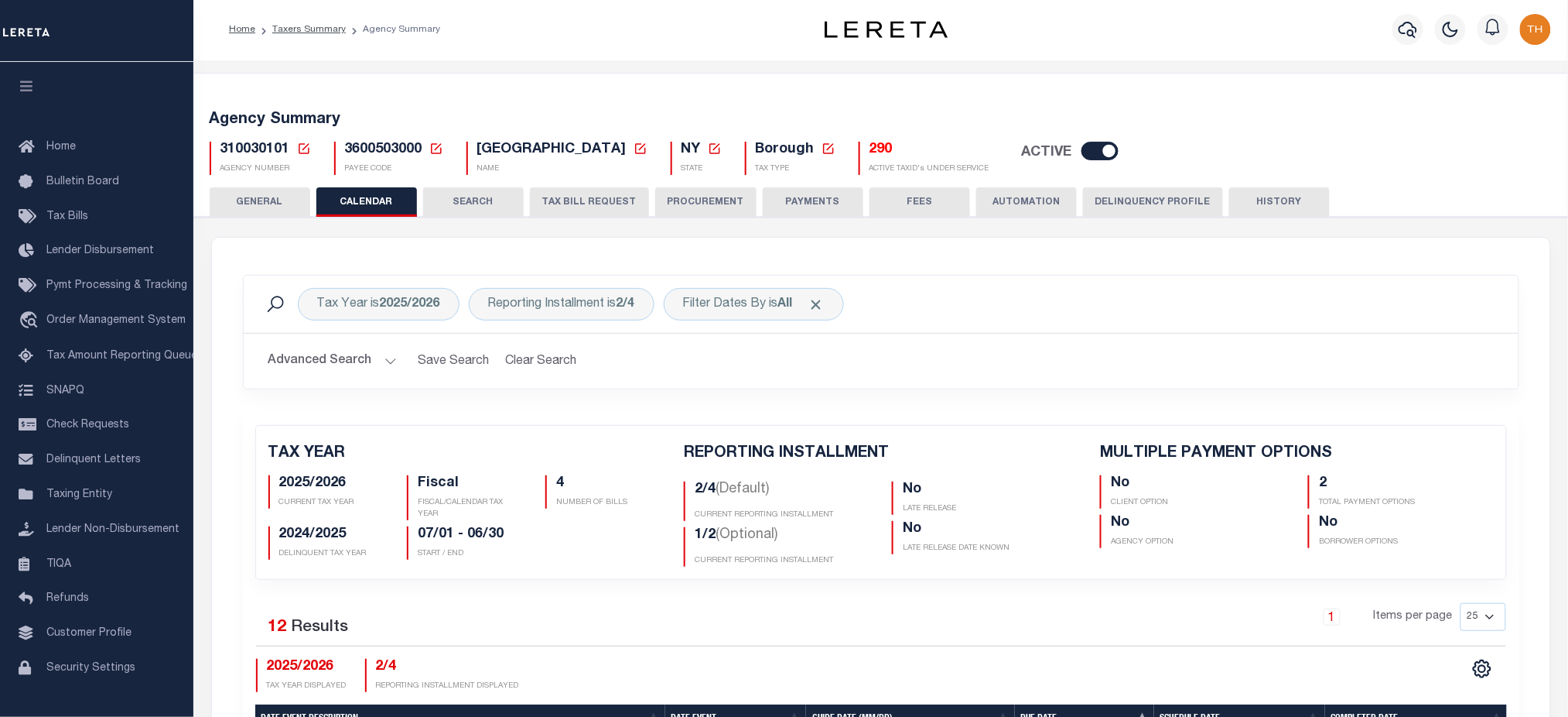
scroll to position [0, 0]
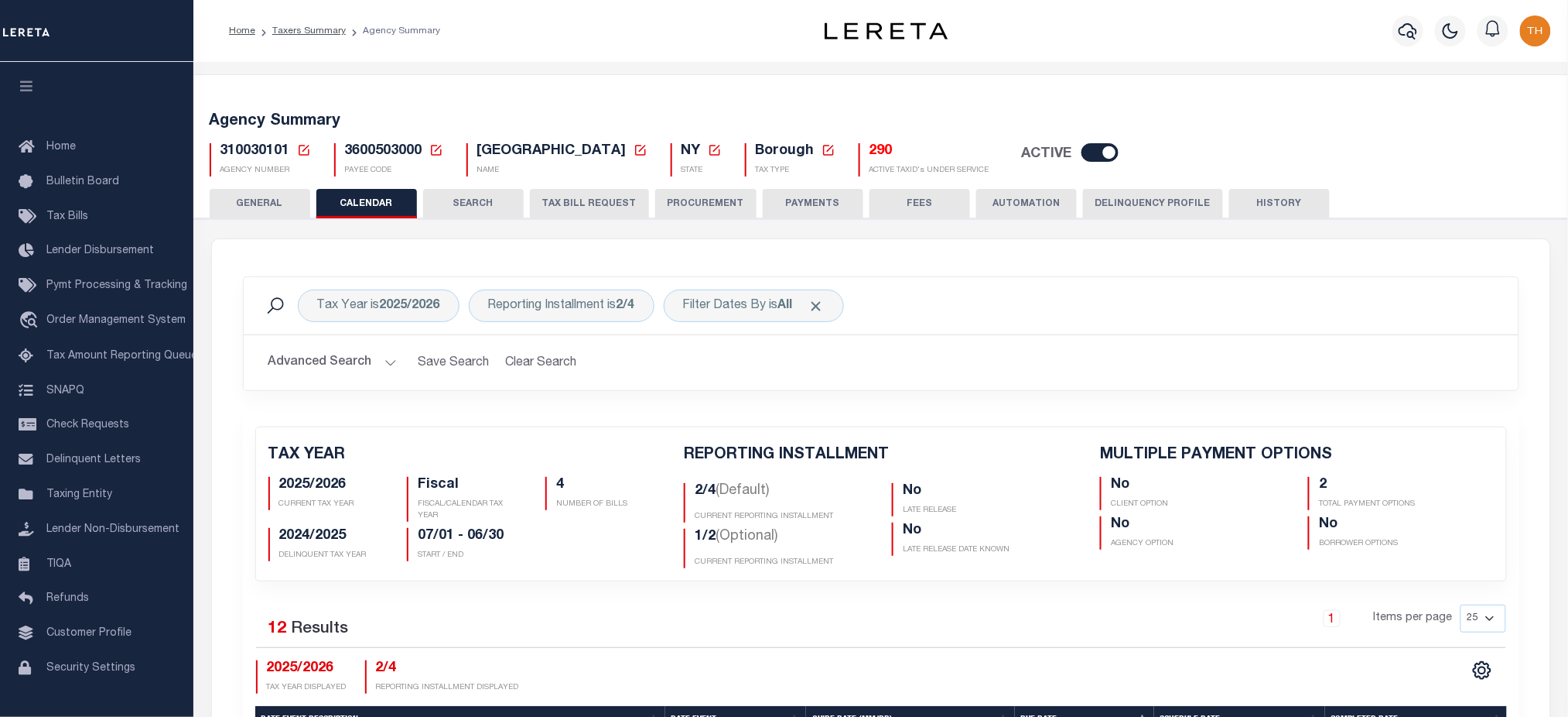
drag, startPoint x: 808, startPoint y: 149, endPoint x: 1264, endPoint y: 350, distance: 498.3
click at [1276, 354] on h2 "Advanced Search Save Search Clear Search" at bounding box center [881, 362] width 1250 height 30
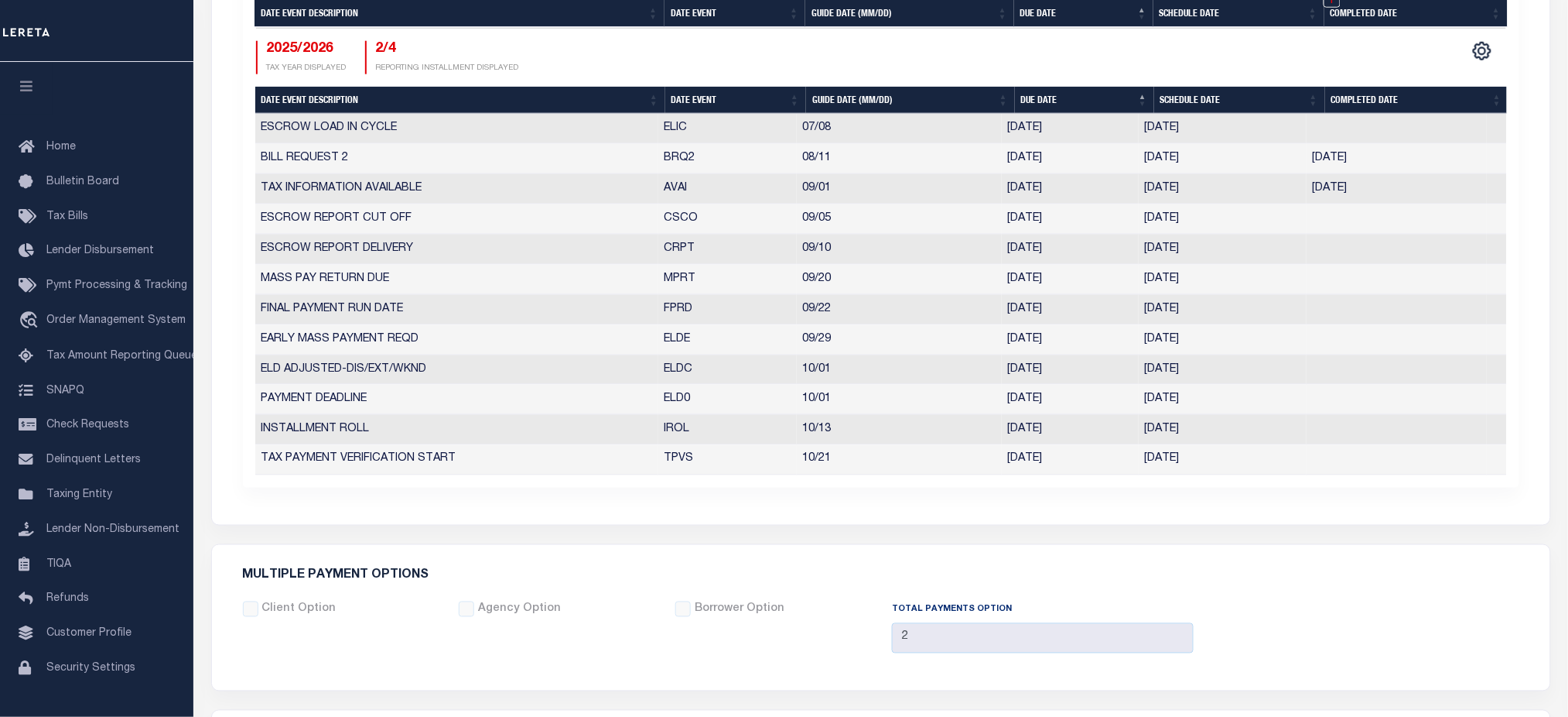
scroll to position [1099, 0]
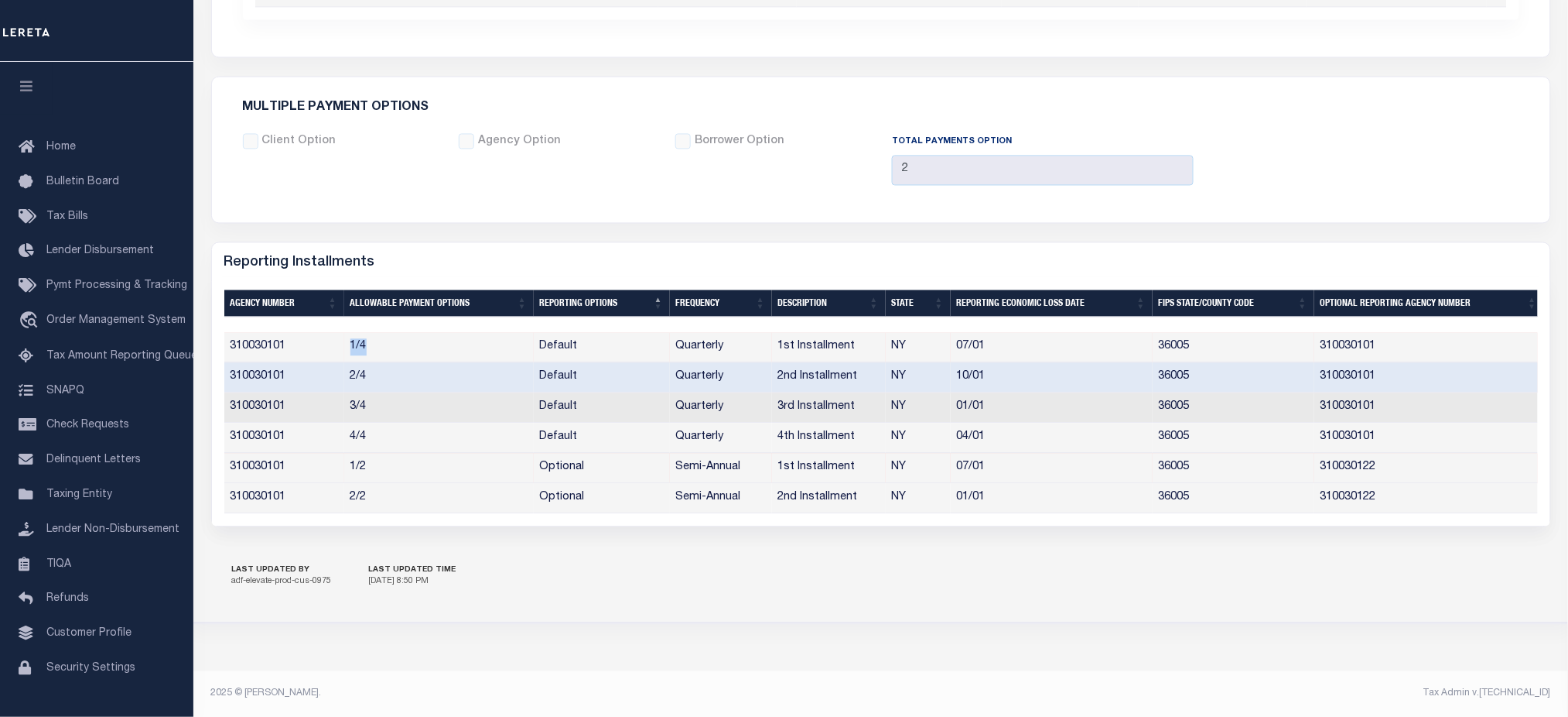
drag, startPoint x: 345, startPoint y: 339, endPoint x: 367, endPoint y: 339, distance: 22.0
click at [367, 339] on td "1/4" at bounding box center [438, 347] width 190 height 30
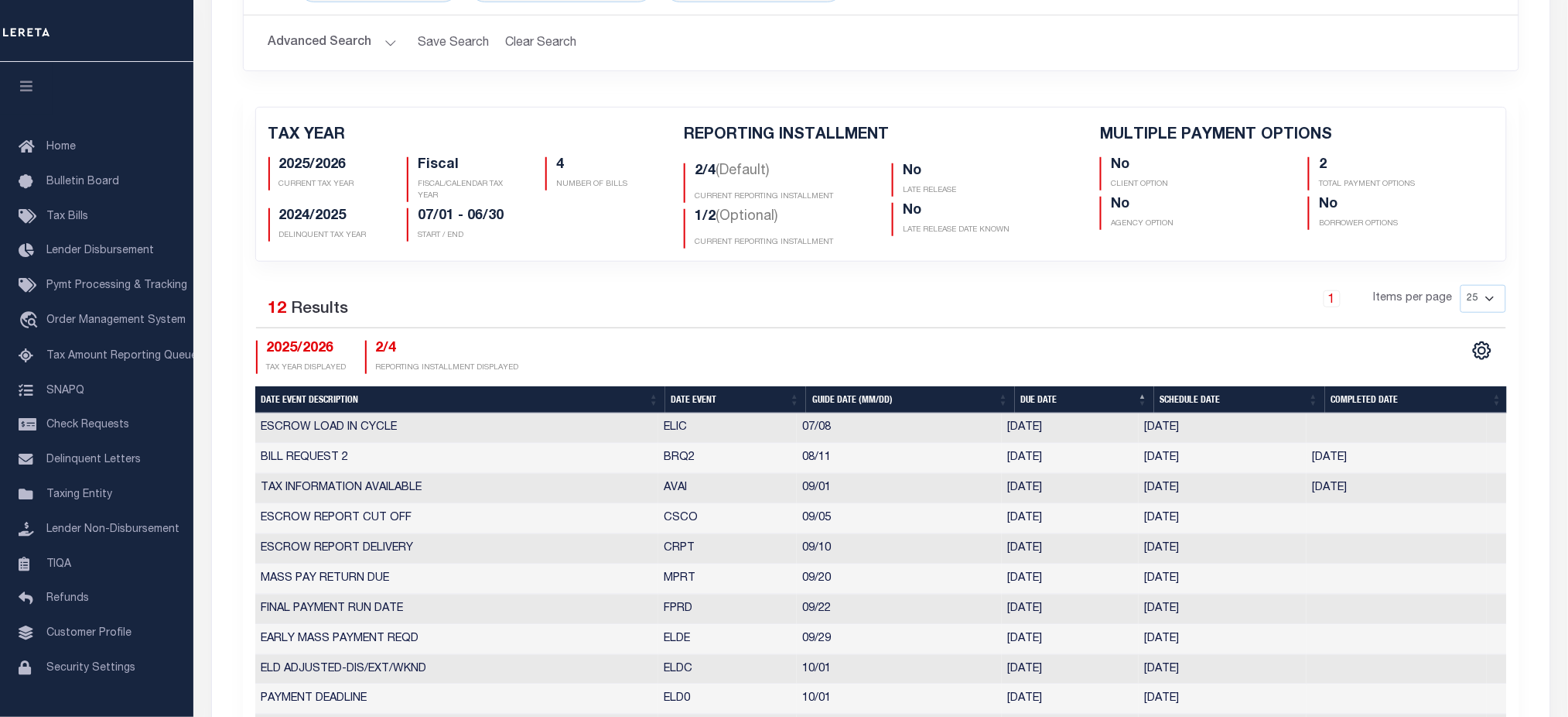
scroll to position [377, 0]
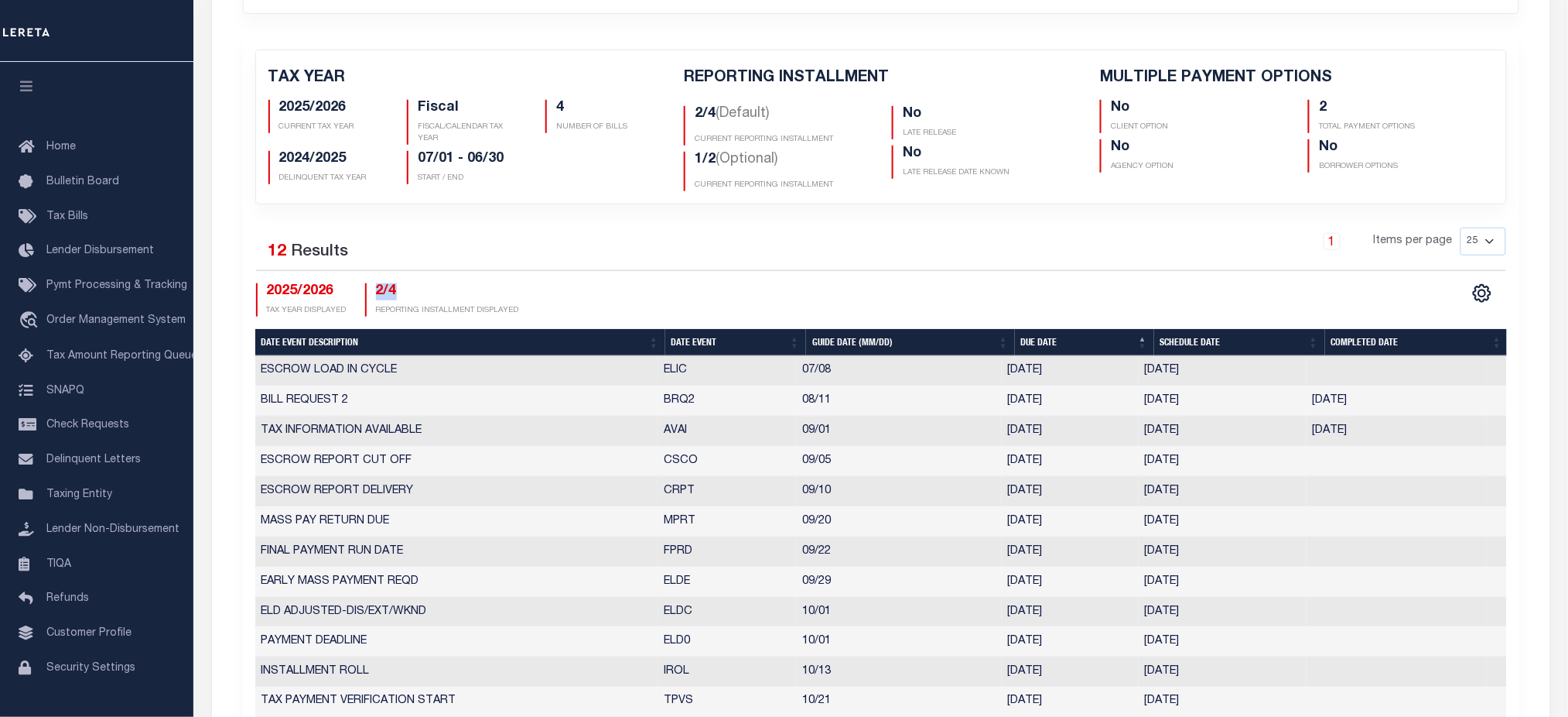
drag, startPoint x: 368, startPoint y: 296, endPoint x: 417, endPoint y: 298, distance: 49.0
click at [417, 298] on div "2/4 REPORTING INSTALLMENT DISPLAYED" at bounding box center [442, 300] width 154 height 34
drag, startPoint x: 1206, startPoint y: 401, endPoint x: 1127, endPoint y: 405, distance: 79.1
click at [1127, 405] on tr "BILL REQUEST 2 BRQ2 08/11 [DATE] [DATE] [DATE] 1234097" at bounding box center [881, 400] width 1252 height 30
drag, startPoint x: 377, startPoint y: 289, endPoint x: 401, endPoint y: 291, distance: 24.1
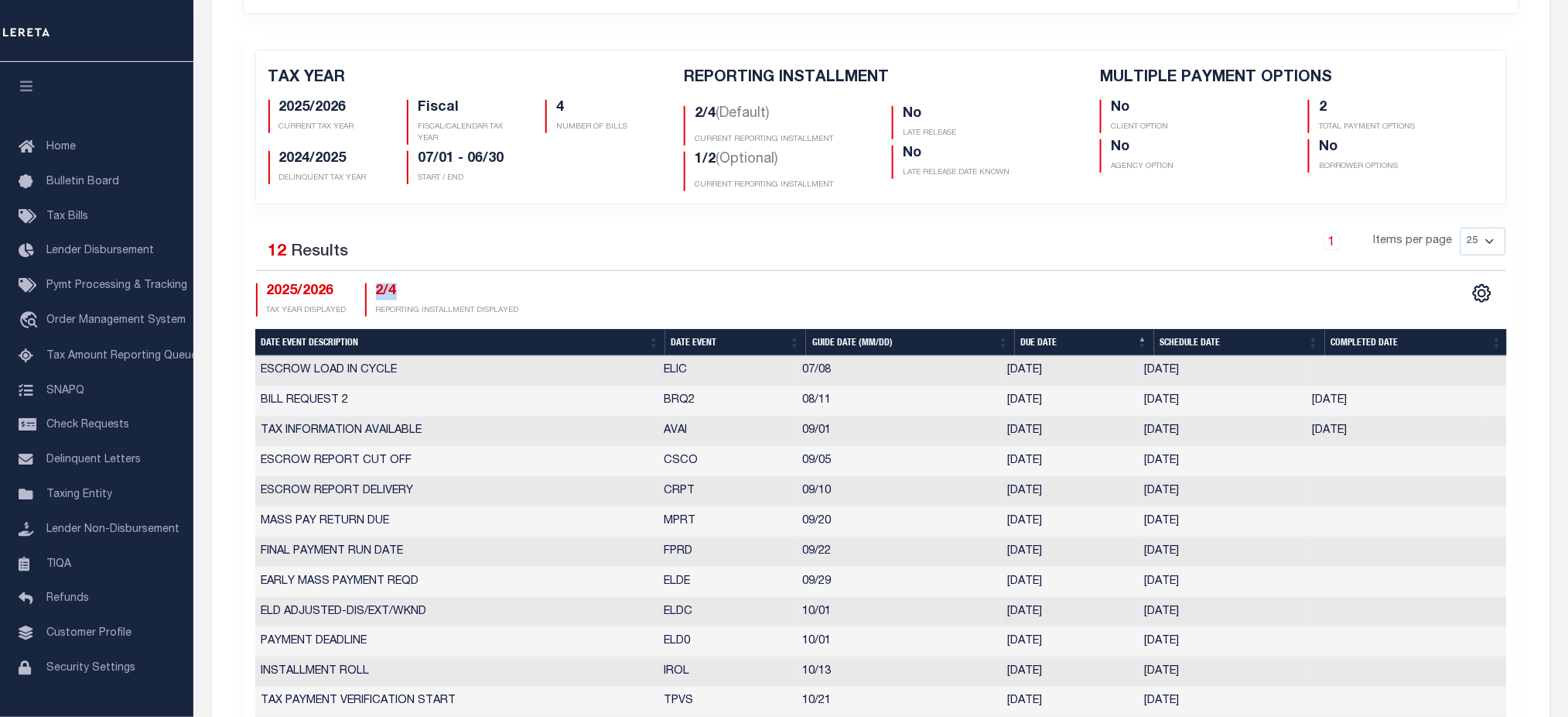
click at [401, 291] on div "2/4 REPORTING INSTALLMENT DISPLAYED" at bounding box center [442, 300] width 154 height 34
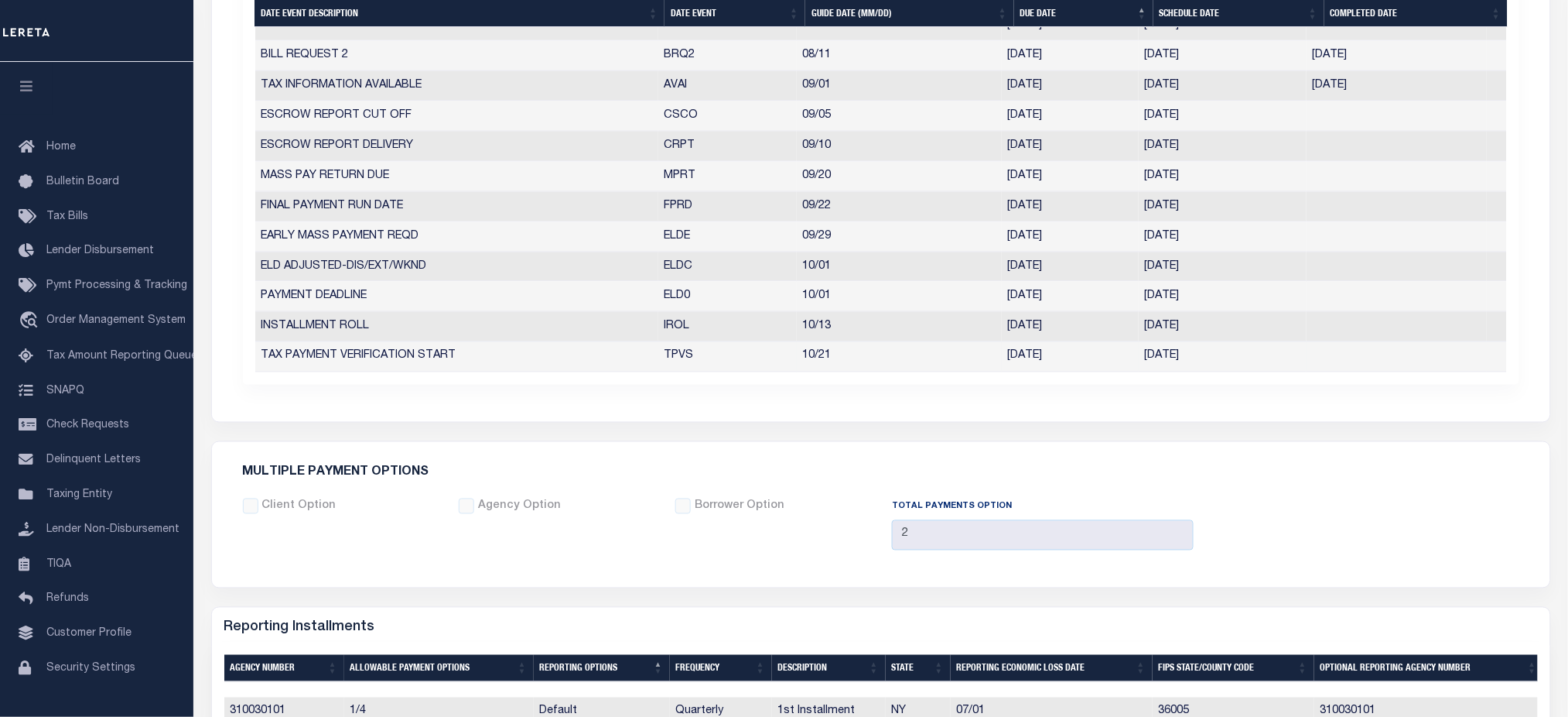
scroll to position [1099, 0]
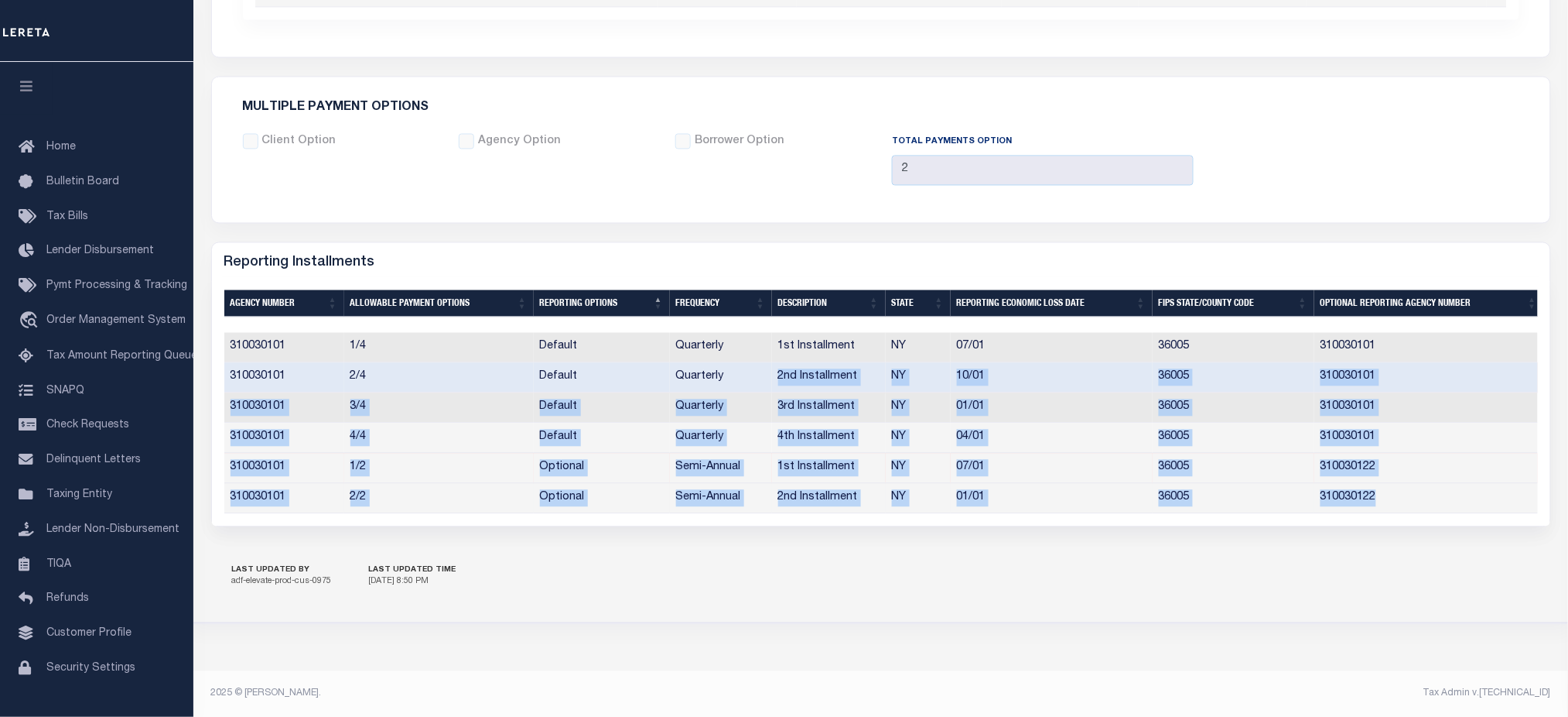
drag, startPoint x: 776, startPoint y: 370, endPoint x: 1429, endPoint y: 484, distance: 662.9
click at [1429, 484] on tbody "310030101 1/4 Default Quarterly 1st Installment NY 07/01 36005 310030101 310030…" at bounding box center [884, 422] width 1320 height 181
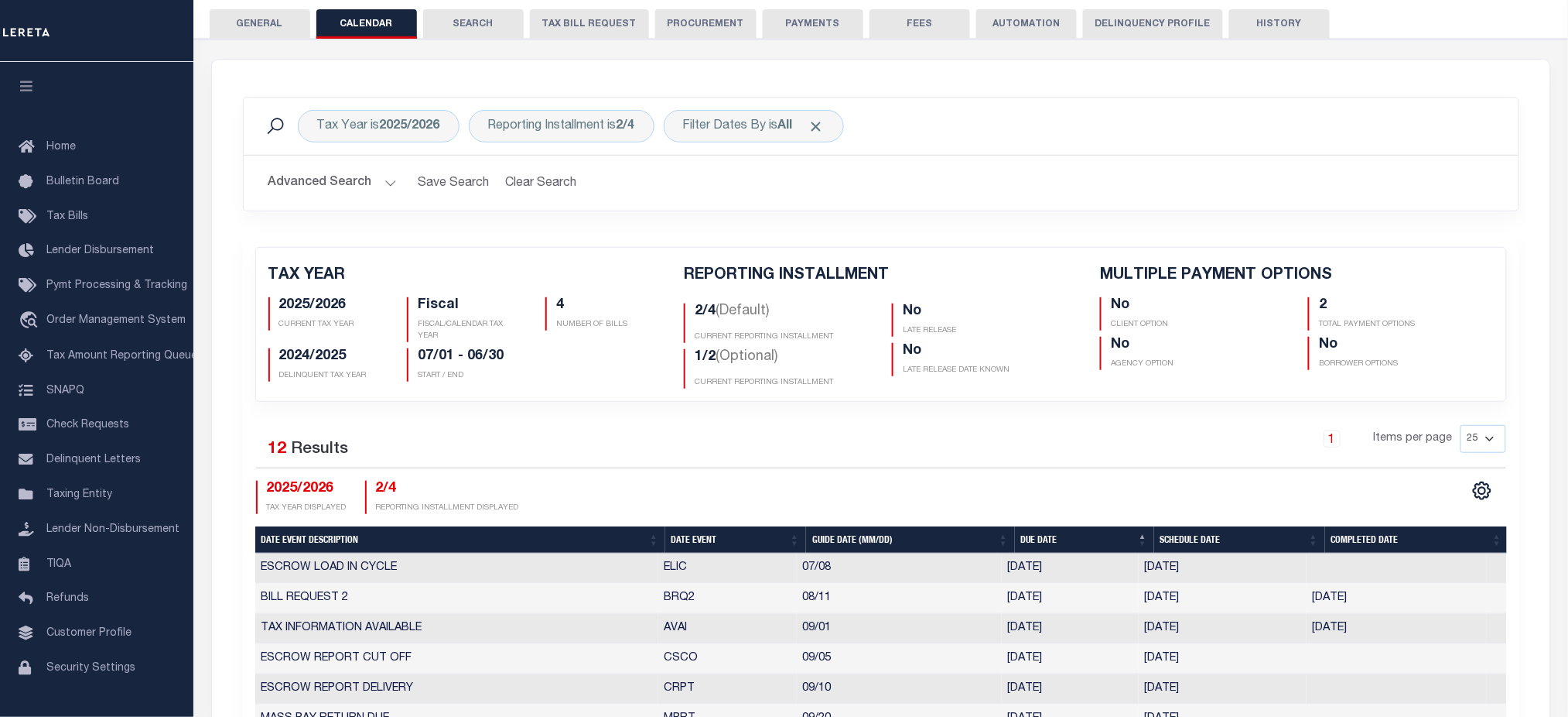
scroll to position [0, 0]
